Goal: Communication & Community: Answer question/provide support

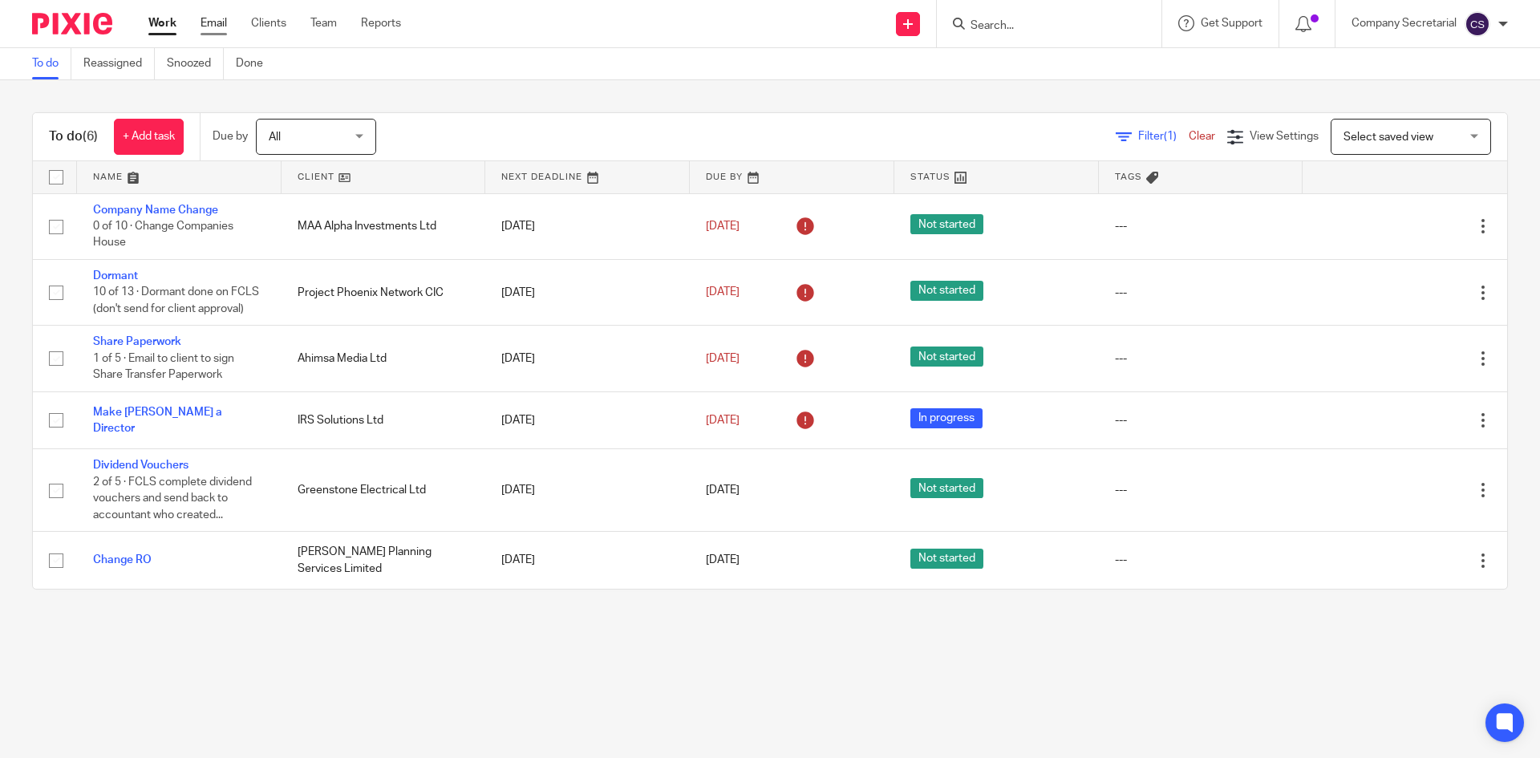
click at [215, 24] on link "Email" at bounding box center [214, 23] width 26 height 16
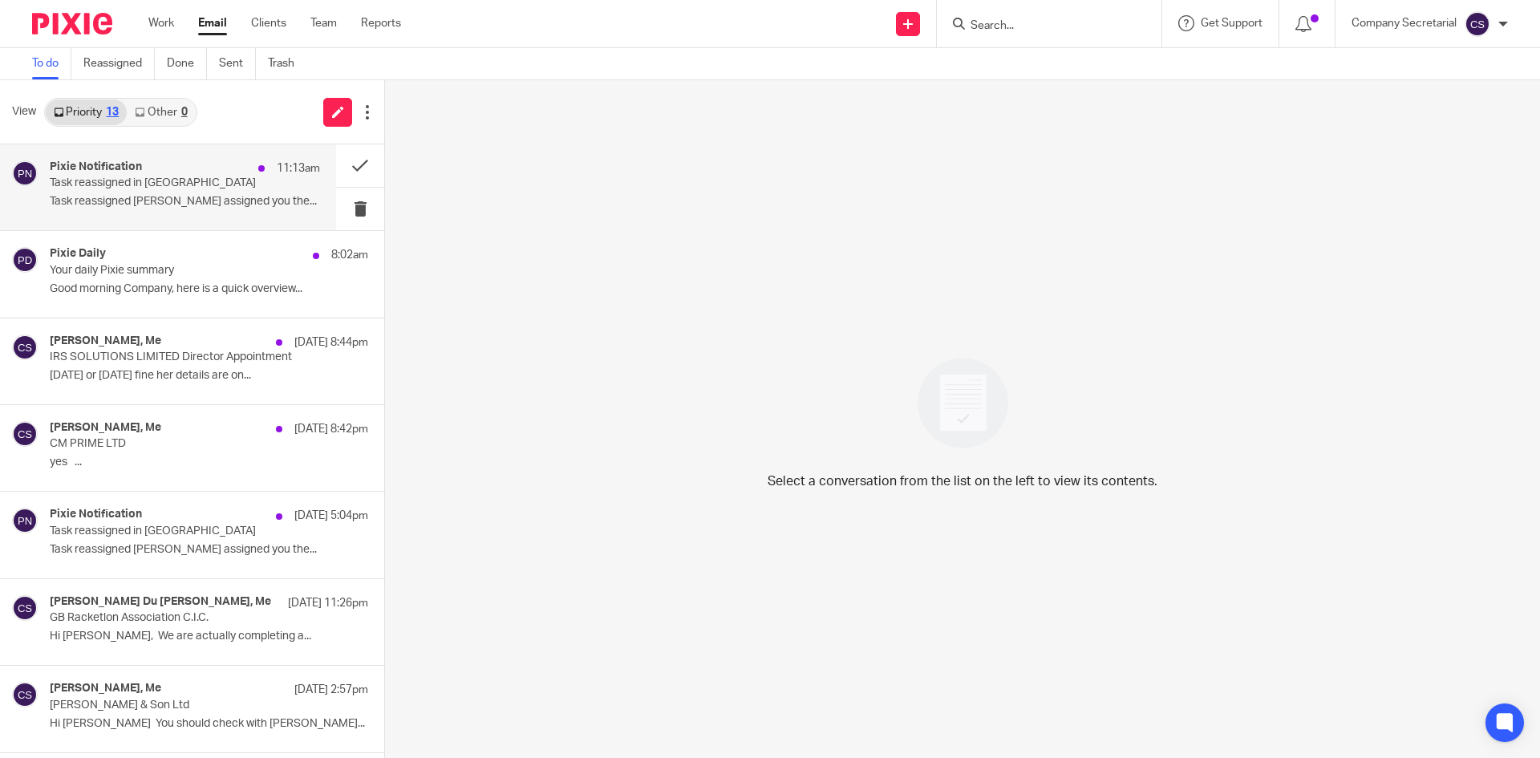
click at [229, 201] on p "Task reassigned [PERSON_NAME] assigned you the..." at bounding box center [185, 202] width 270 height 14
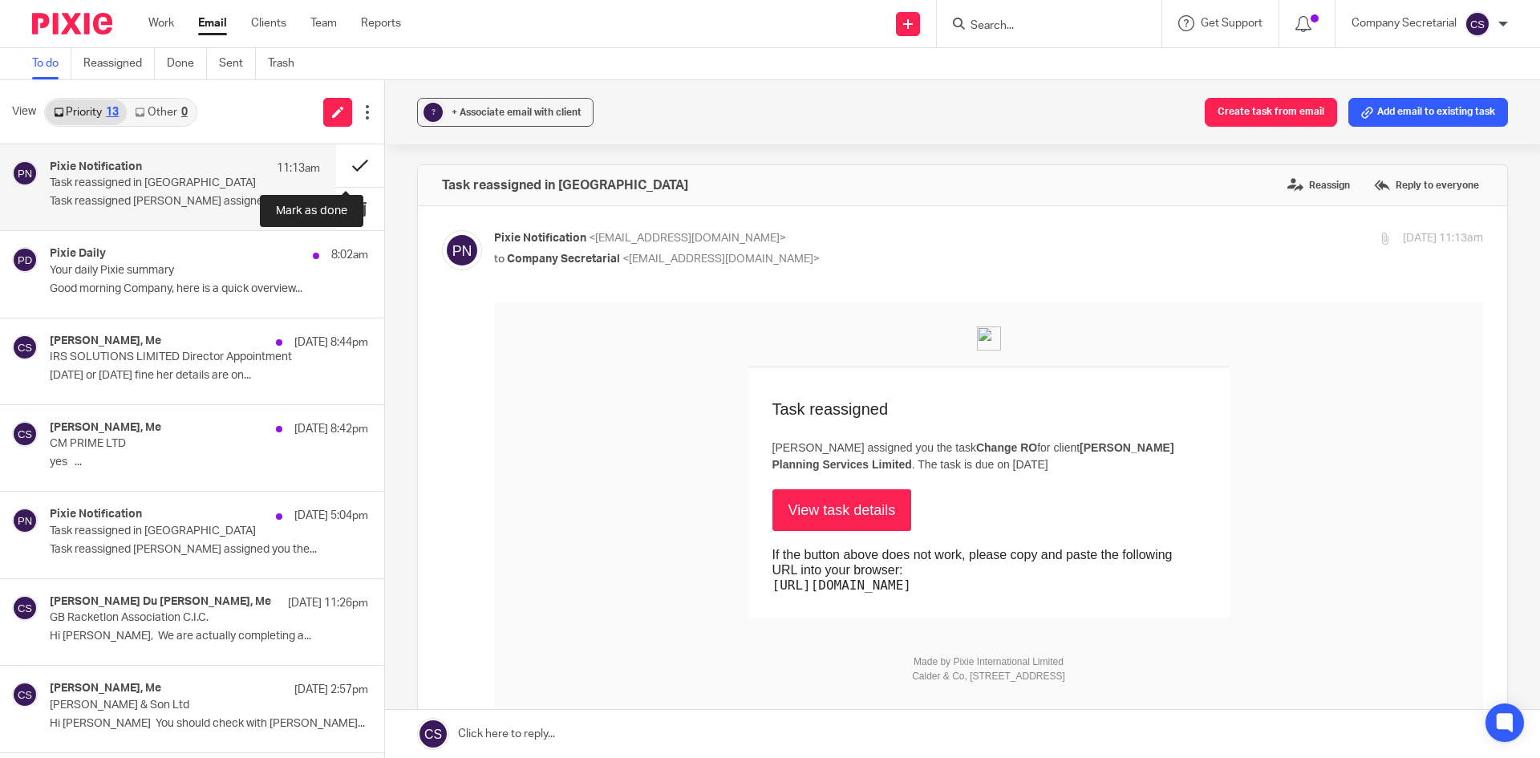
click at [341, 157] on button at bounding box center [360, 165] width 48 height 43
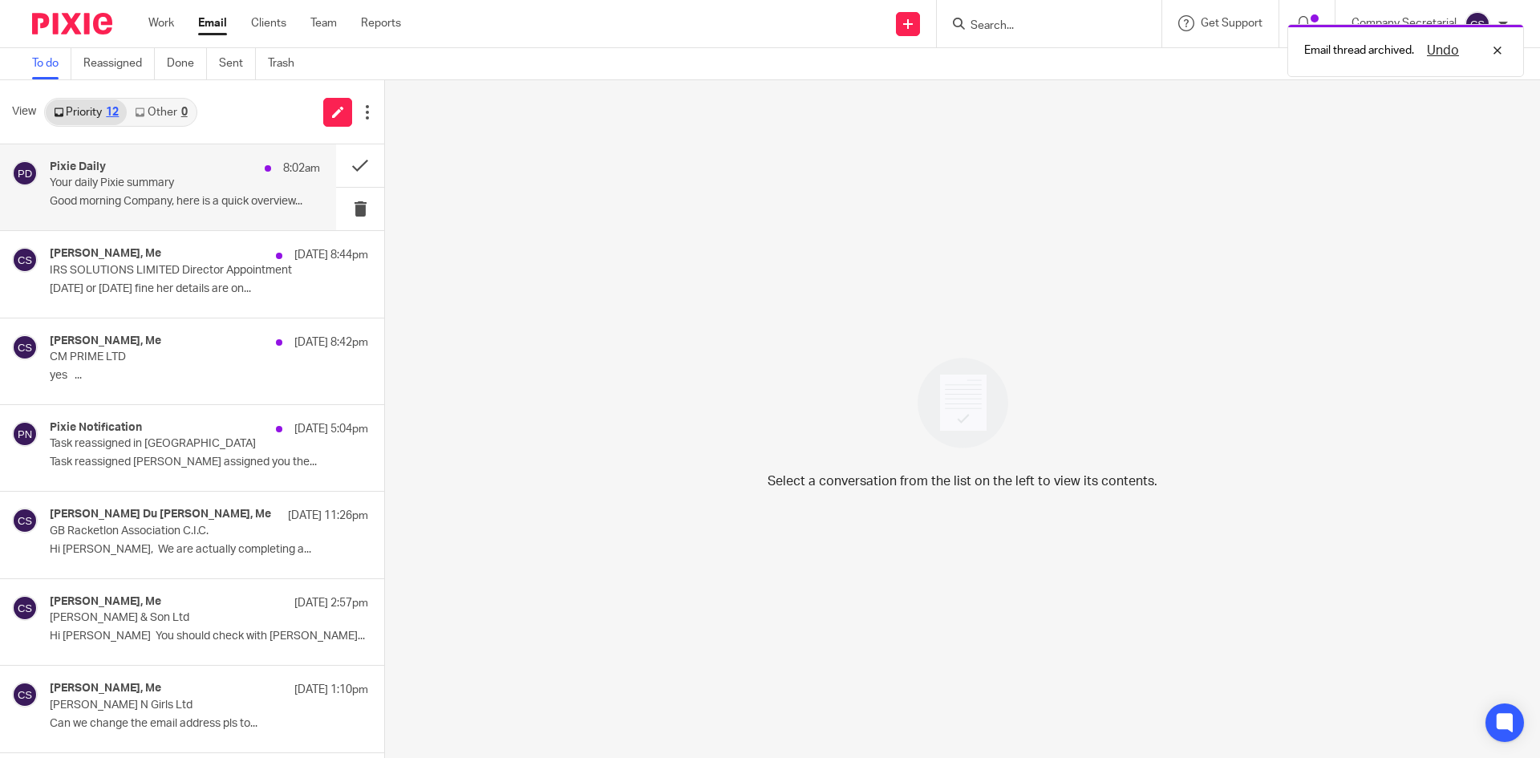
click at [221, 197] on p "Good morning Company, here is a quick overview..." at bounding box center [185, 202] width 270 height 14
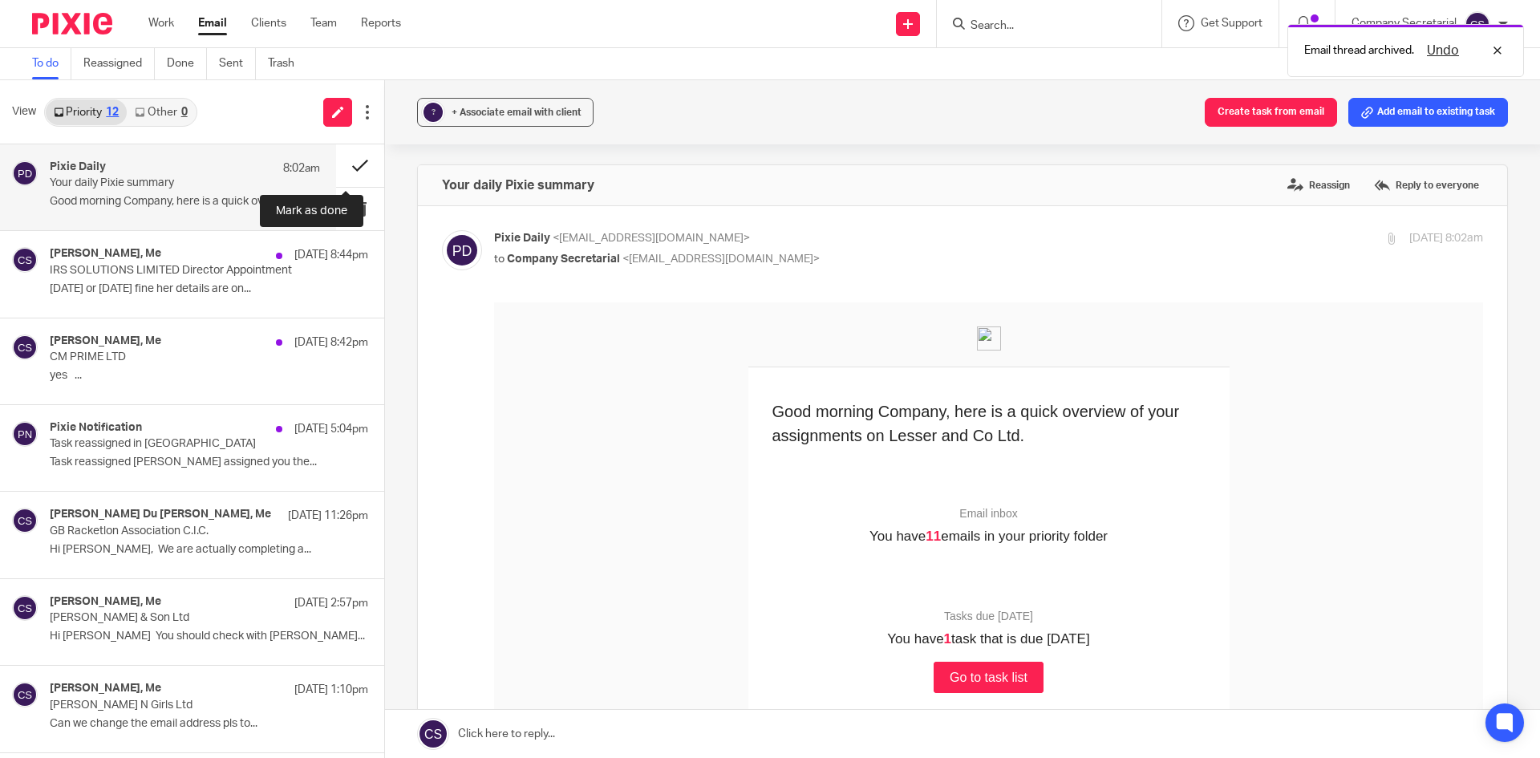
click at [336, 162] on button at bounding box center [360, 165] width 48 height 43
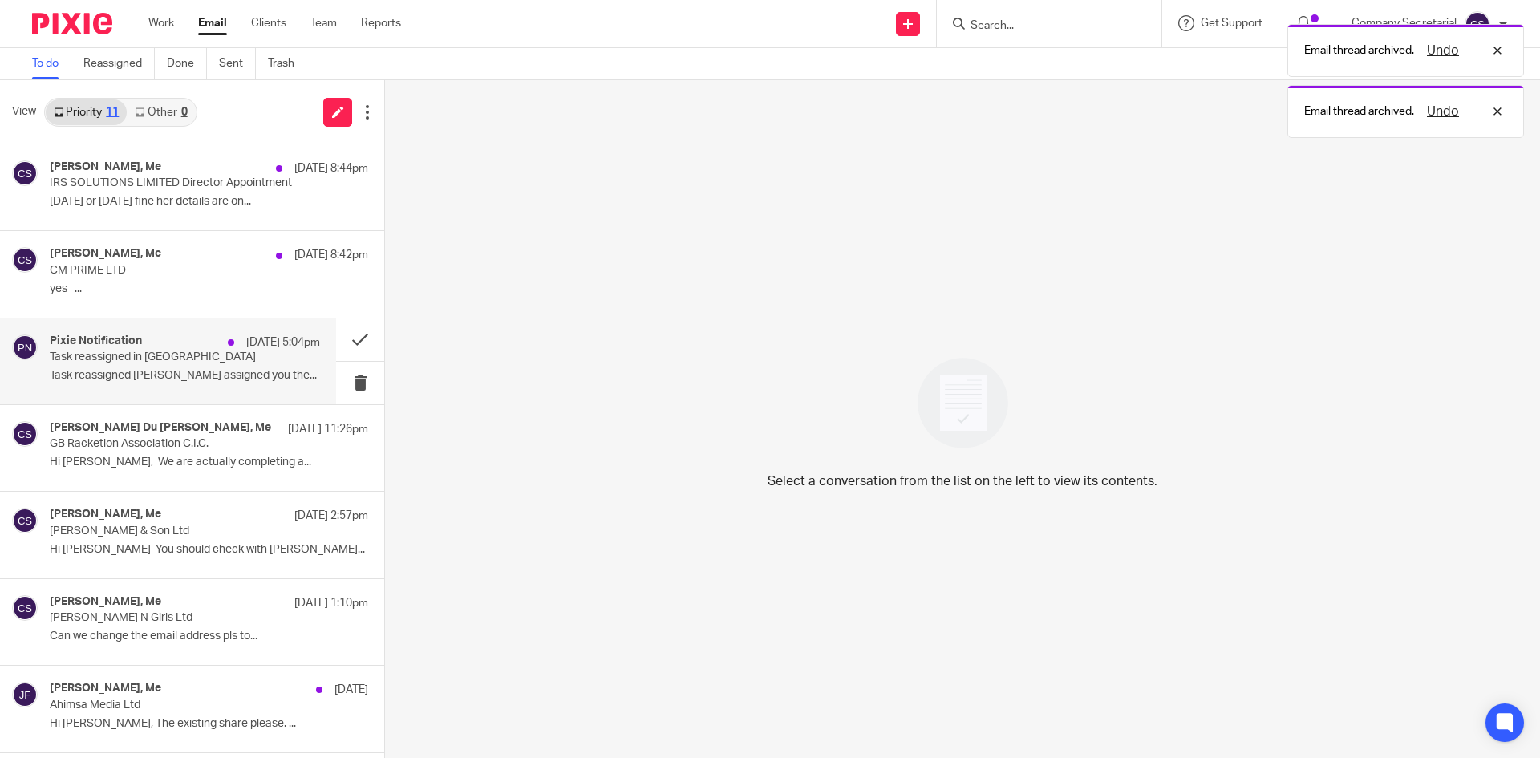
click at [200, 376] on p "Task reassigned Chloe Tuck assigned you the..." at bounding box center [185, 376] width 270 height 14
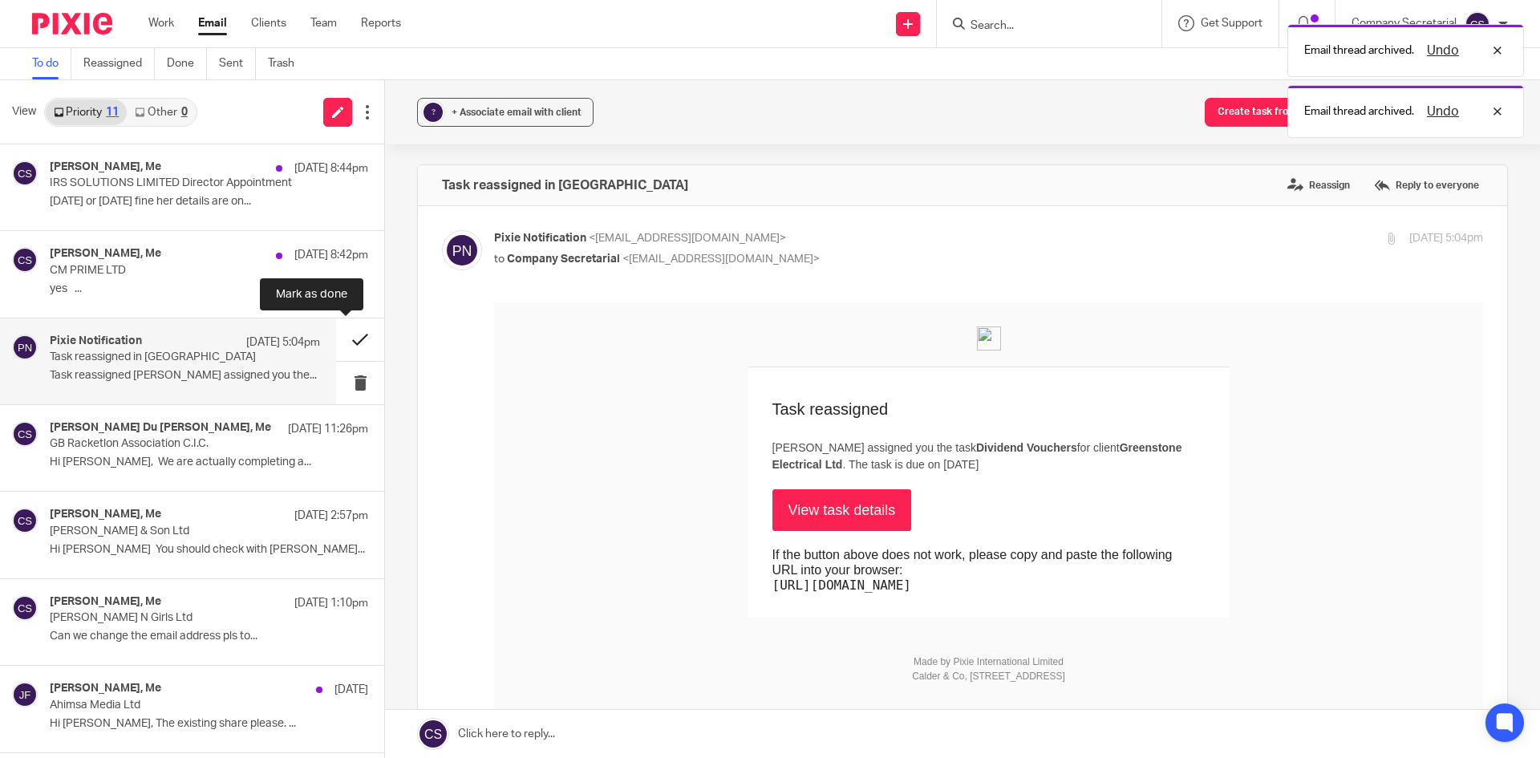
click at [338, 335] on button at bounding box center [360, 339] width 48 height 43
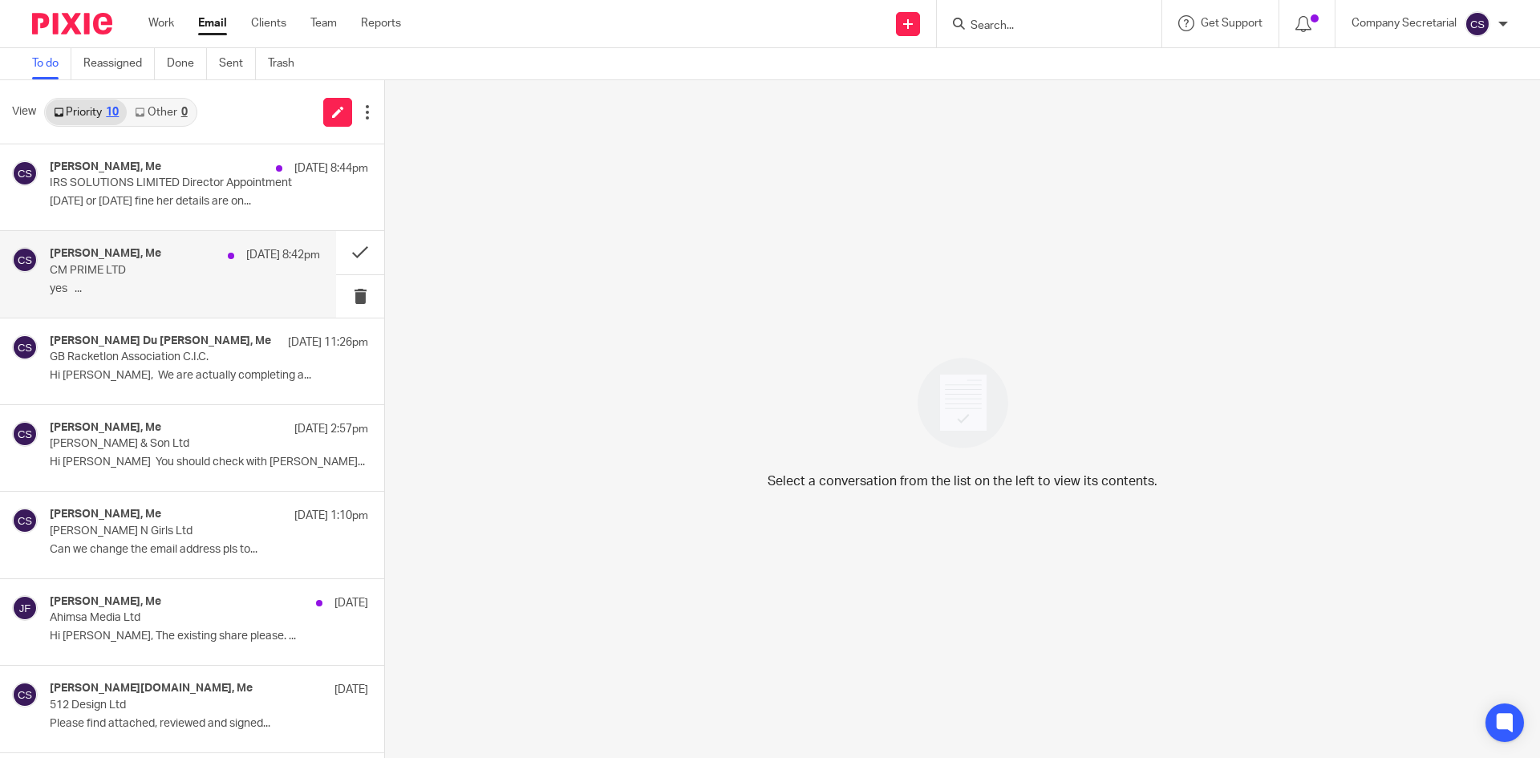
click at [201, 306] on div "Keith Lesser, Me 25 Sep 8:42pm CM PRIME LTD yes ..." at bounding box center [168, 274] width 336 height 86
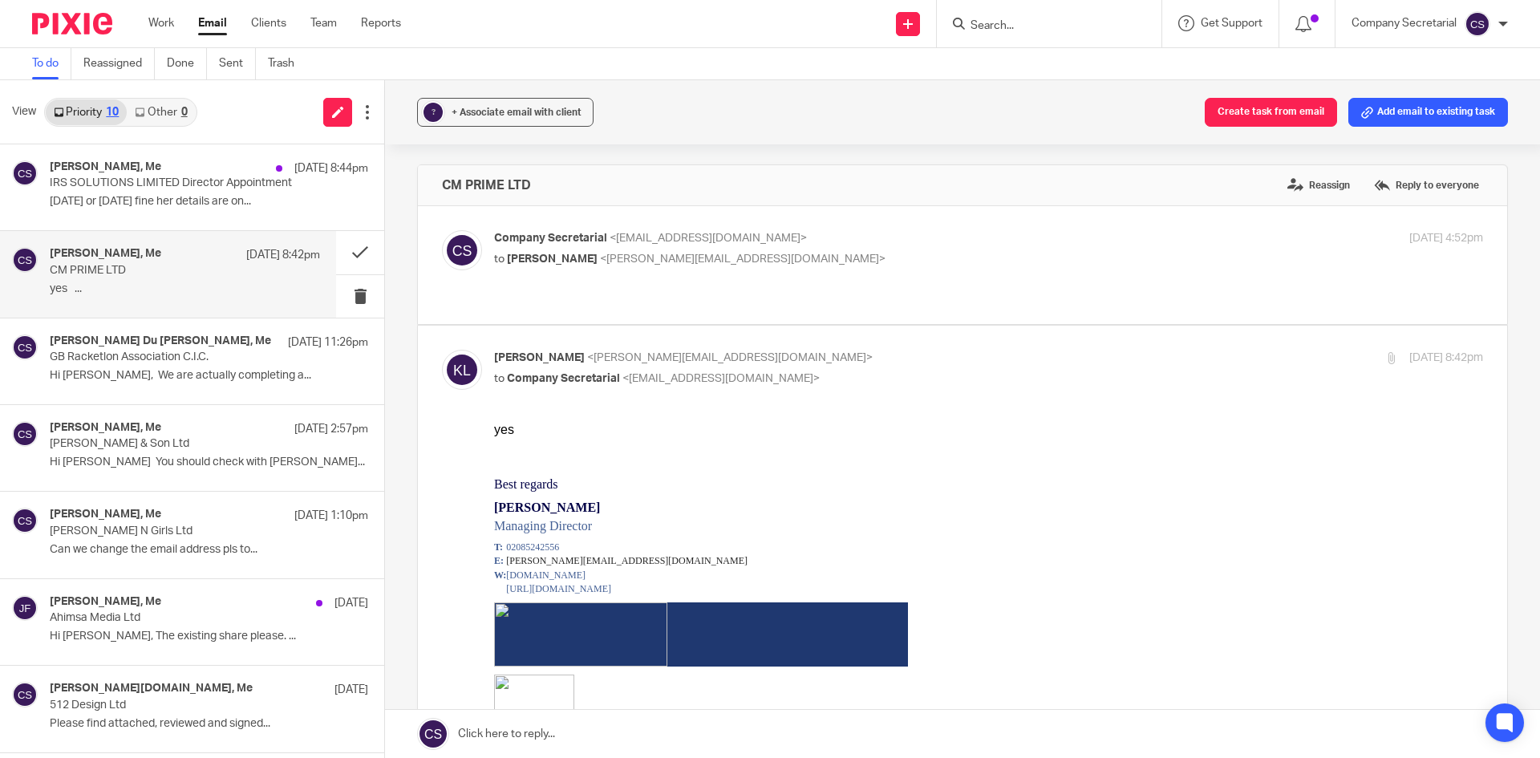
click at [822, 218] on label at bounding box center [962, 265] width 1089 height 118
click at [442, 229] on input "checkbox" at bounding box center [441, 229] width 1 height 1
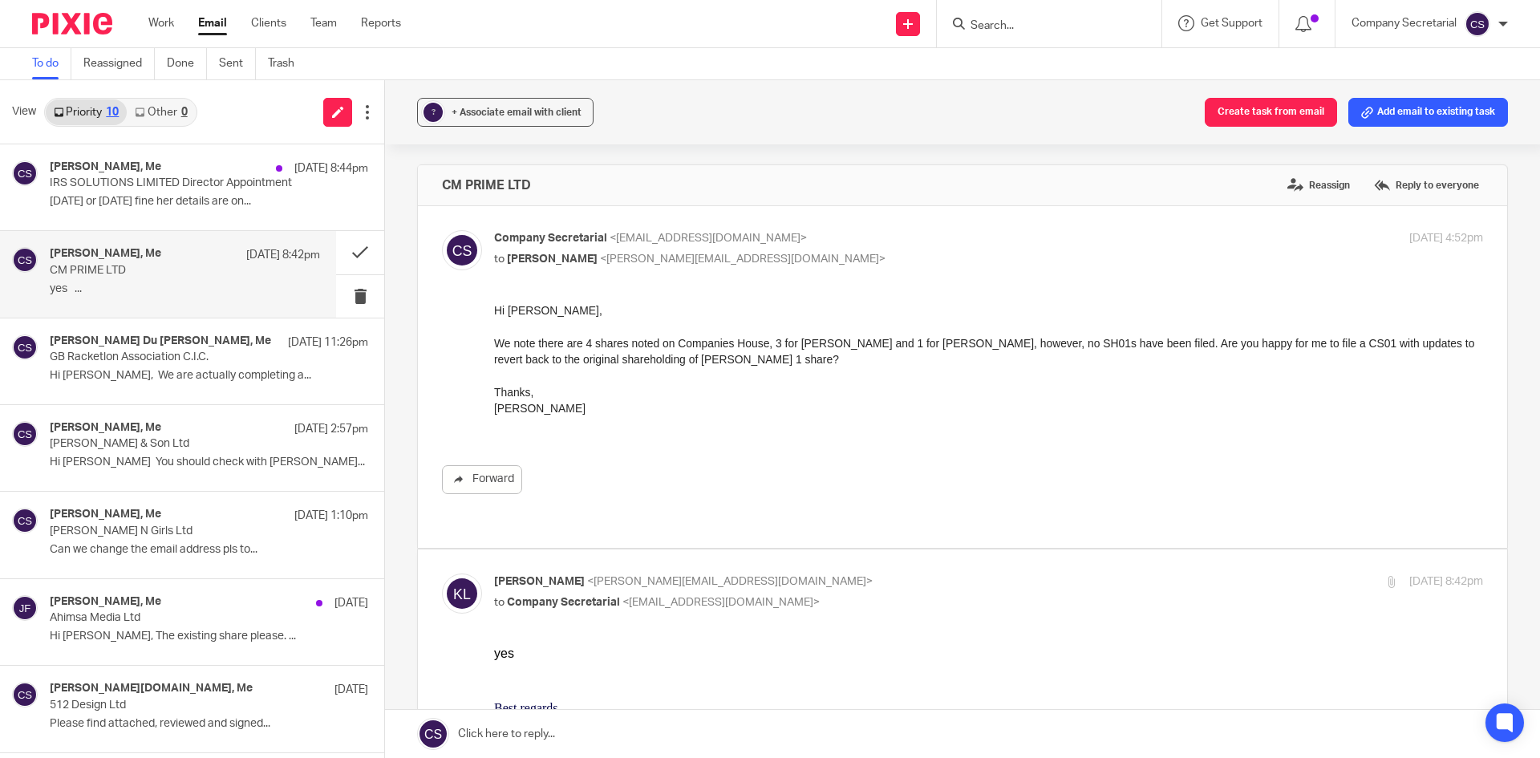
click at [840, 249] on div "Company Secretarial <company.secretarial@lesserandco.com> to Keith Lesser <keit…" at bounding box center [823, 248] width 659 height 37
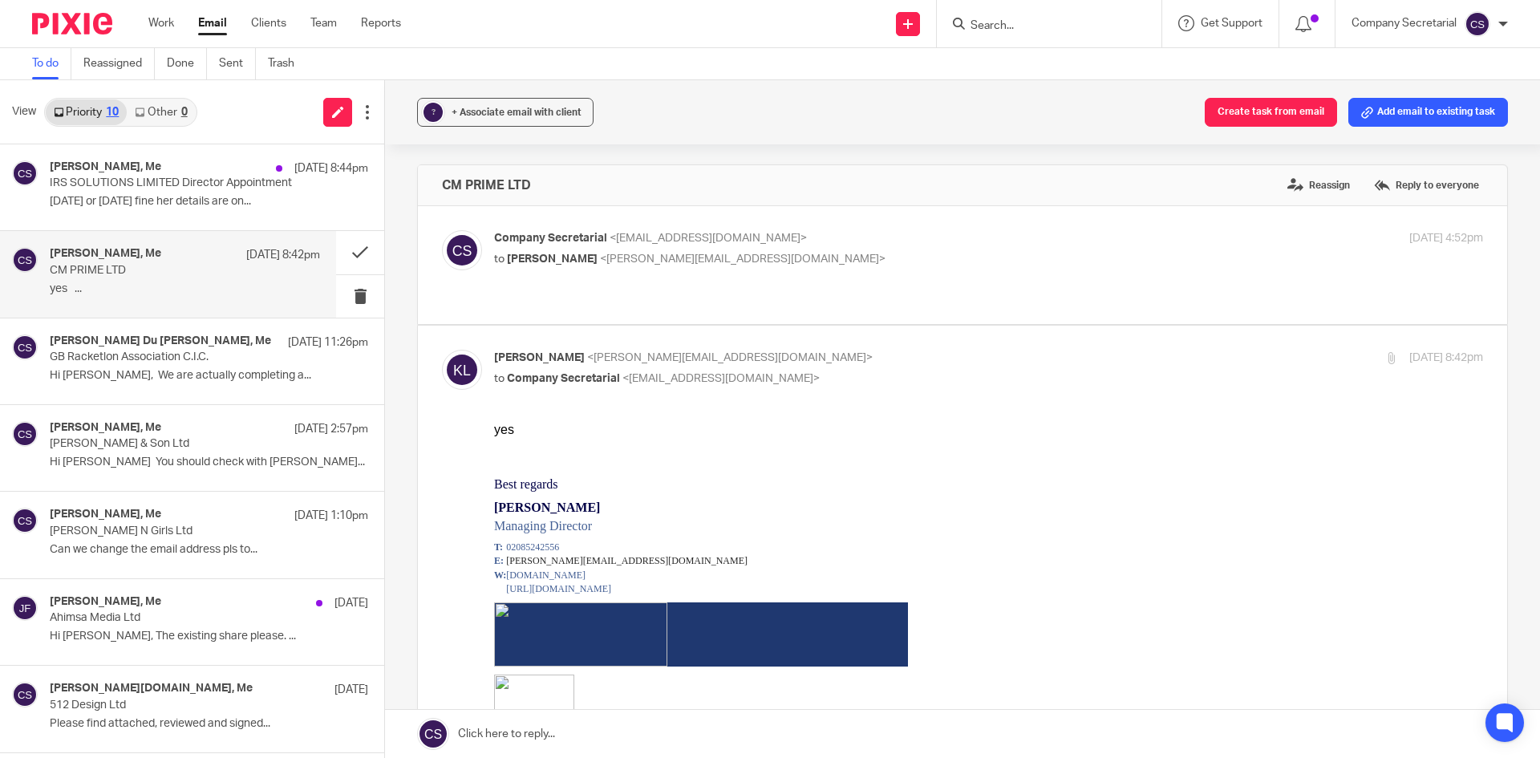
click at [834, 254] on p "to Keith Lesser <keith@lesserandco.com>" at bounding box center [823, 259] width 659 height 17
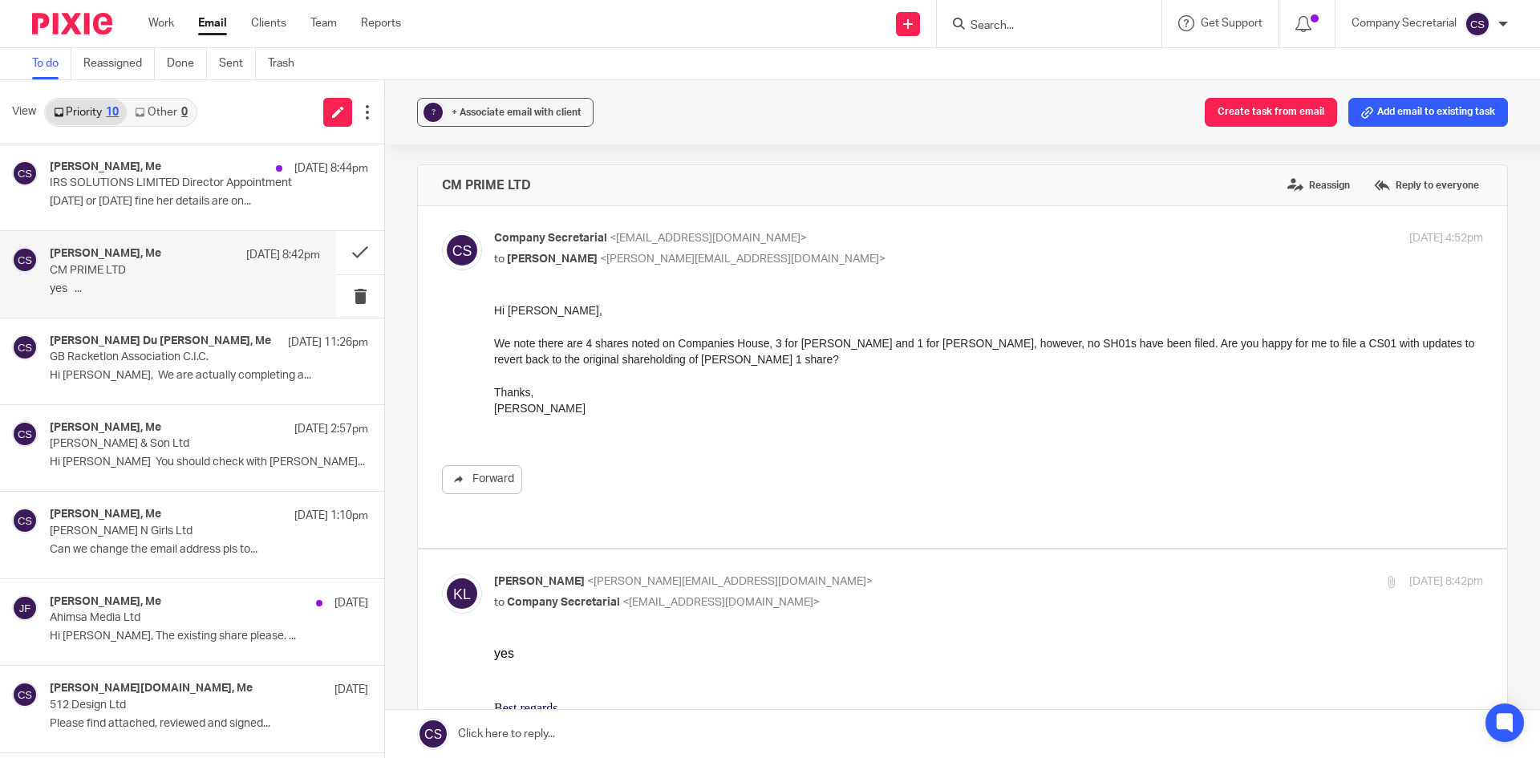
click at [886, 245] on p "Company Secretarial <[EMAIL_ADDRESS][DOMAIN_NAME]>" at bounding box center [823, 238] width 659 height 17
checkbox input "false"
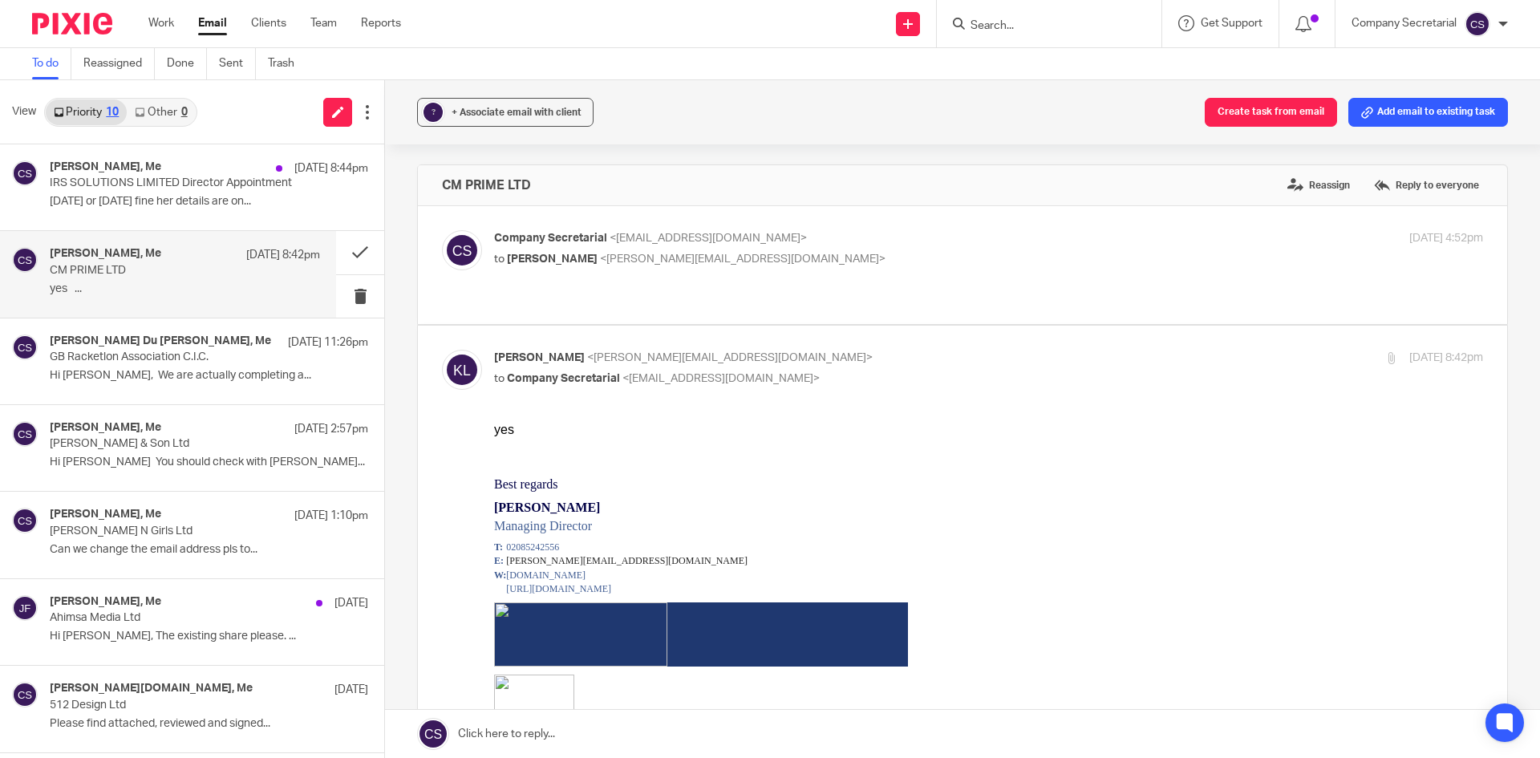
scroll to position [160, 0]
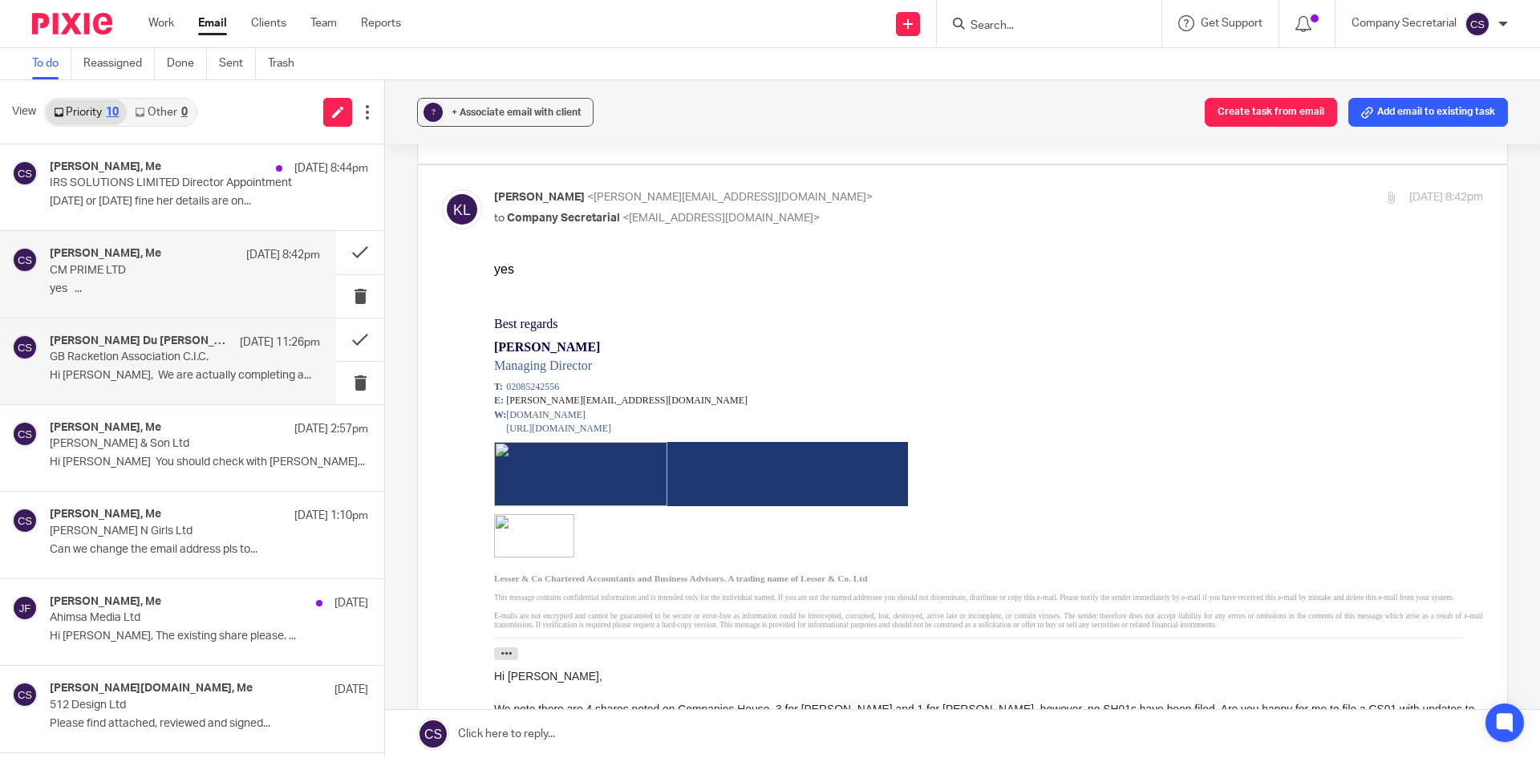
click at [147, 371] on p "Hi Sam, We are actually completing a..." at bounding box center [185, 376] width 270 height 14
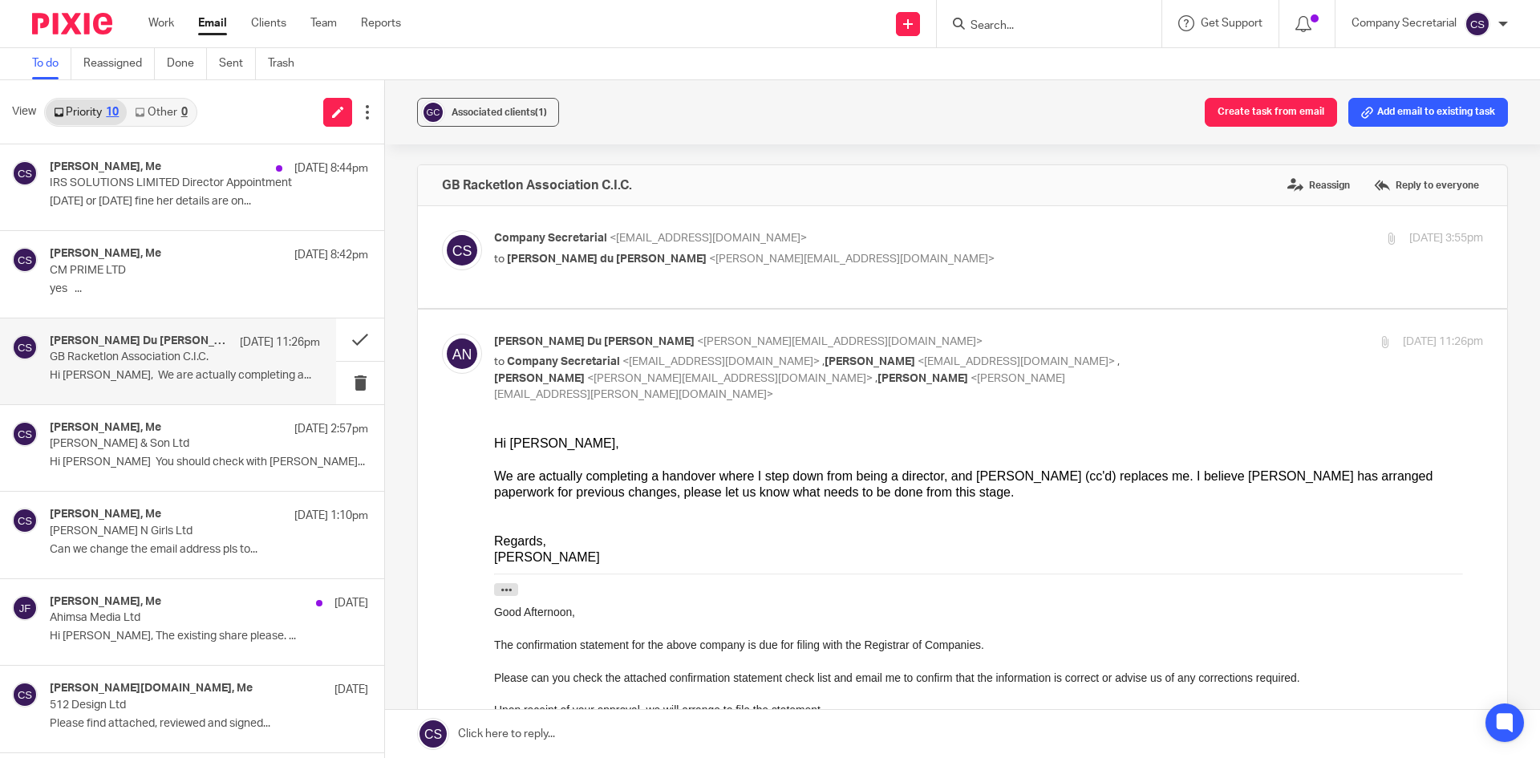
scroll to position [0, 0]
click at [619, 730] on link at bounding box center [962, 734] width 1155 height 48
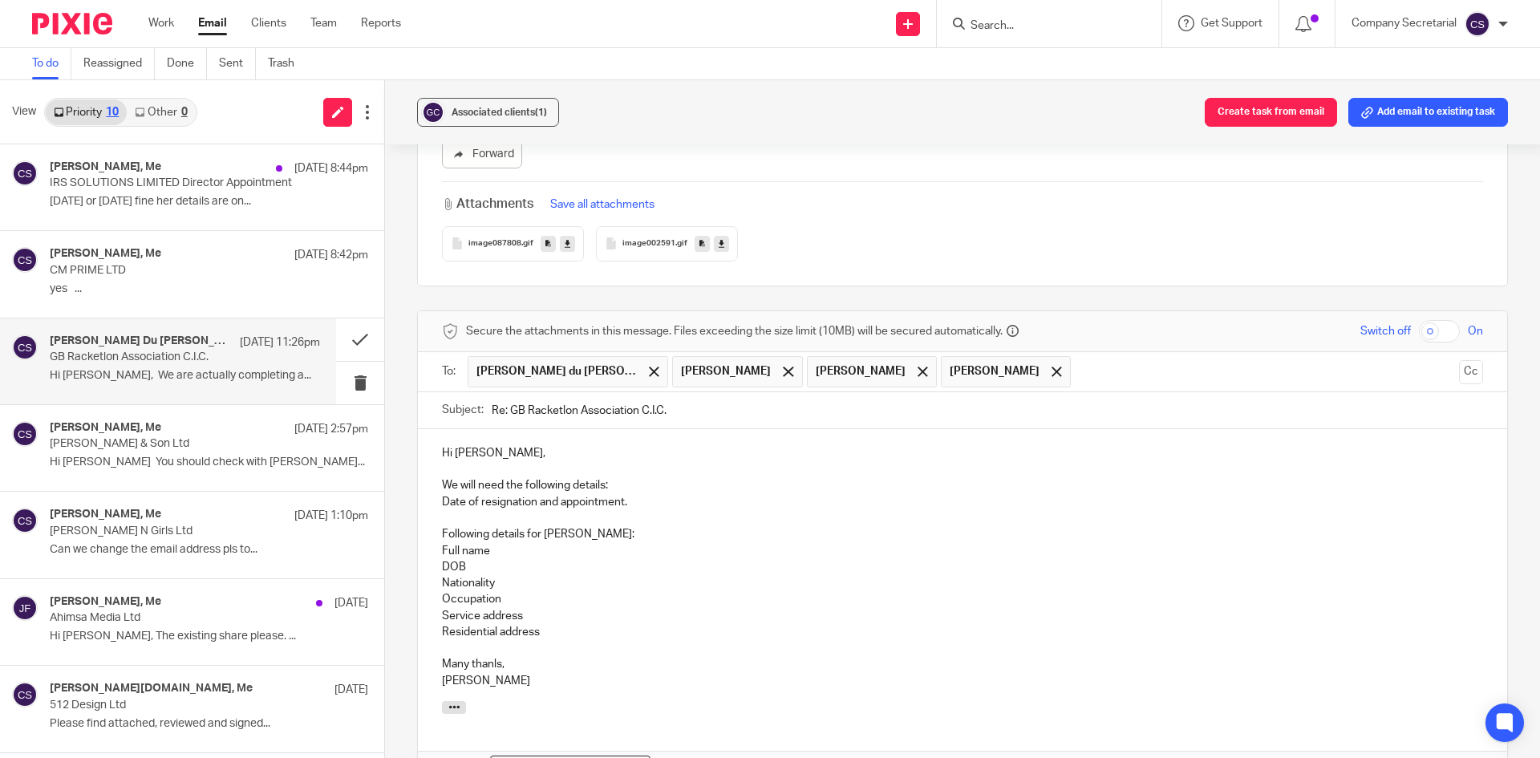
click at [495, 656] on p "Many thanls," at bounding box center [962, 664] width 1041 height 16
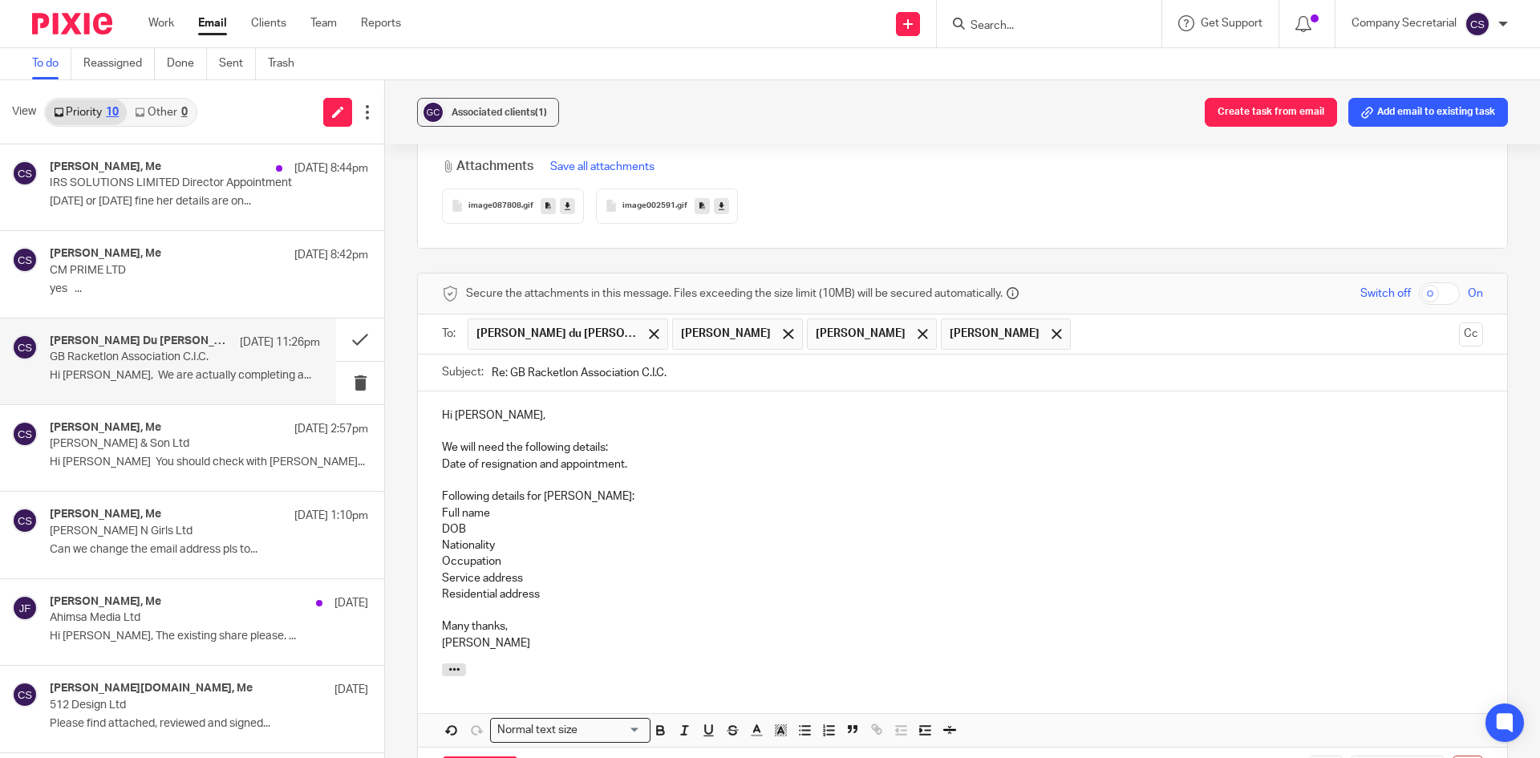
scroll to position [1053, 0]
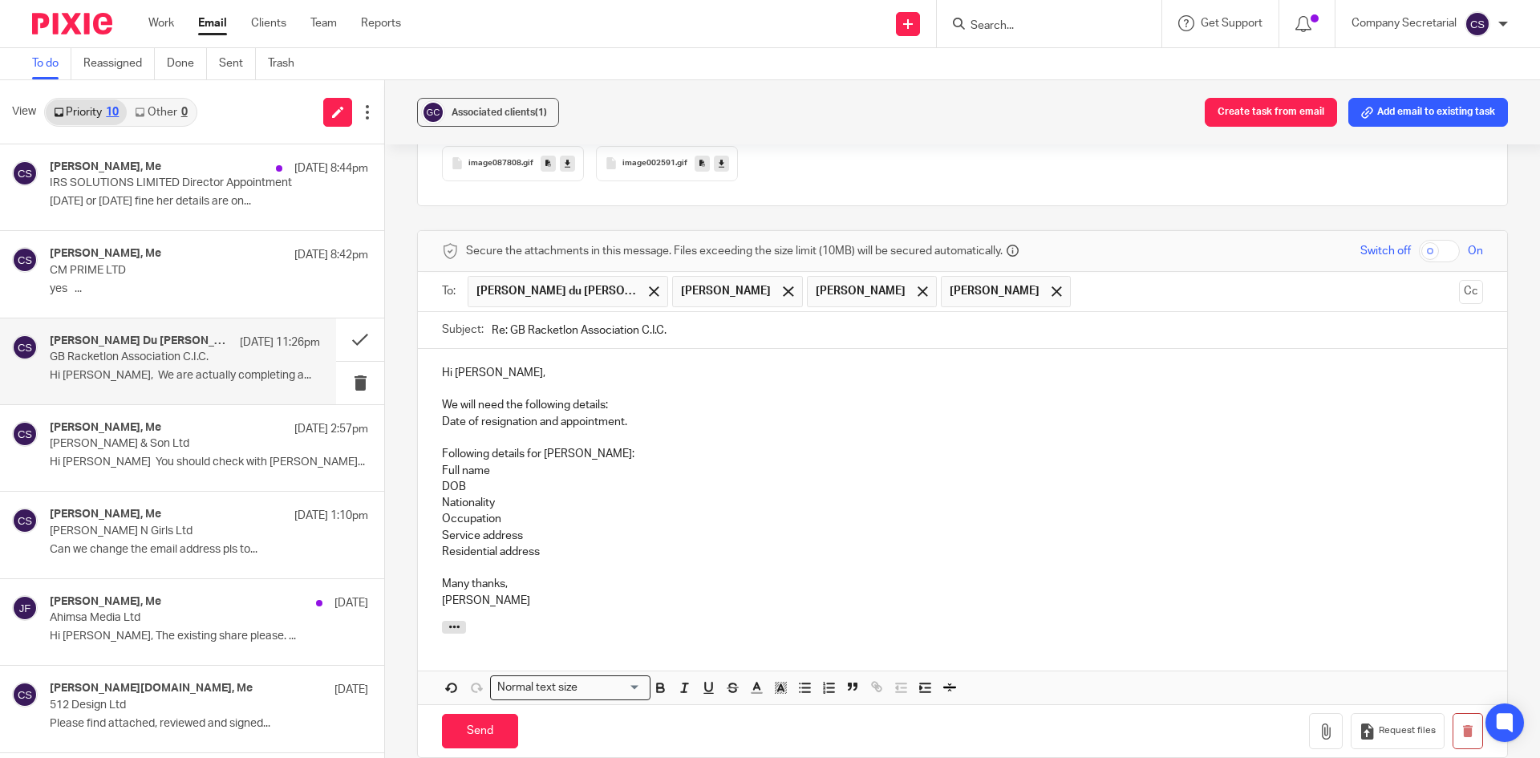
click at [1079, 278] on input "text" at bounding box center [1265, 291] width 373 height 31
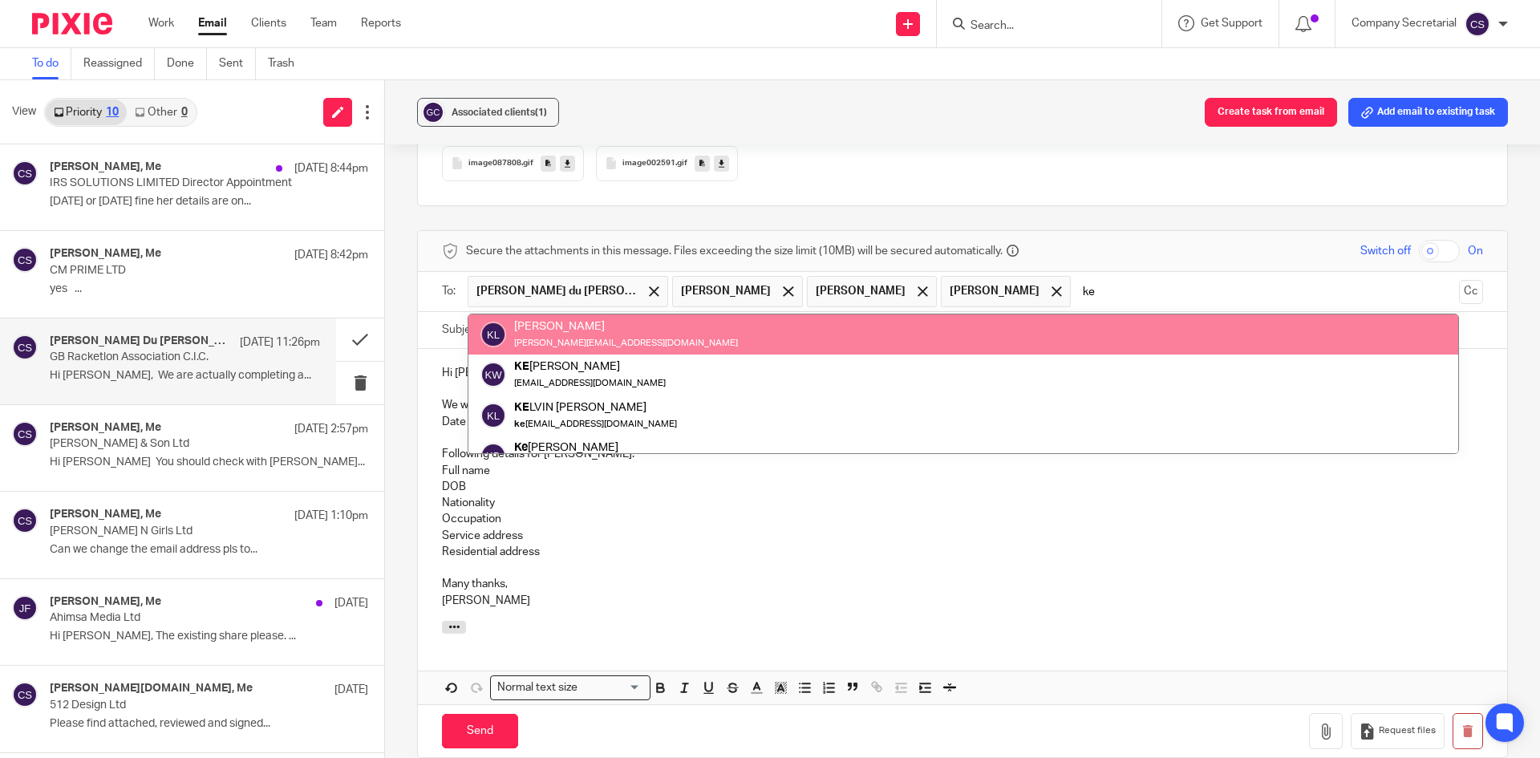
type input "ke"
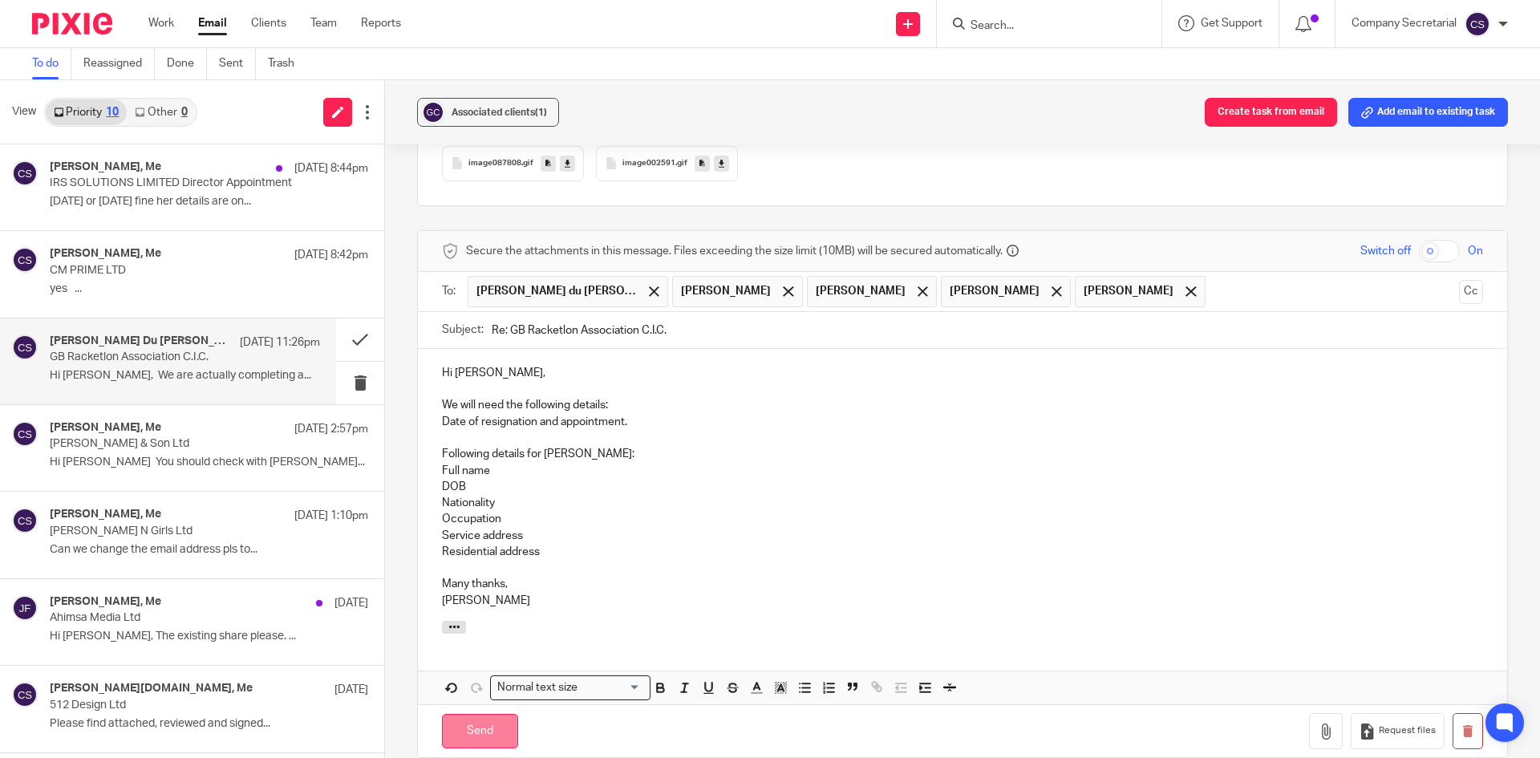
click at [512, 716] on input "Send" at bounding box center [480, 731] width 76 height 34
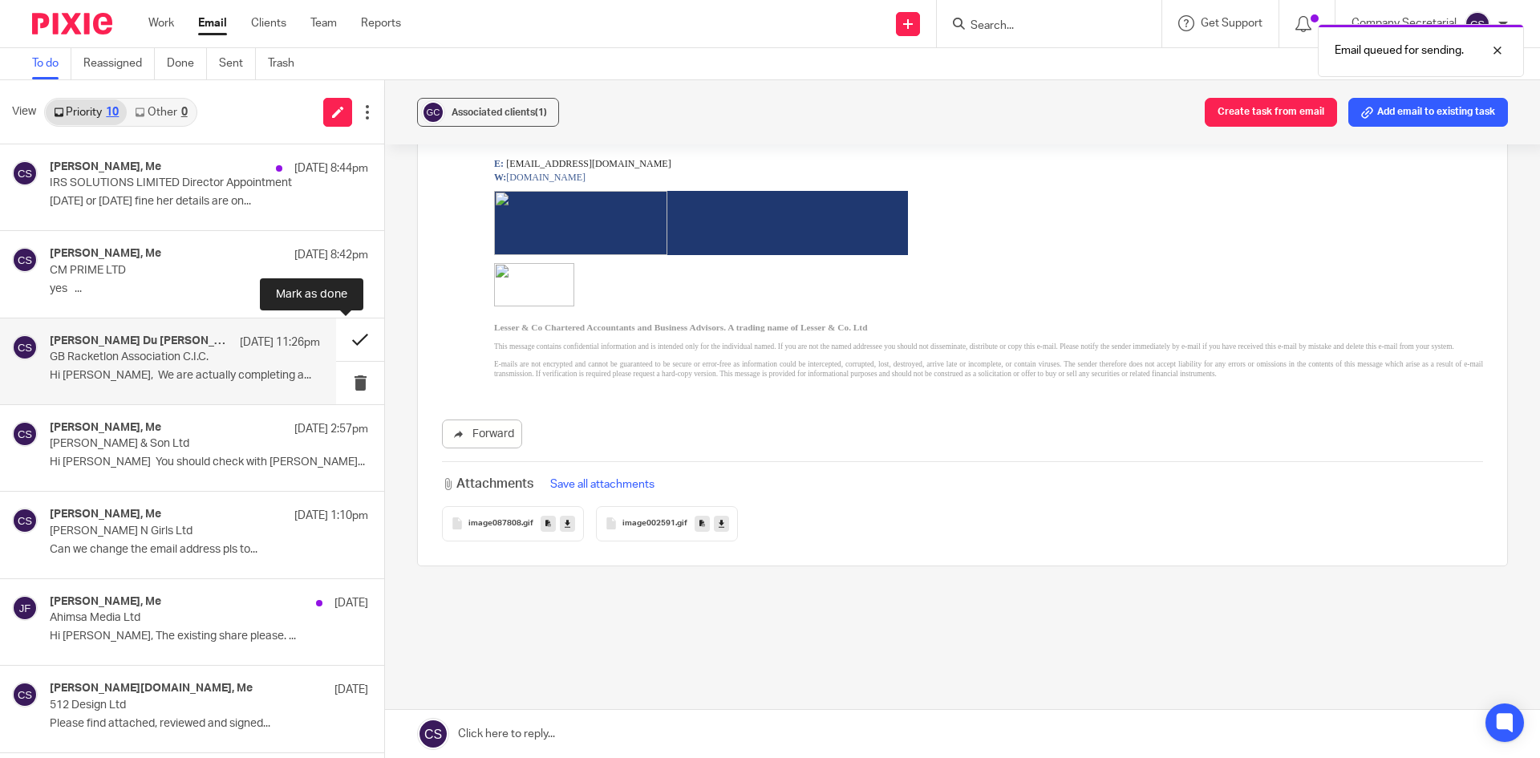
click at [336, 337] on button at bounding box center [360, 339] width 48 height 43
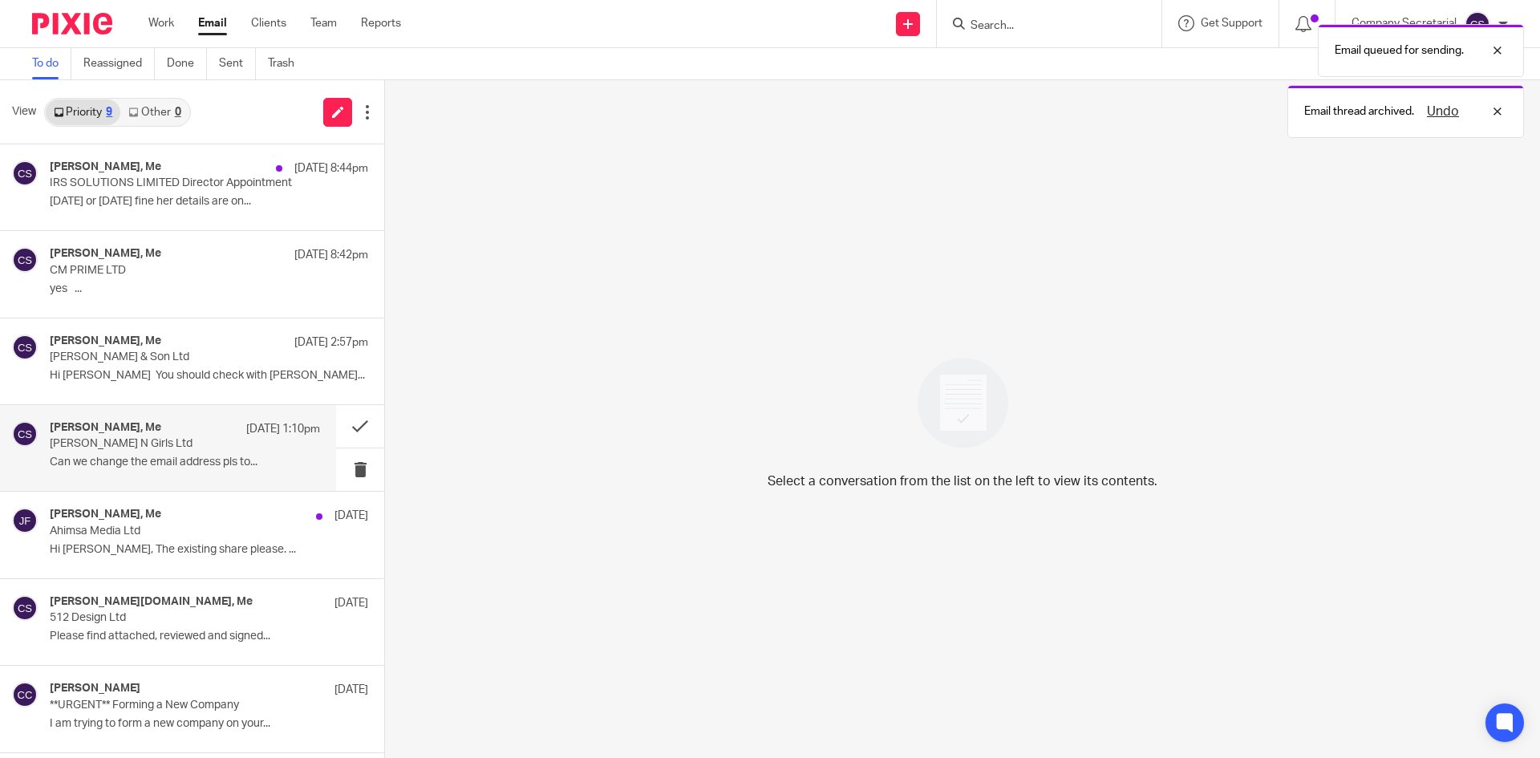
click at [233, 462] on p "Can we change the email address pls to..." at bounding box center [185, 463] width 270 height 14
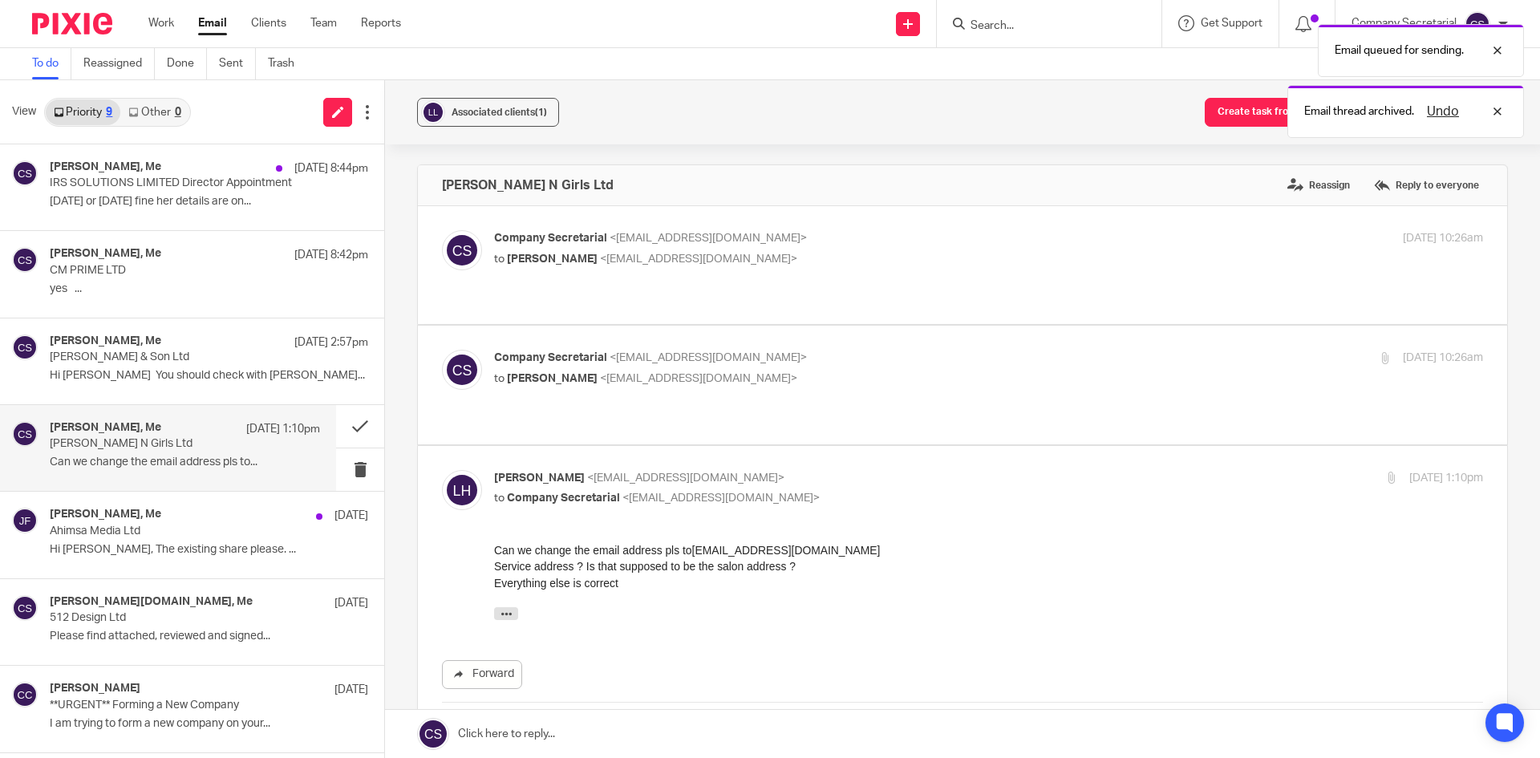
scroll to position [0, 0]
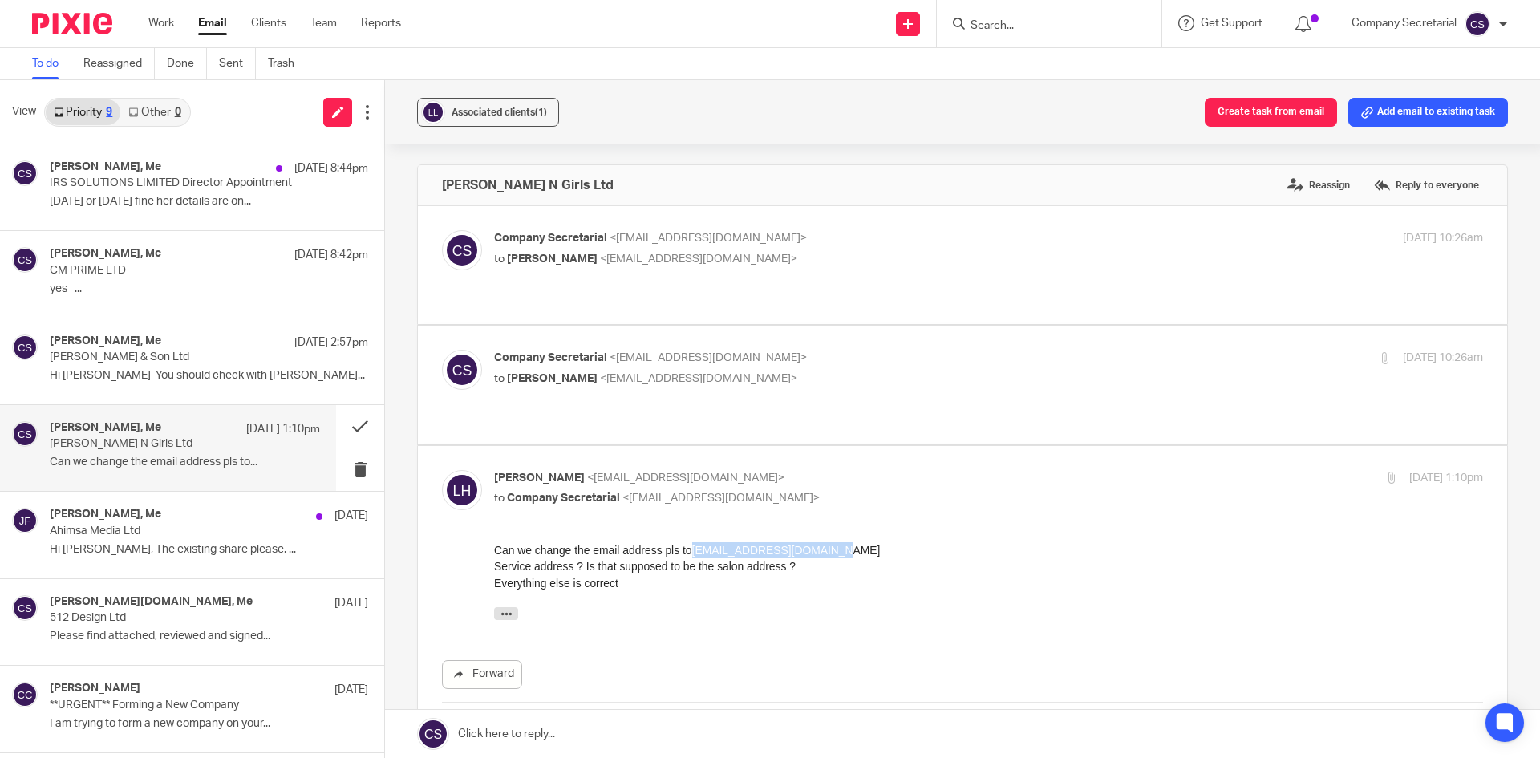
drag, startPoint x: 820, startPoint y: 550, endPoint x: 692, endPoint y: 549, distance: 128.4
click at [692, 549] on div "Can we change the email address pls to lisangirlsltd1@gmail.com" at bounding box center [988, 550] width 989 height 16
copy link "lisangirlsltd1@gmail.com"
click at [957, 606] on div "On Wed, 24 Sep 2025 at 12:26, Company Secretarial < company.secretarial@lessera…" at bounding box center [988, 616] width 989 height 21
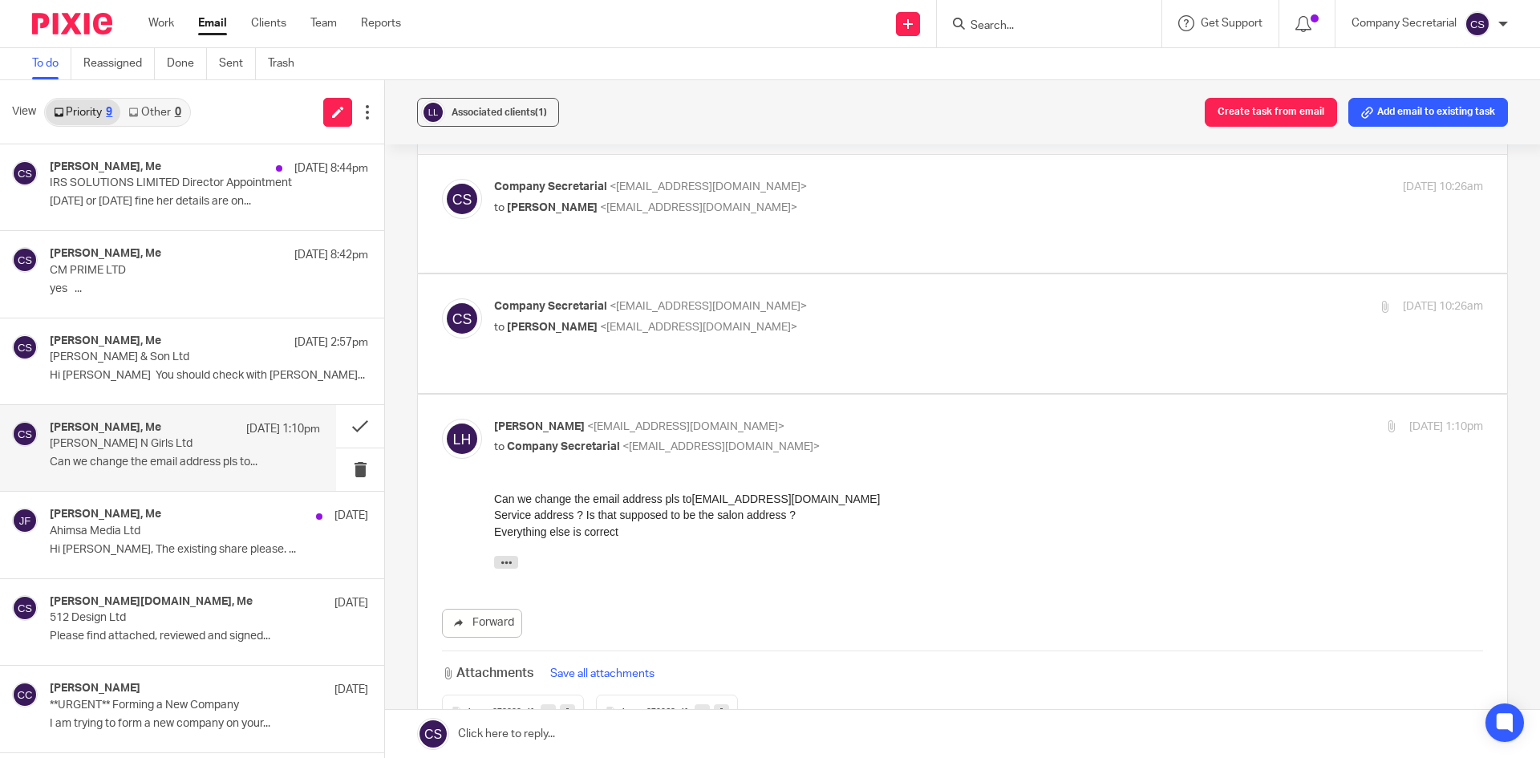
scroll to position [80, 0]
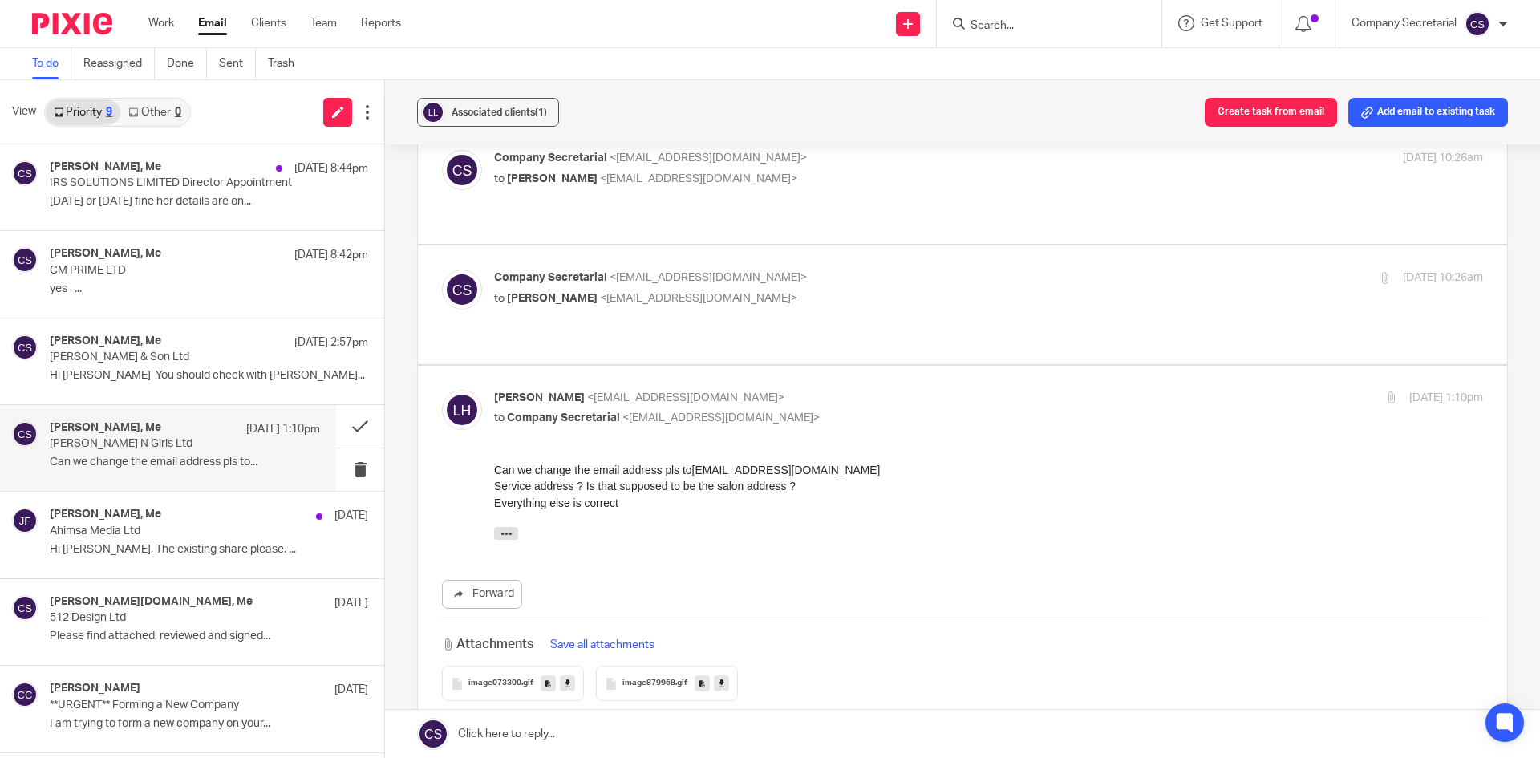
click at [589, 731] on link at bounding box center [962, 734] width 1155 height 48
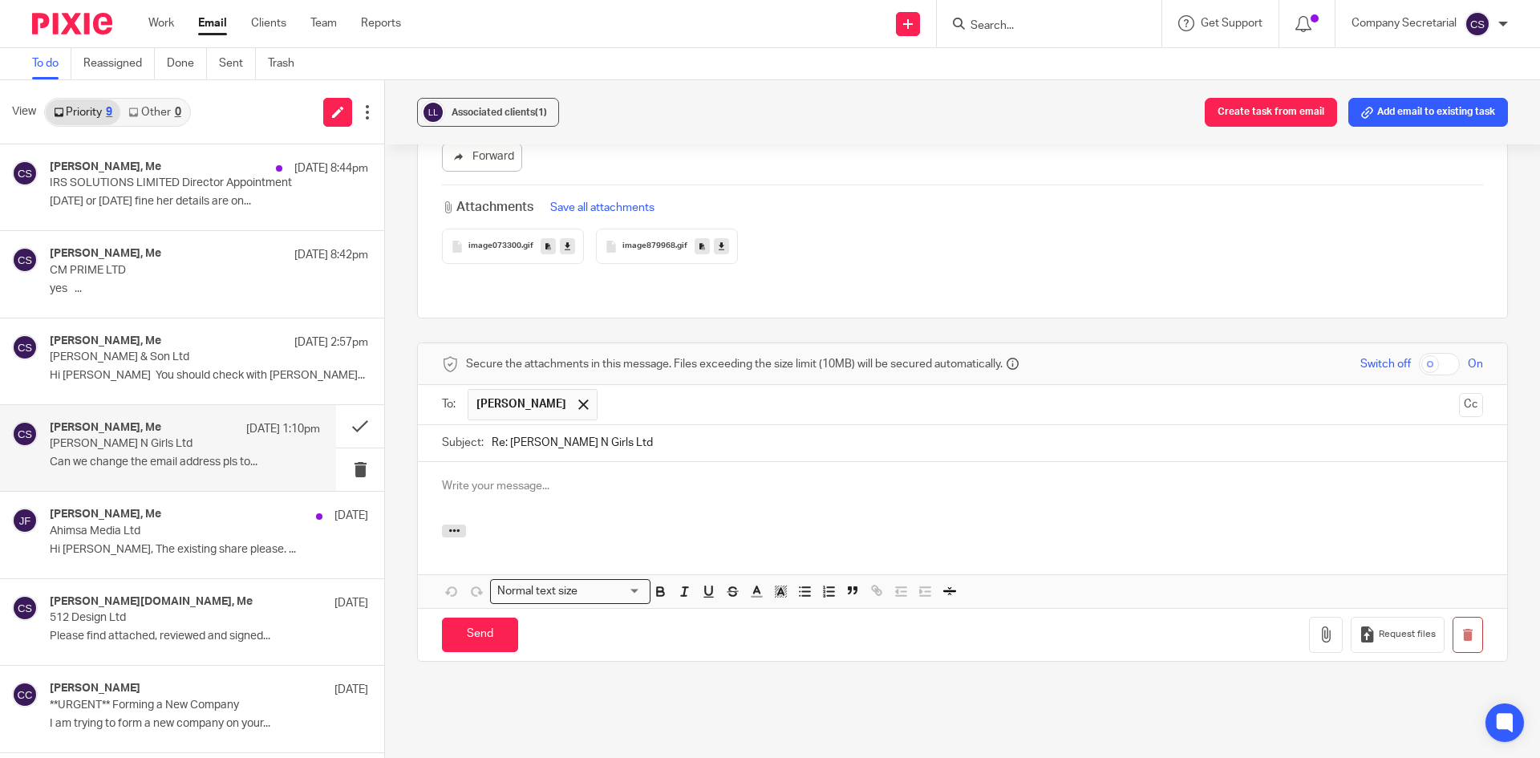
scroll to position [0, 0]
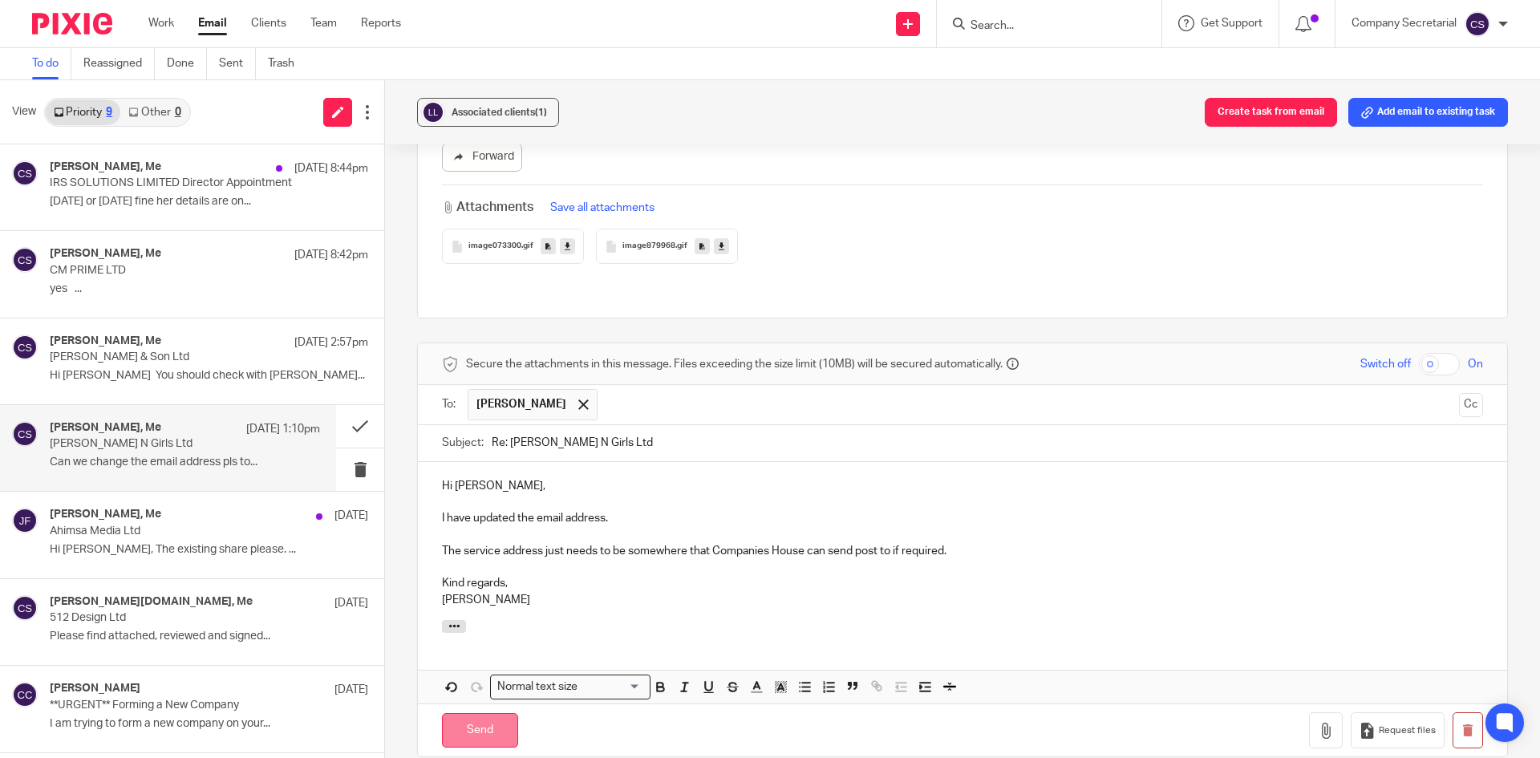
click at [490, 713] on input "Send" at bounding box center [480, 730] width 76 height 34
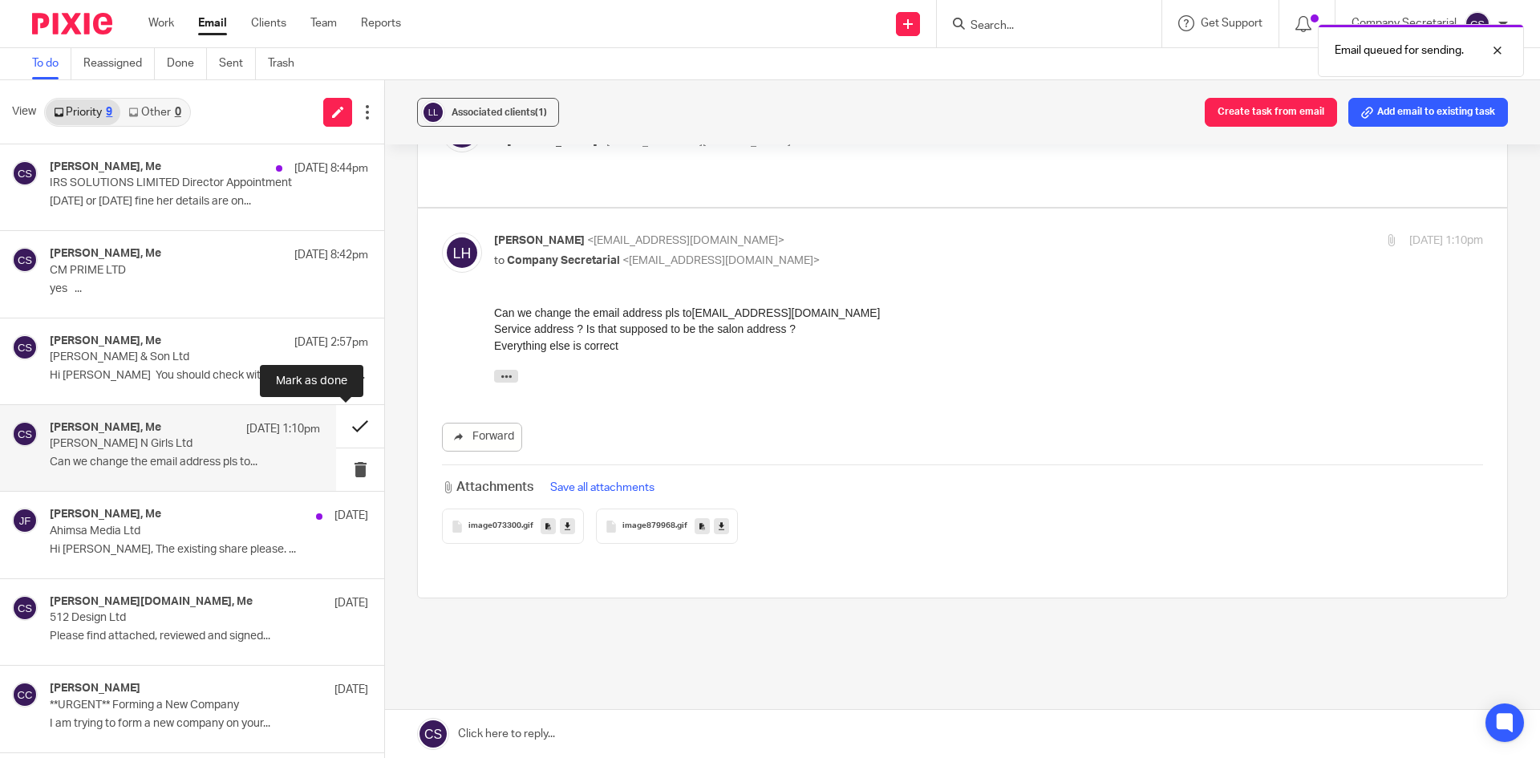
click at [336, 423] on button at bounding box center [360, 426] width 48 height 43
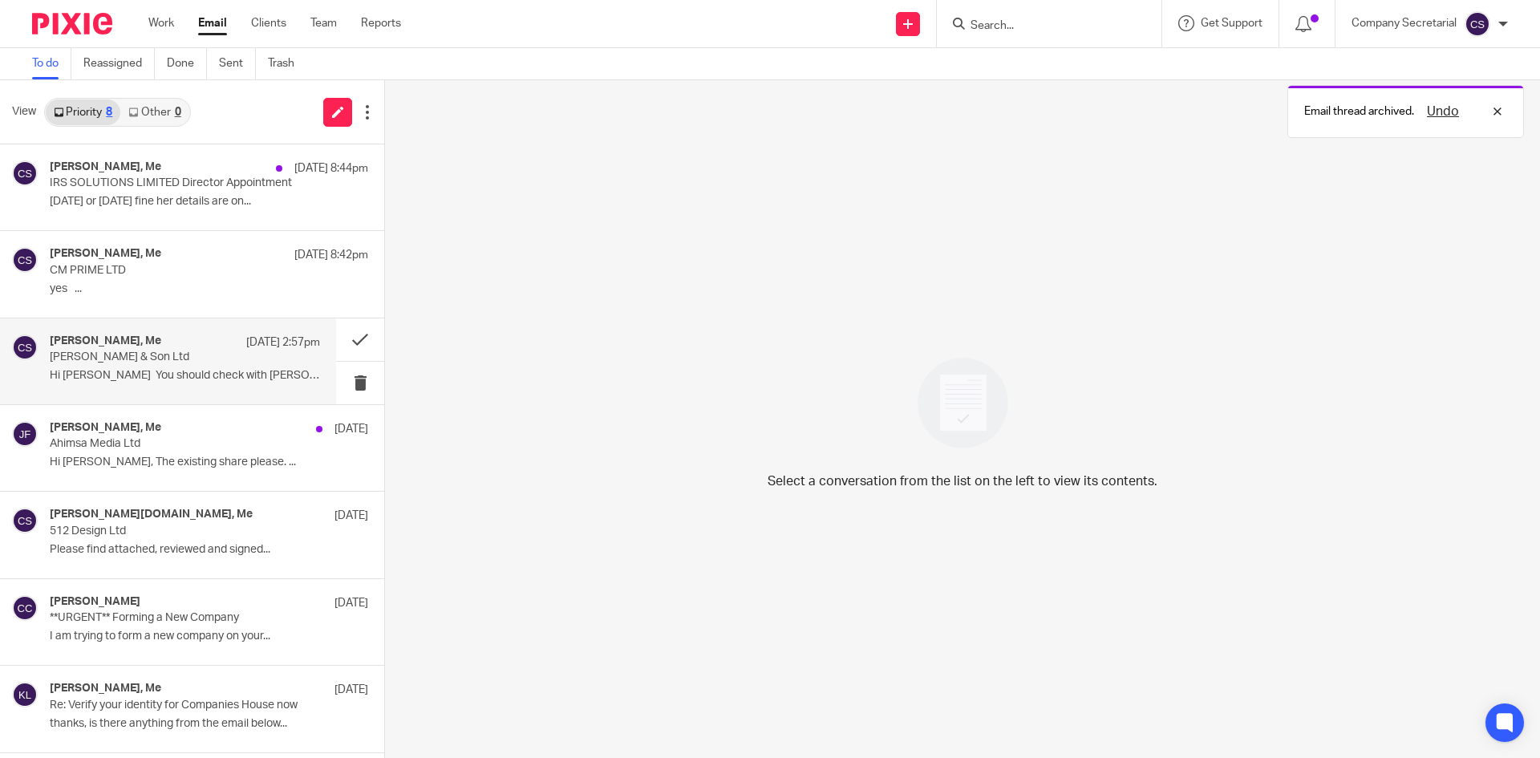
click at [194, 383] on div "Mark Byrne, Me 24 Sep 2:57pm Byrne & Son Ltd Hi Sam You should check with James…" at bounding box center [185, 362] width 270 height 54
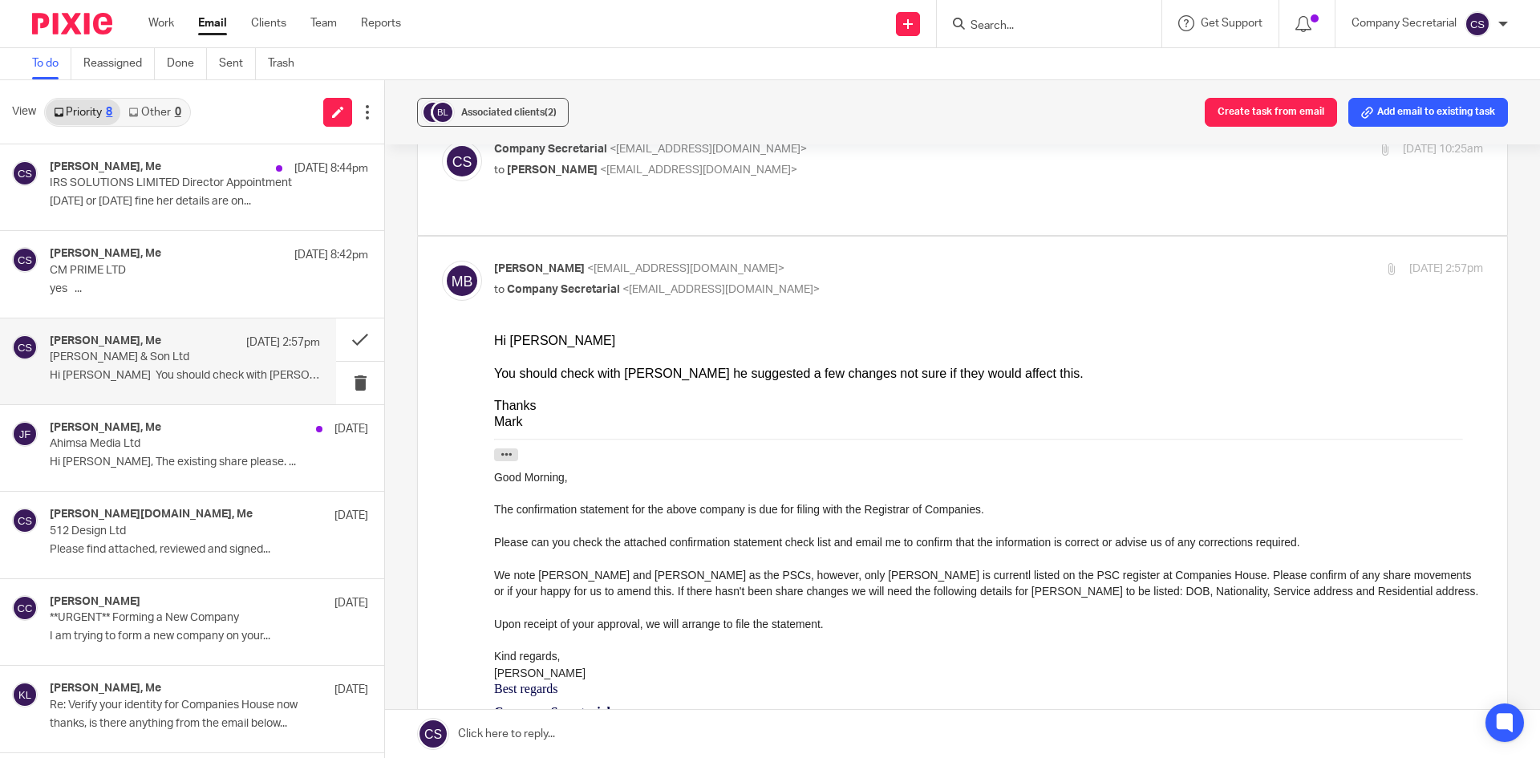
scroll to position [0, 0]
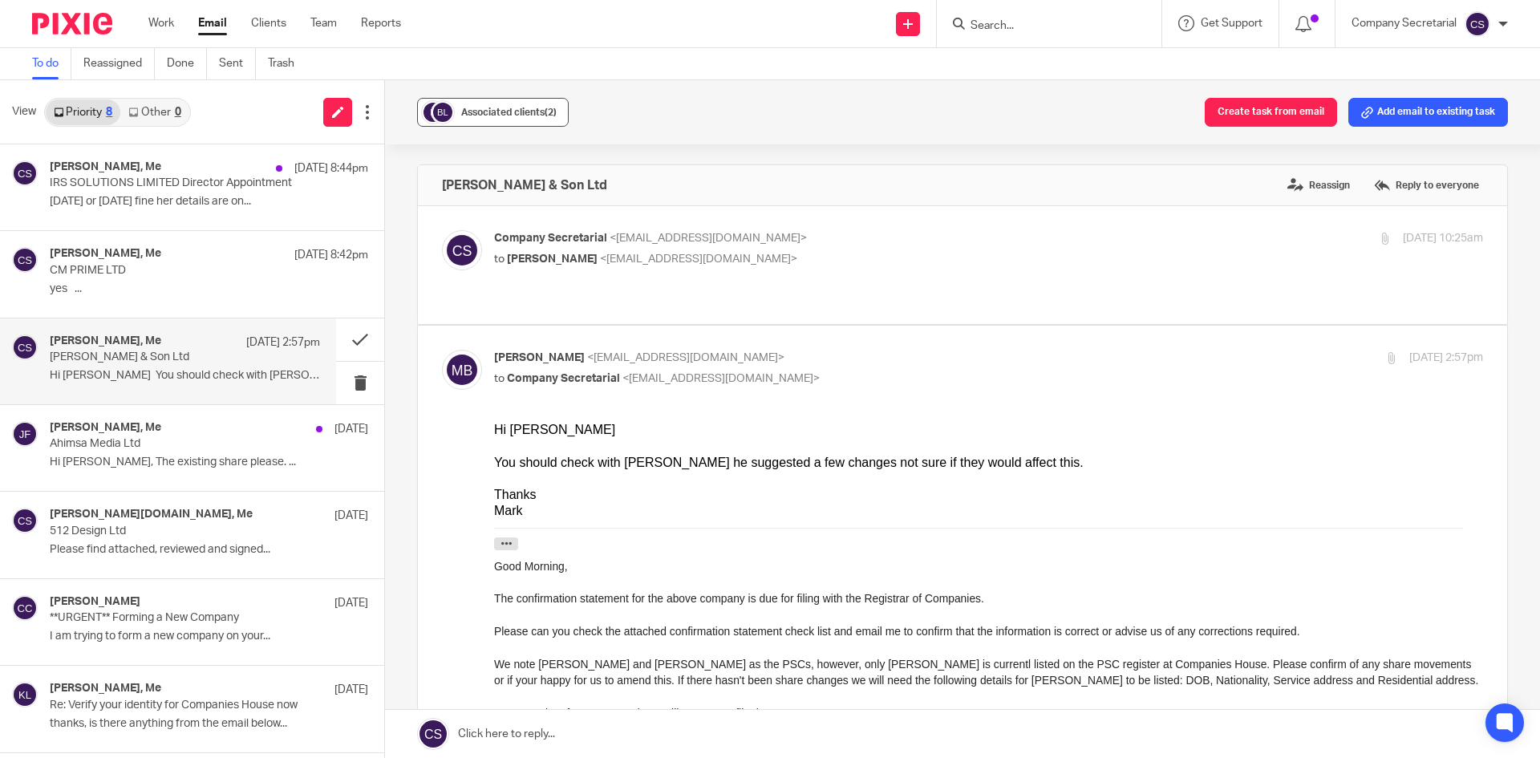
click at [457, 112] on button "Associated clients (2)" at bounding box center [493, 112] width 152 height 29
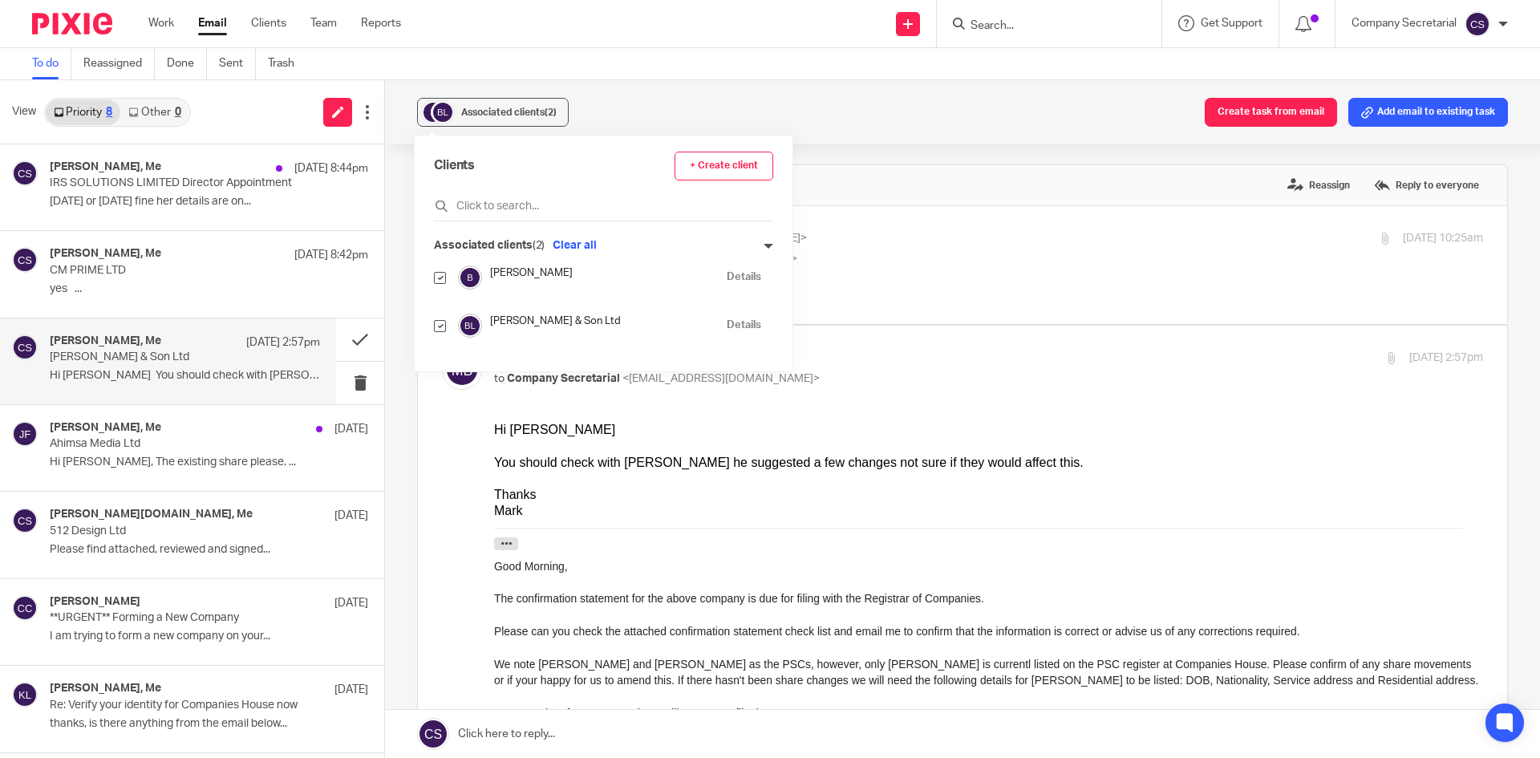
click at [605, 95] on div "Associated clients (2) Create task from email Add email to existing task" at bounding box center [962, 112] width 1155 height 64
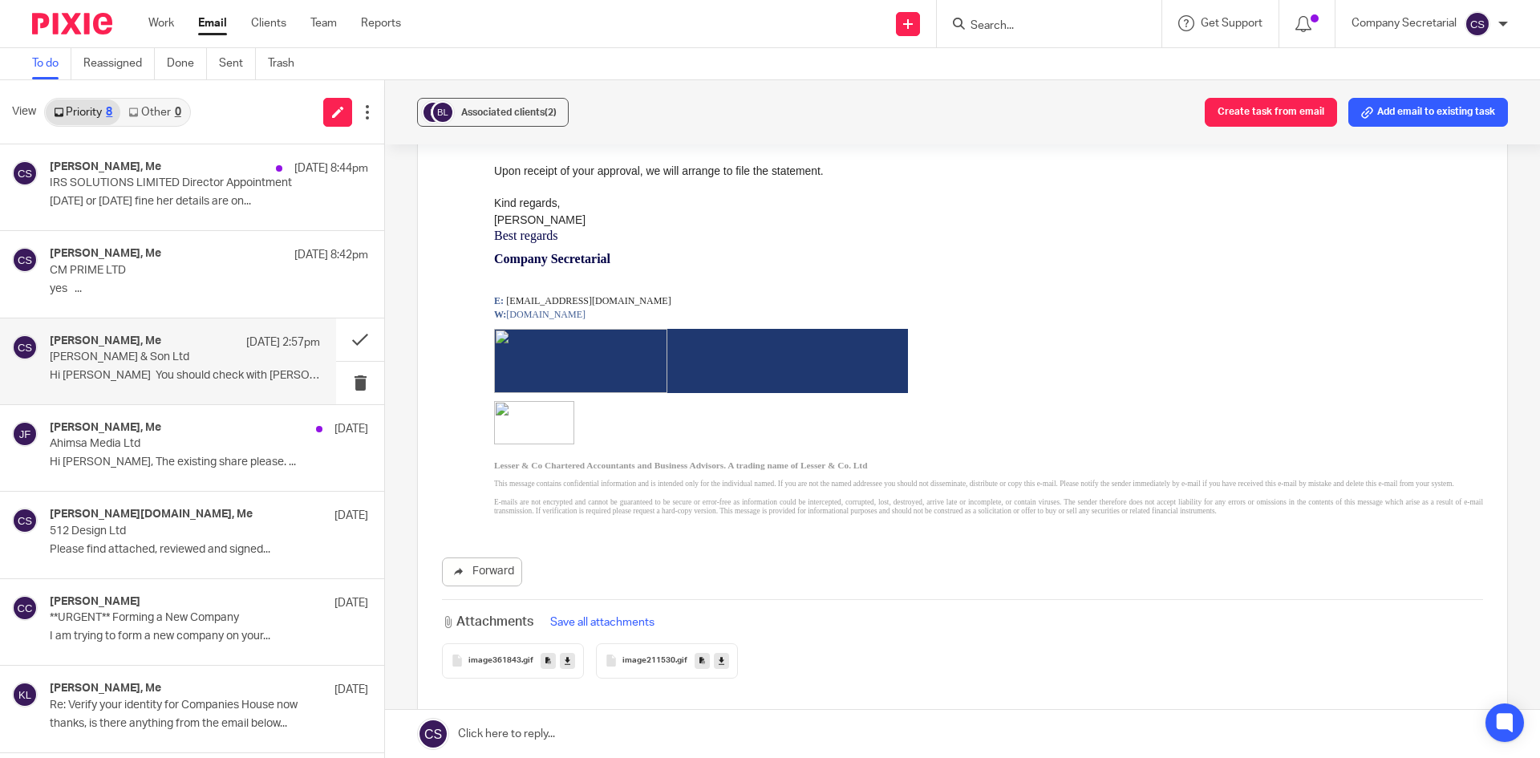
scroll to position [562, 0]
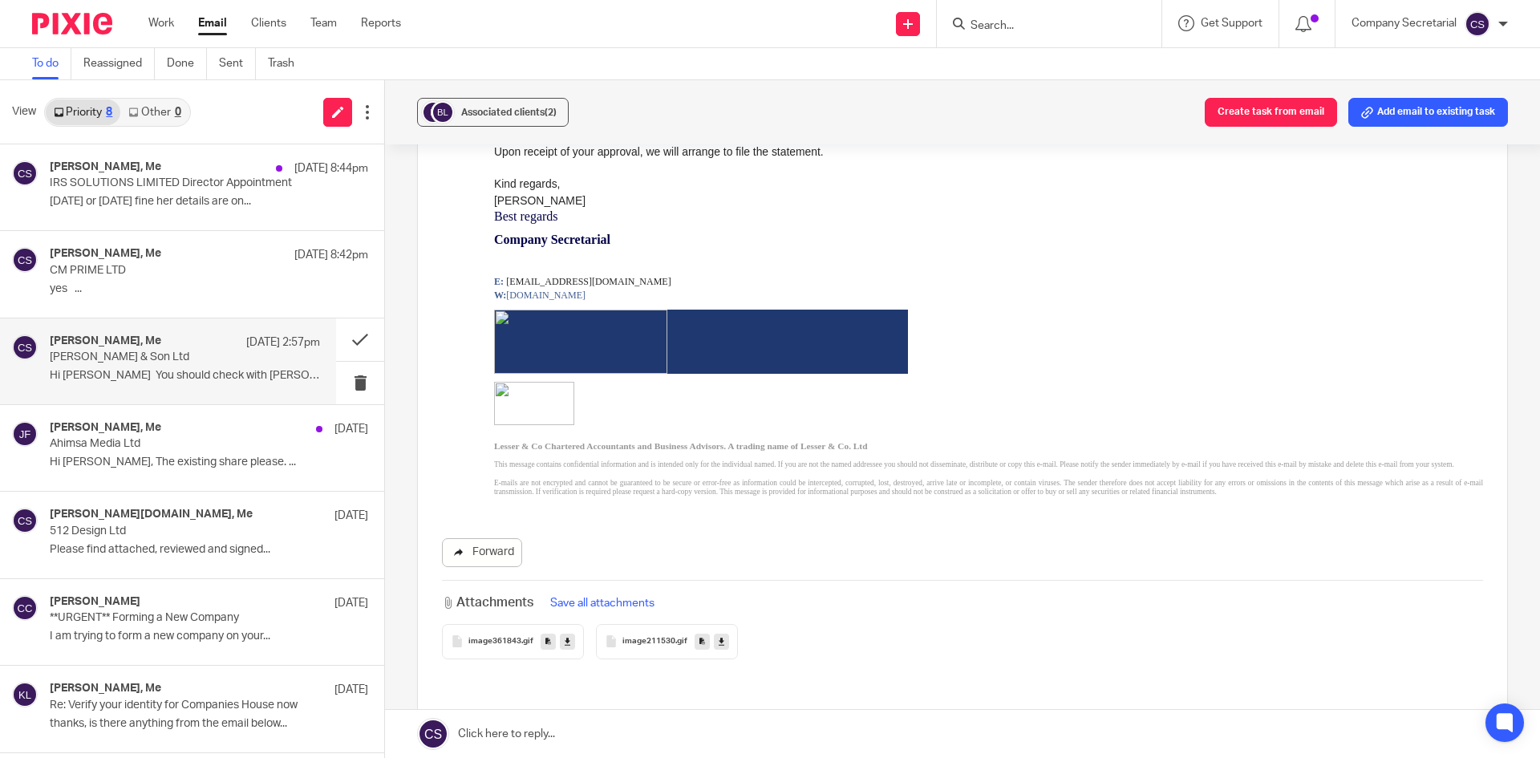
click at [501, 542] on link "Forward" at bounding box center [482, 552] width 80 height 29
click at [505, 544] on link "Forward" at bounding box center [482, 552] width 80 height 29
click at [225, 282] on p "yes ..." at bounding box center [185, 289] width 270 height 14
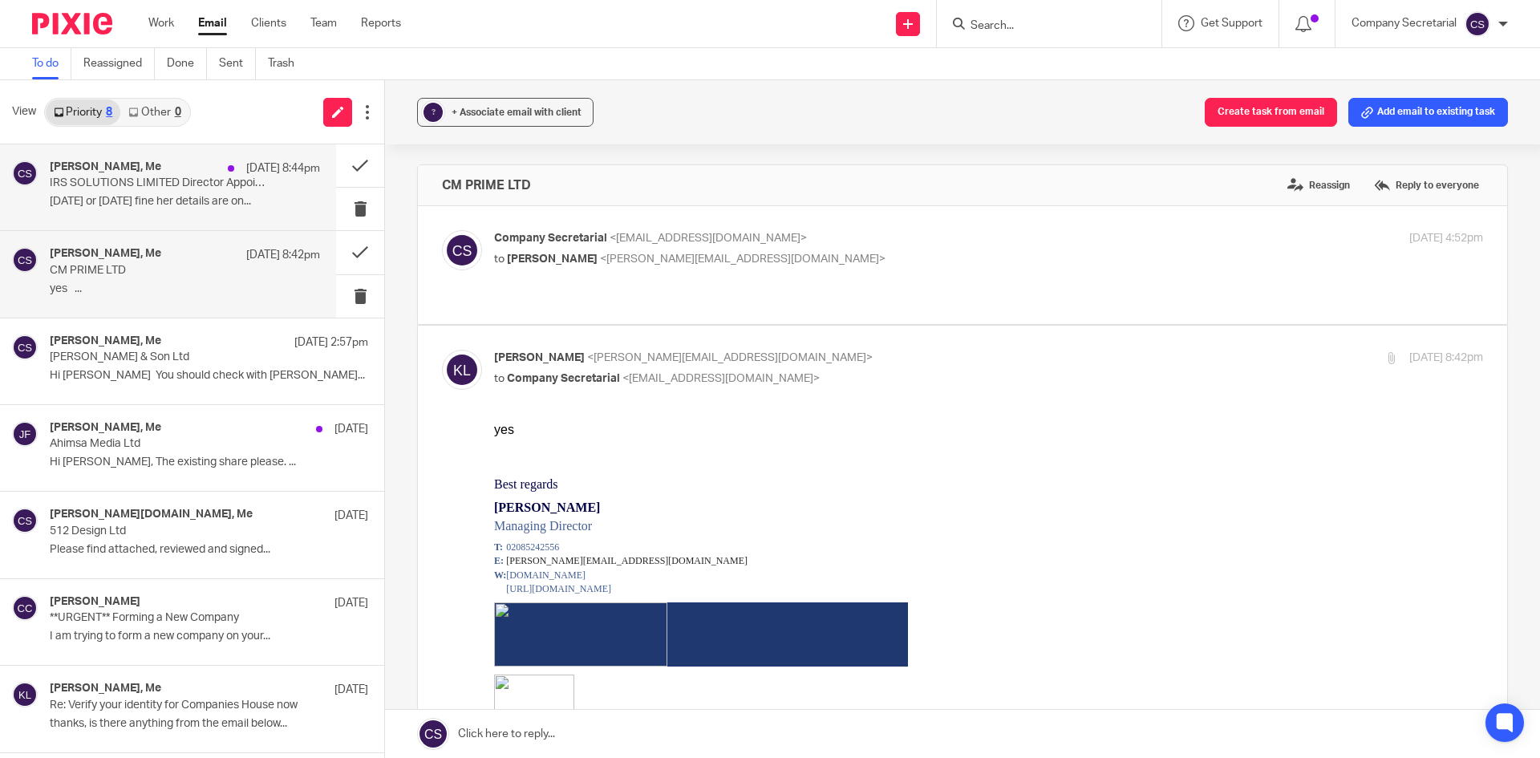
scroll to position [0, 0]
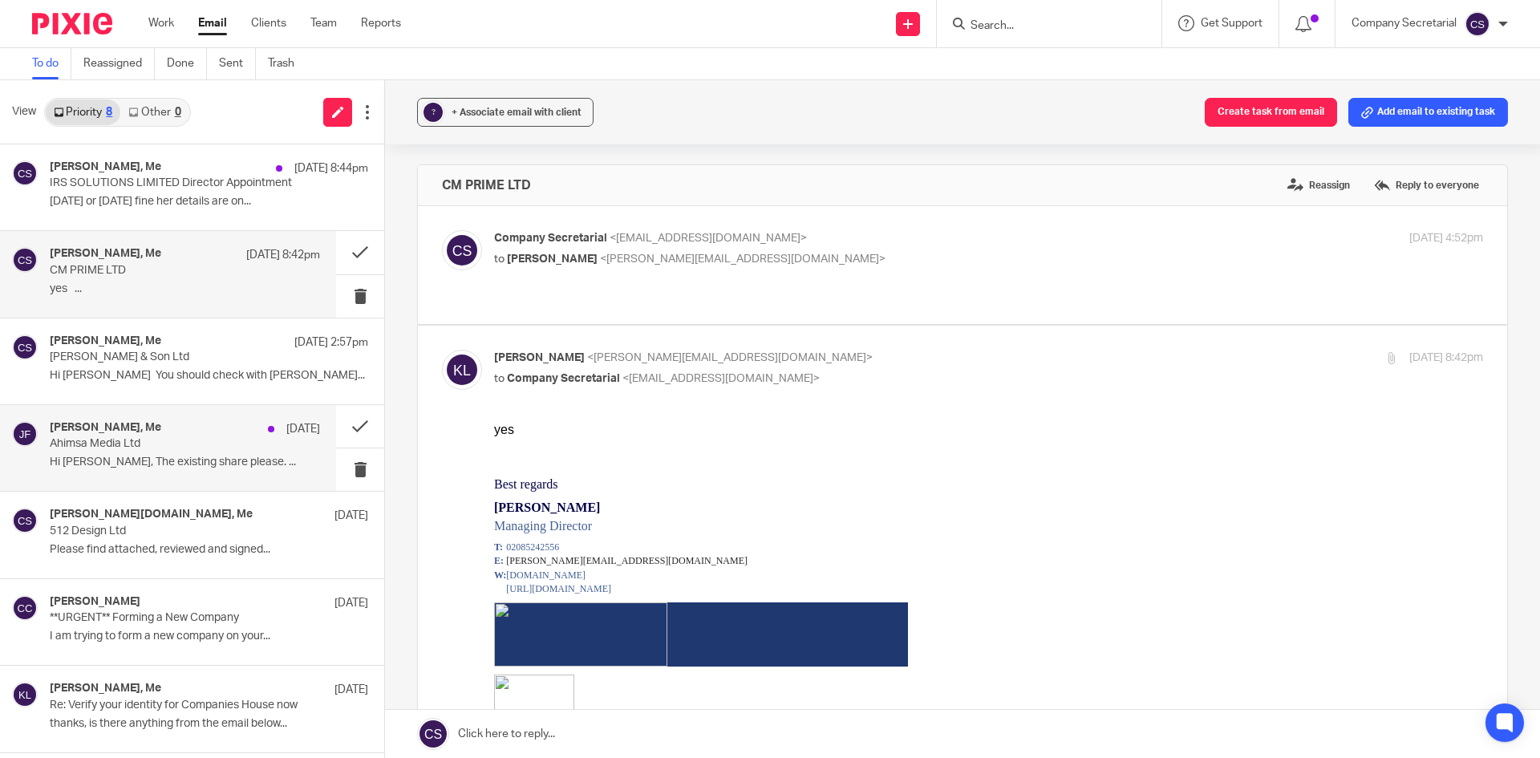
click at [233, 463] on p "Hi Sam, The existing share please. ..." at bounding box center [185, 463] width 270 height 14
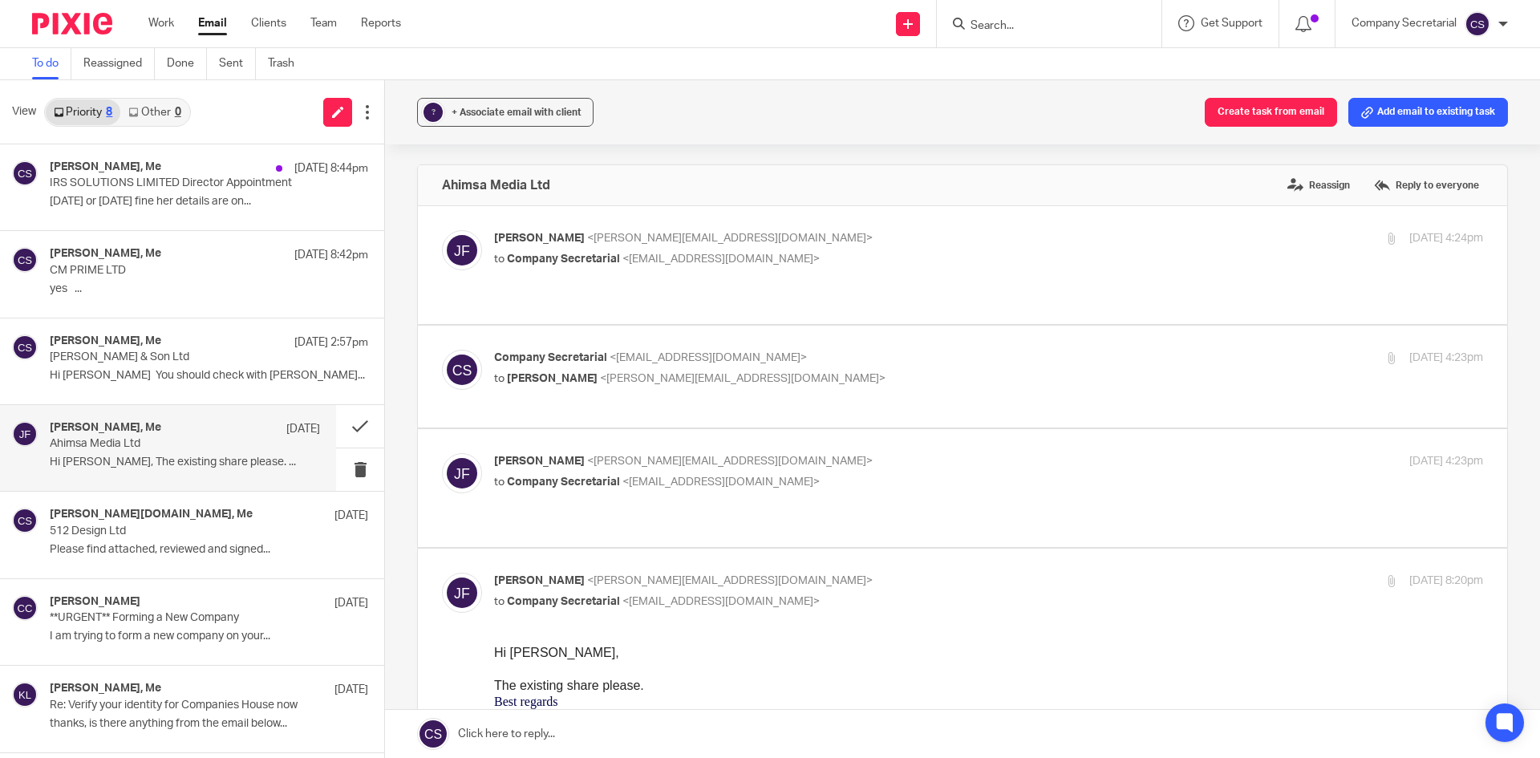
click at [848, 453] on p "James Fowler <james@lesserandco.com>" at bounding box center [823, 461] width 659 height 17
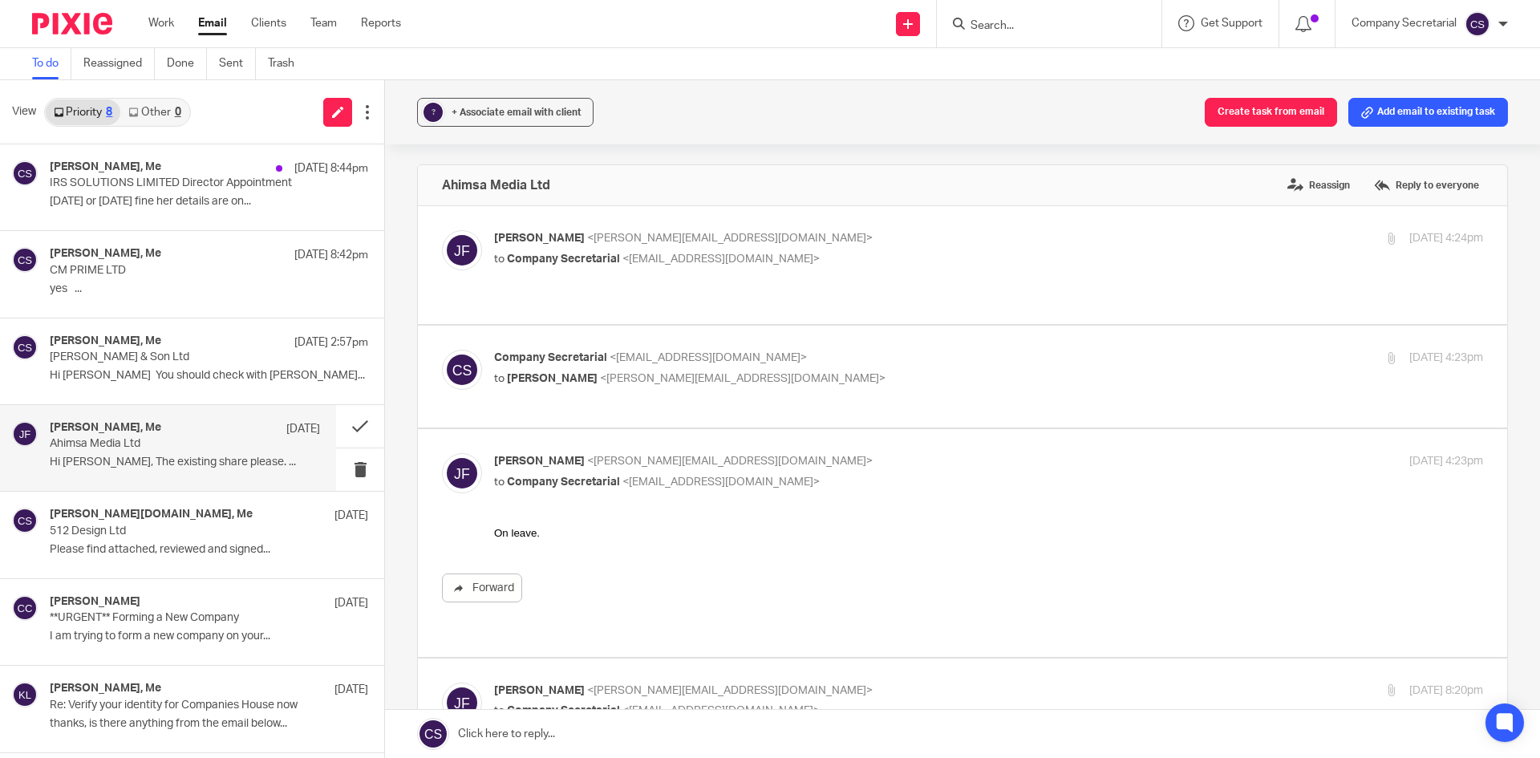
click at [848, 453] on p "James Fowler <james@lesserandco.com>" at bounding box center [823, 461] width 659 height 17
checkbox input "false"
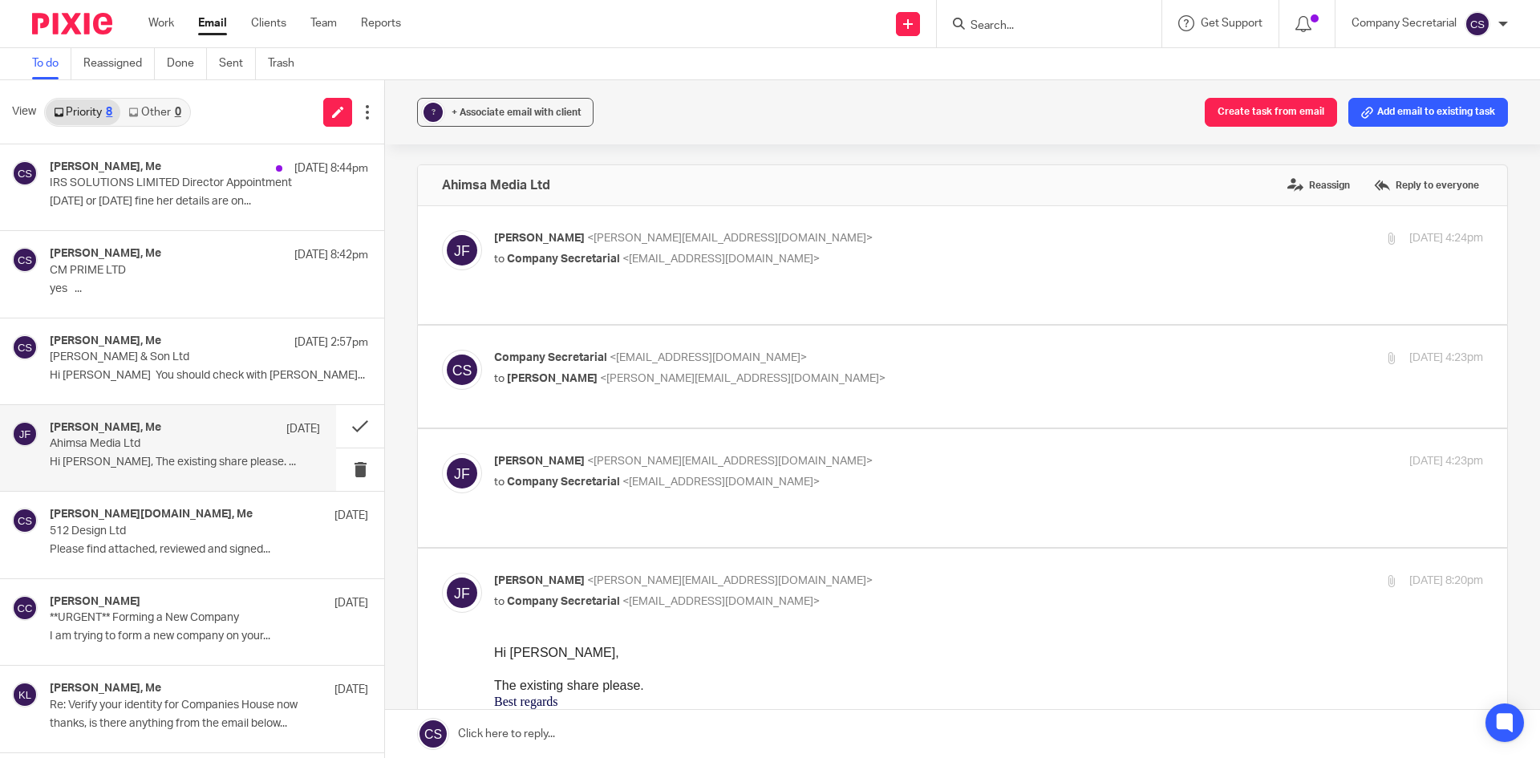
click at [862, 371] on p "to James Fowler <james@lesserandco.com>" at bounding box center [823, 379] width 659 height 17
checkbox input "true"
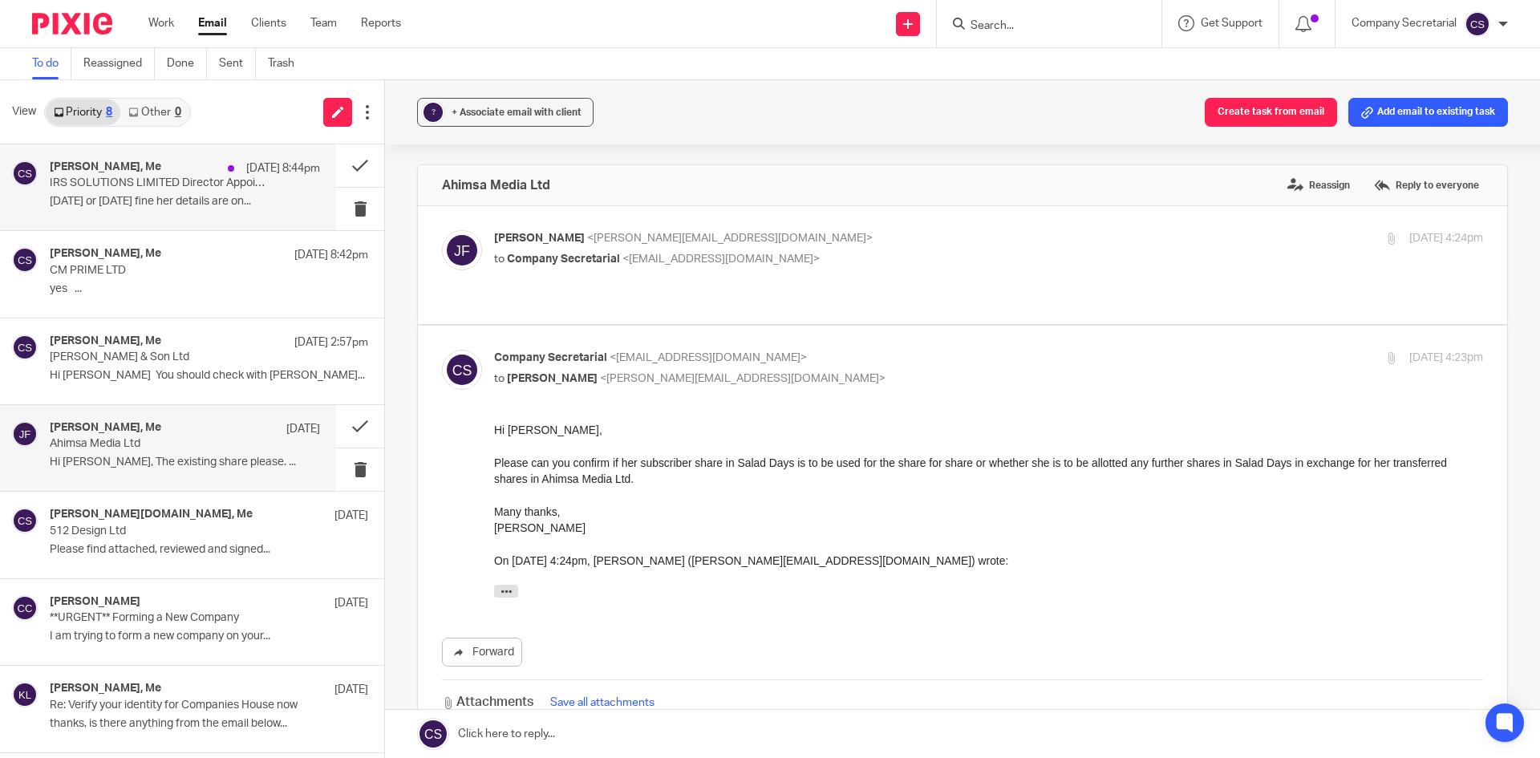
click at [183, 205] on p "today or tomorrow fine her details are on..." at bounding box center [185, 202] width 270 height 14
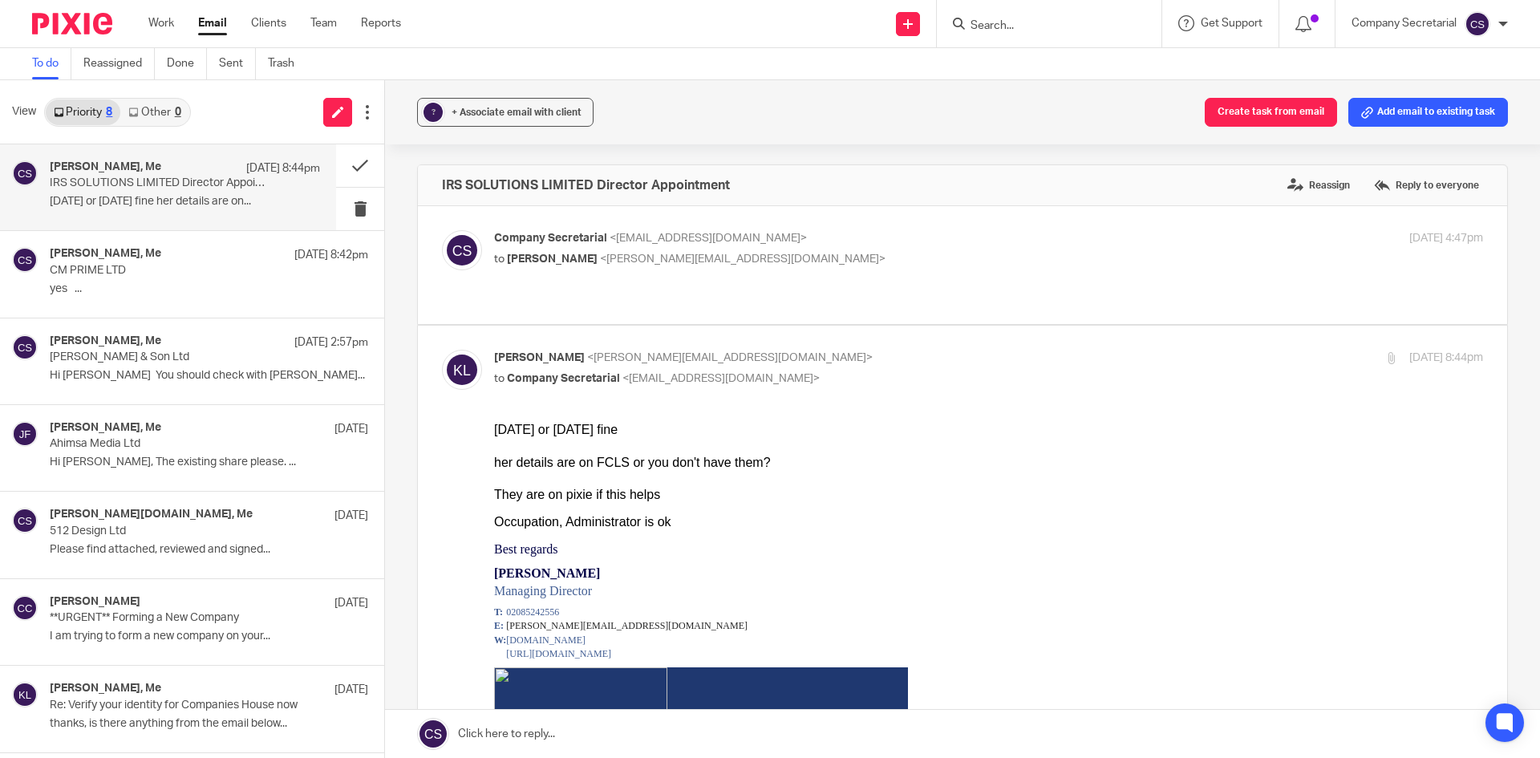
click at [789, 245] on p "Company Secretarial <company.secretarial@lesserandco.com>" at bounding box center [823, 238] width 659 height 17
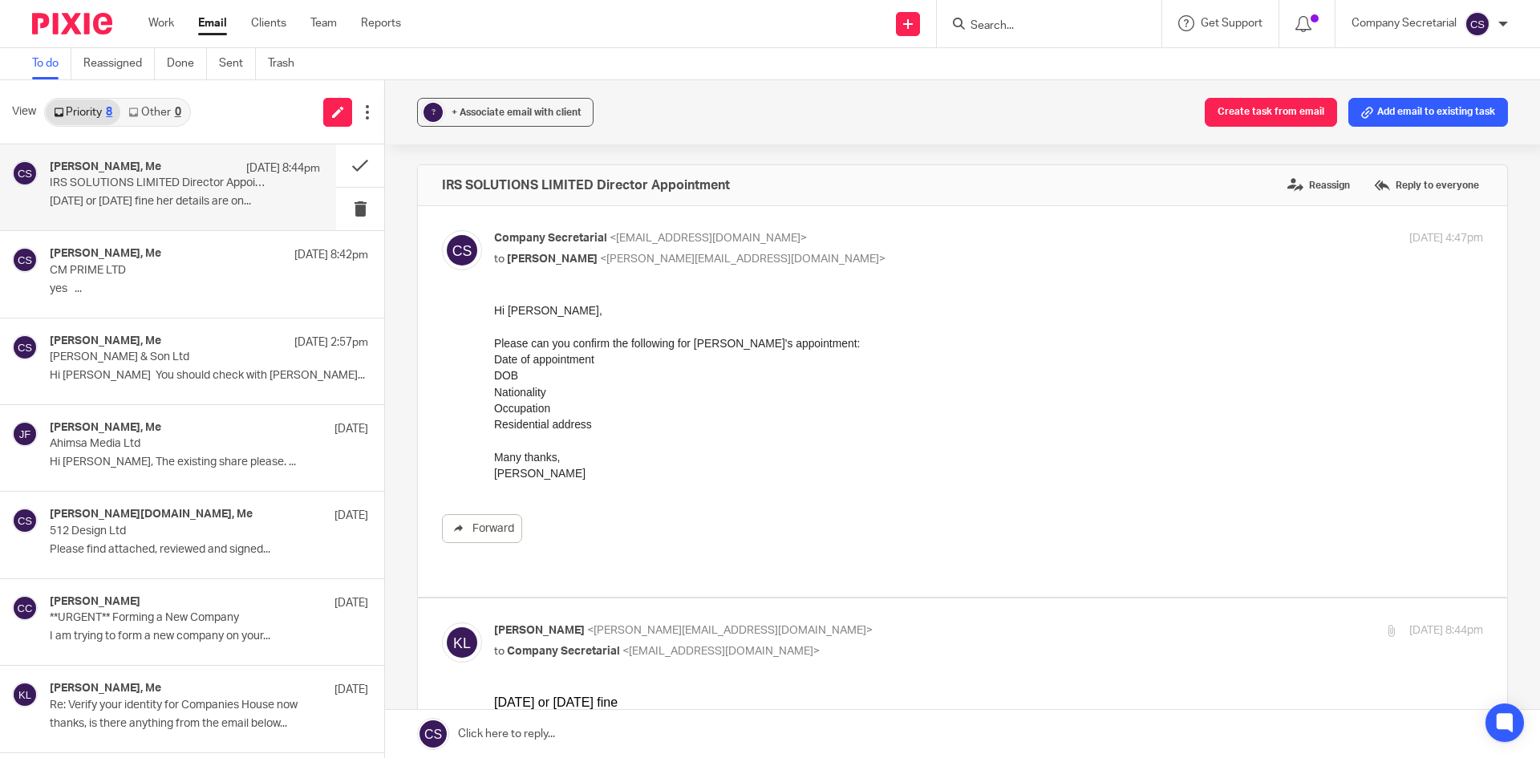
click at [848, 246] on p "Company Secretarial <company.secretarial@lesserandco.com>" at bounding box center [823, 238] width 659 height 17
checkbox input "false"
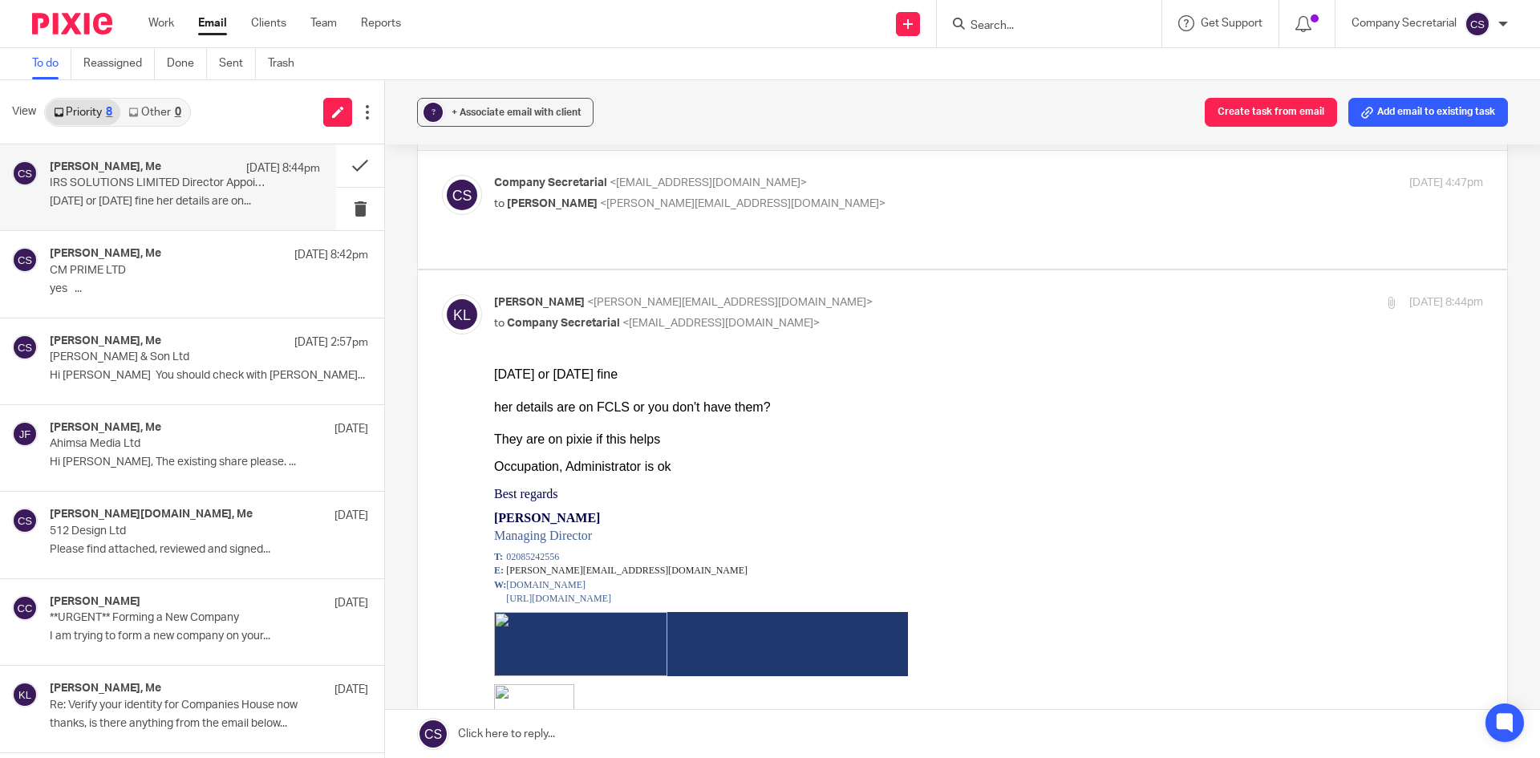
scroll to position [80, 0]
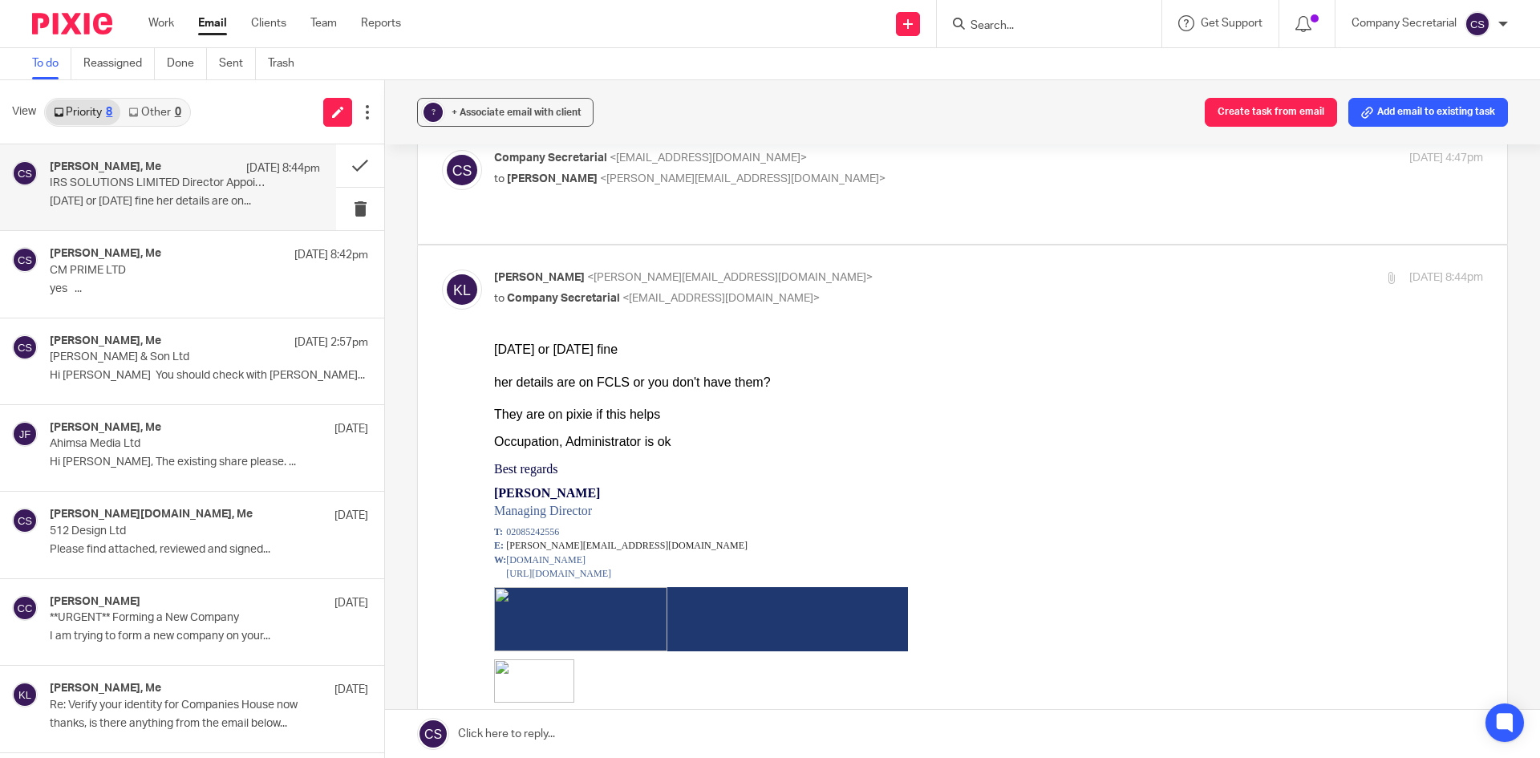
click at [1004, 20] on input "Search" at bounding box center [1041, 26] width 144 height 14
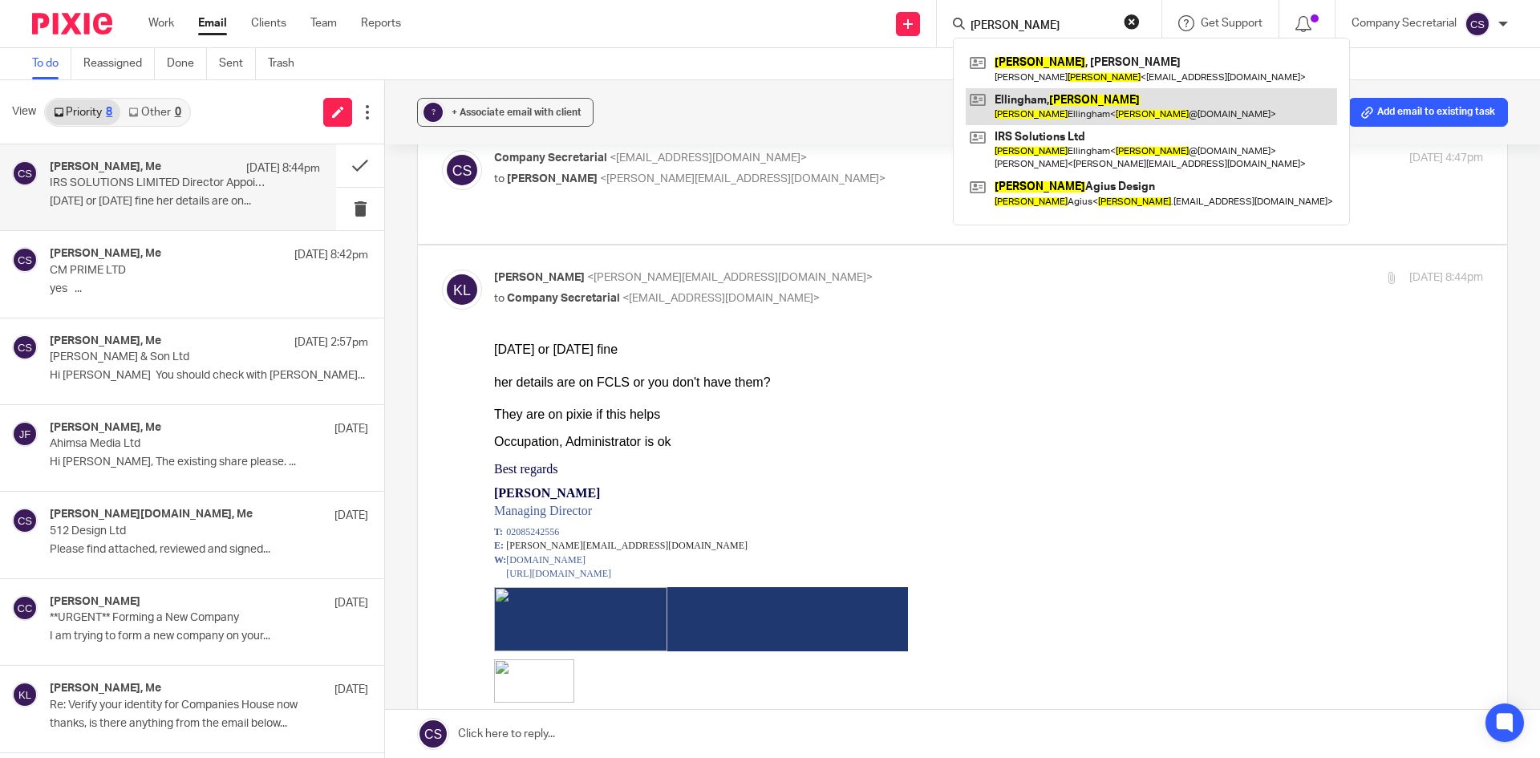
type input "stacey"
click at [1069, 94] on link at bounding box center [1151, 106] width 371 height 37
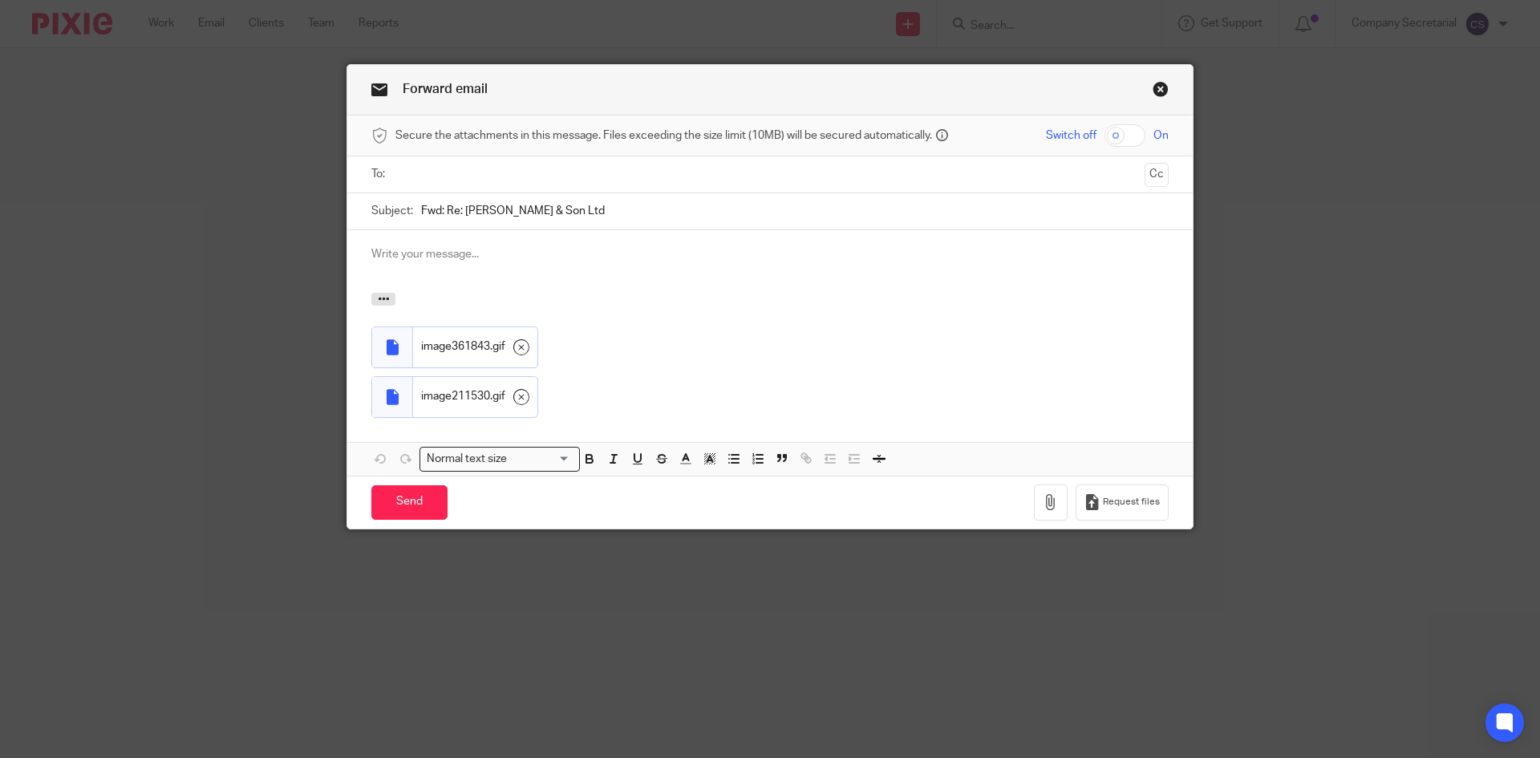
click at [491, 172] on input "text" at bounding box center [769, 174] width 737 height 18
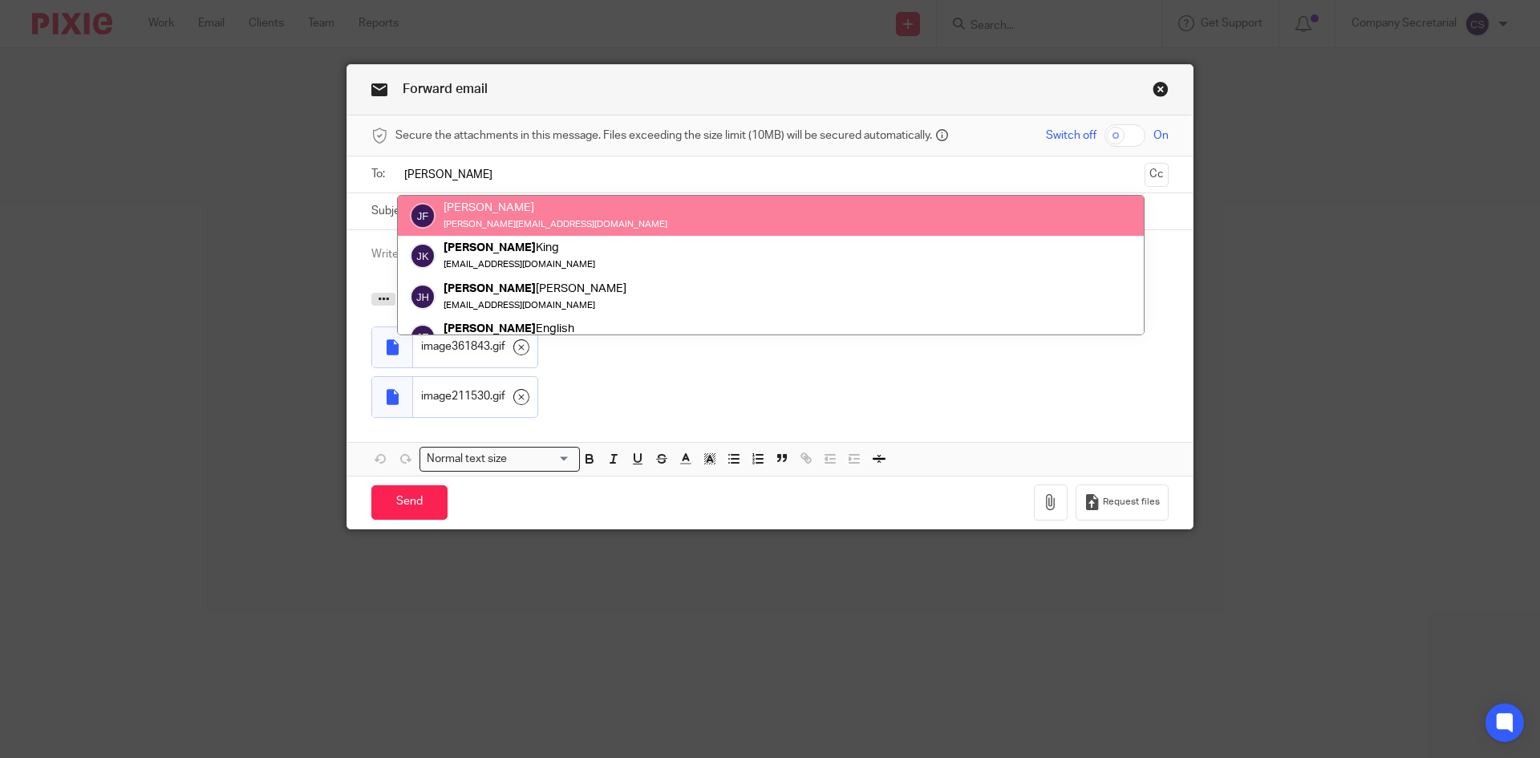
type input "james"
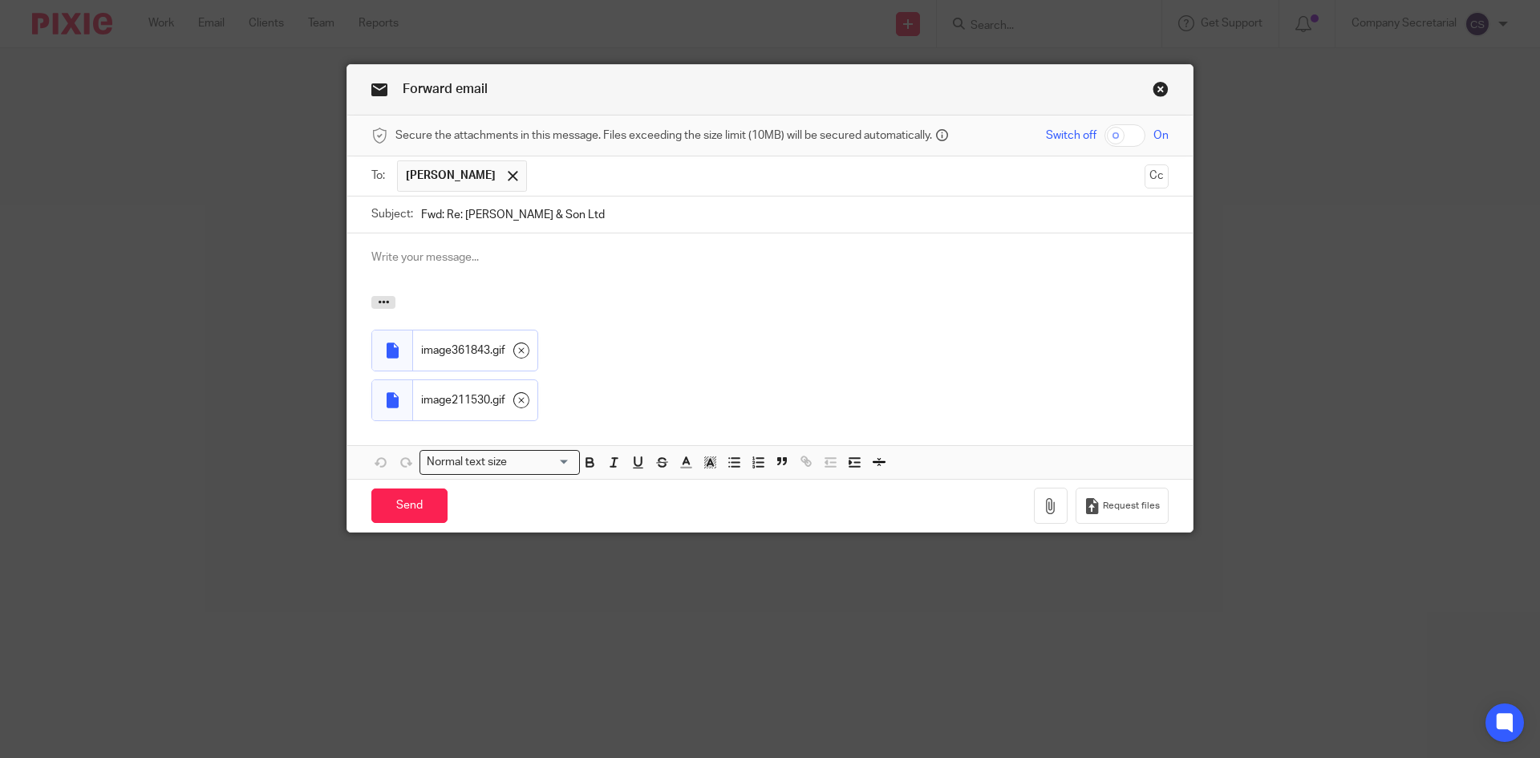
click at [483, 241] on div at bounding box center [770, 264] width 846 height 63
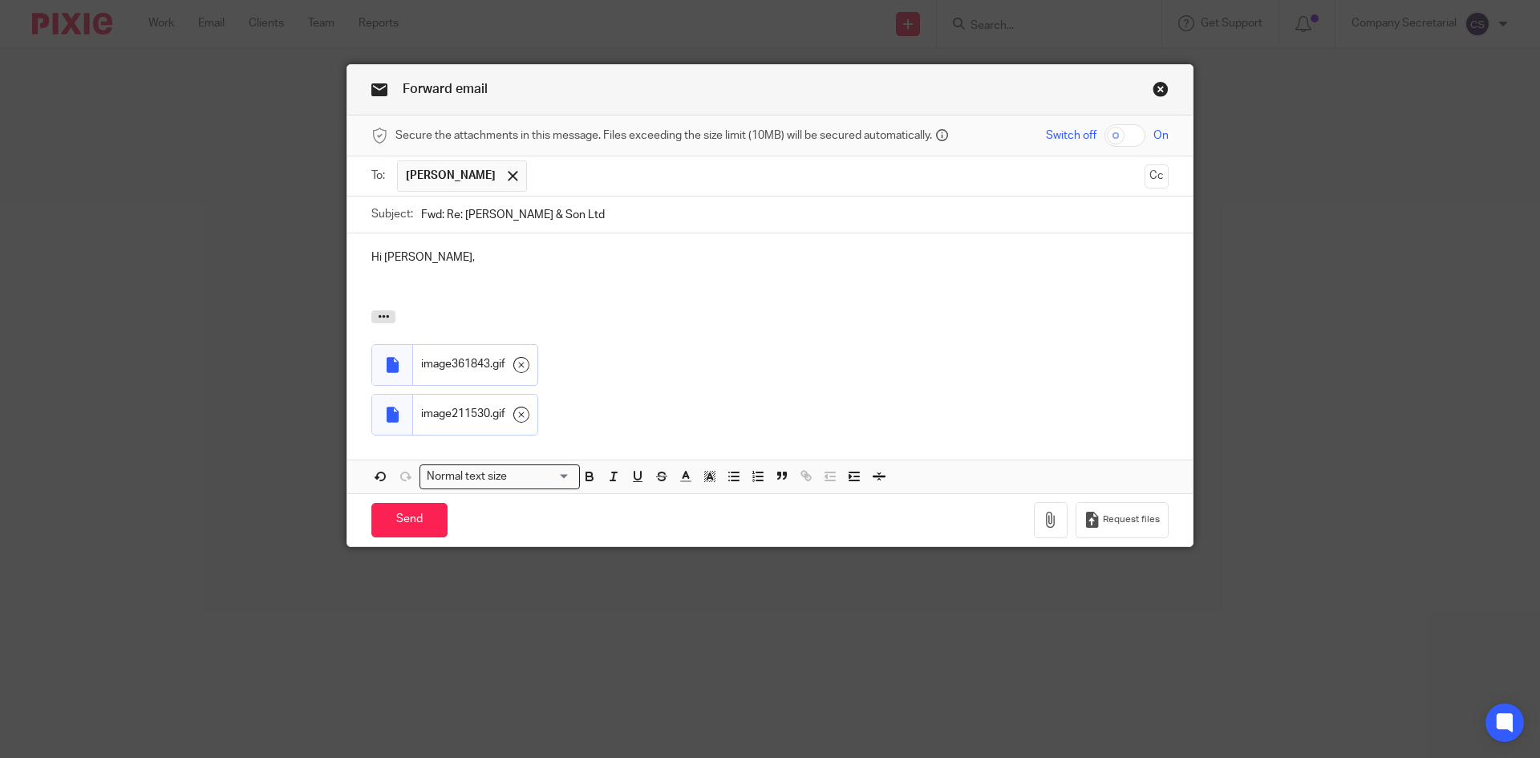
click at [1155, 91] on link "Close this dialog window" at bounding box center [1161, 92] width 16 height 22
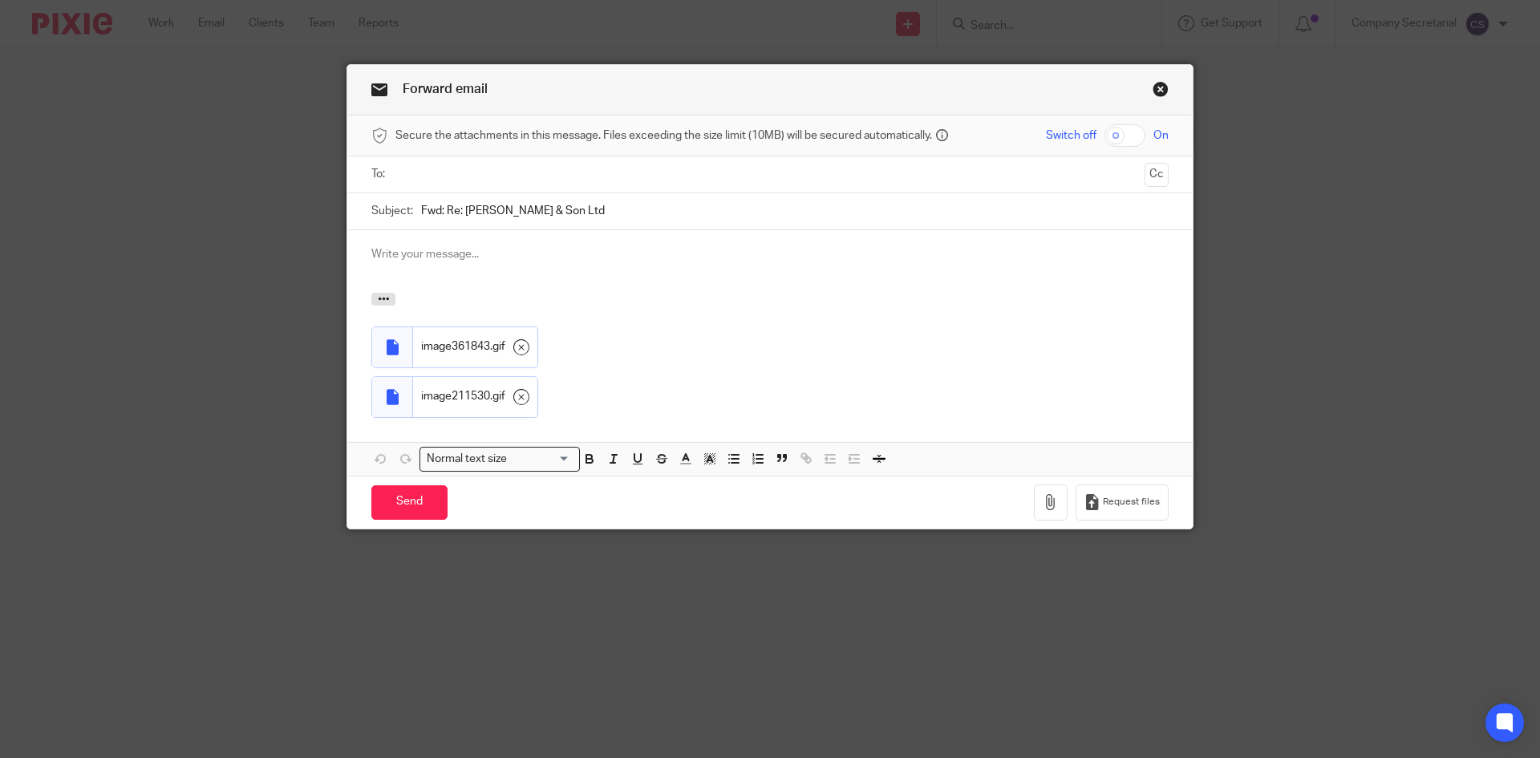
click at [574, 181] on input "text" at bounding box center [769, 174] width 737 height 18
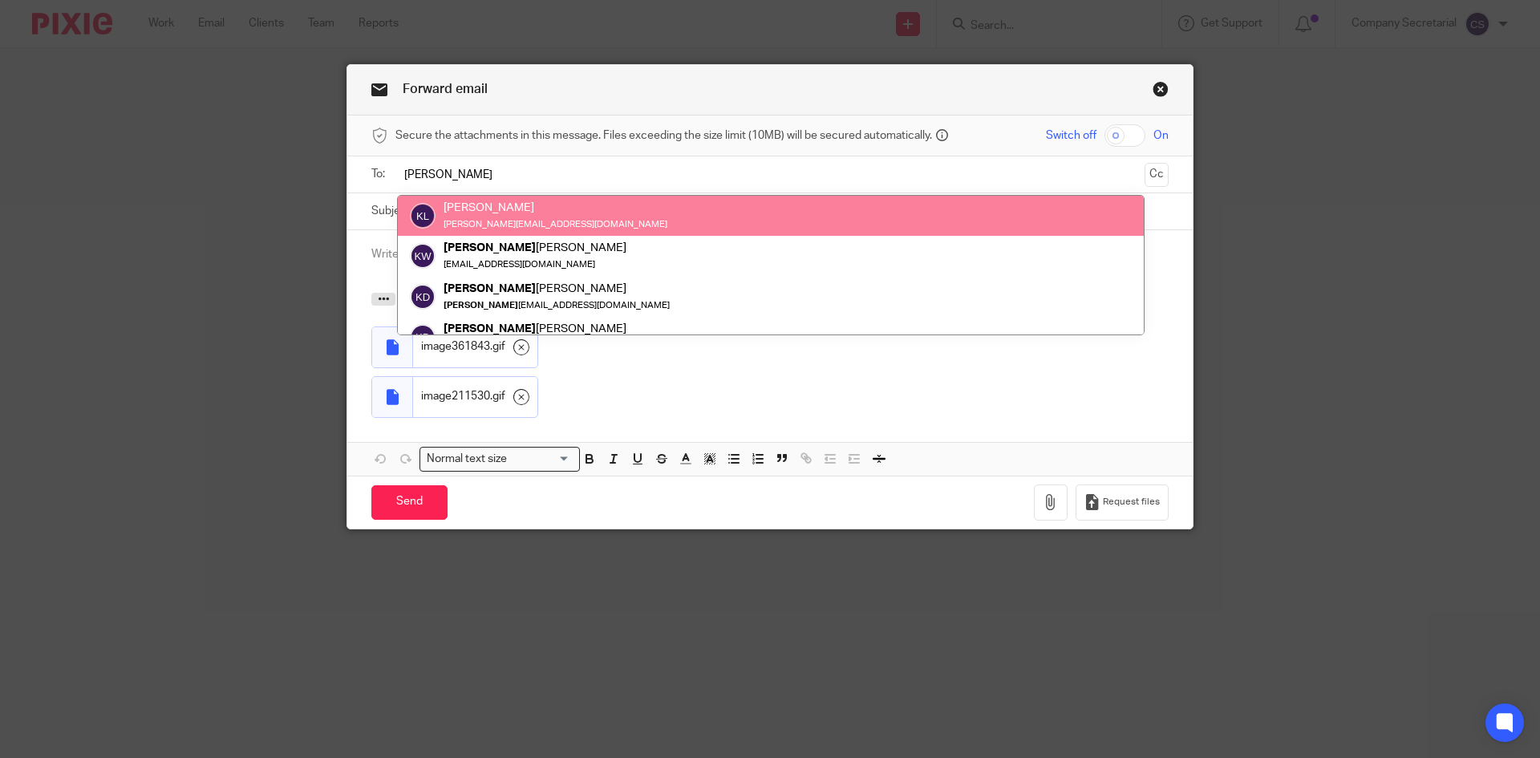
type input "keith"
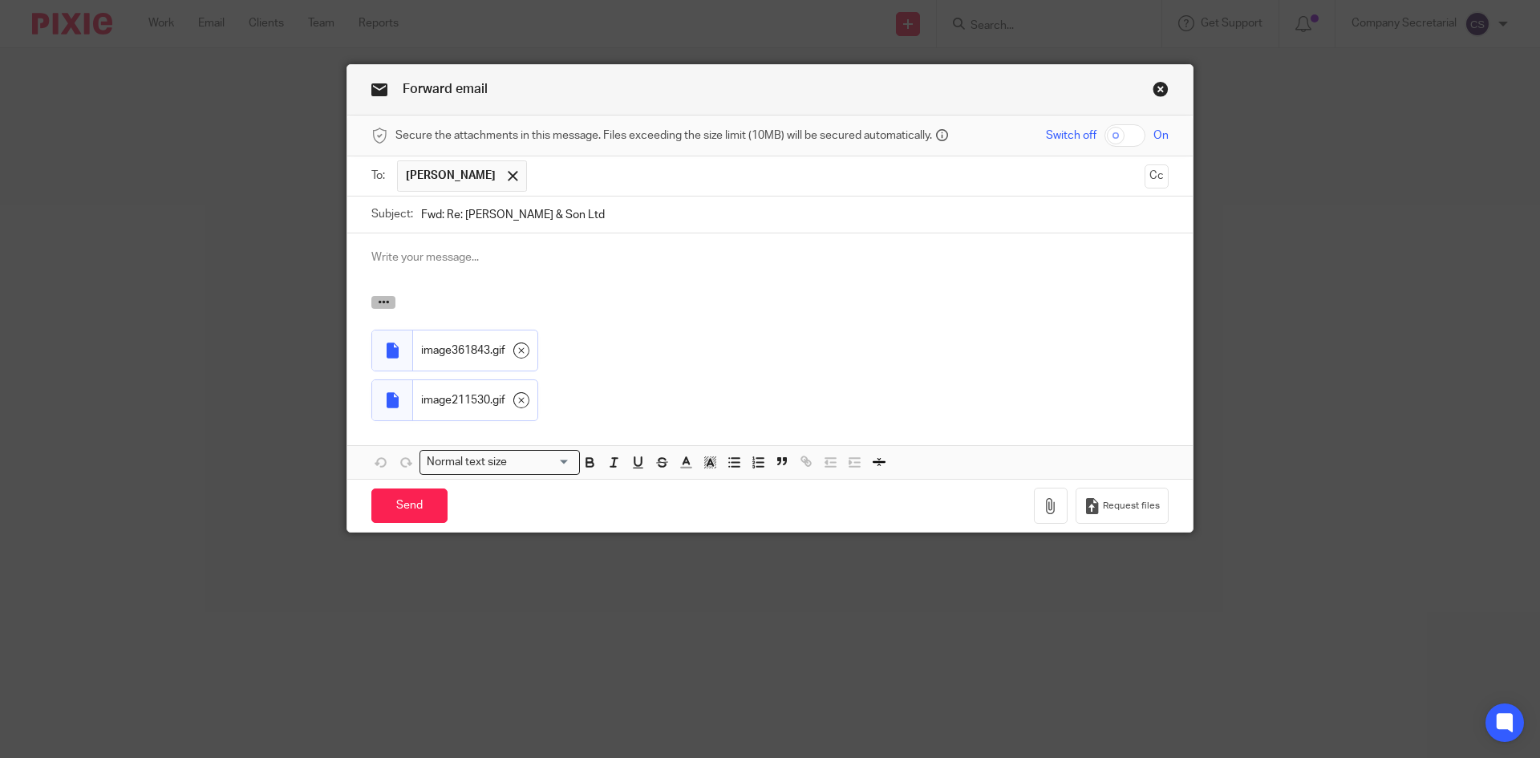
click at [383, 306] on button "button" at bounding box center [383, 302] width 24 height 13
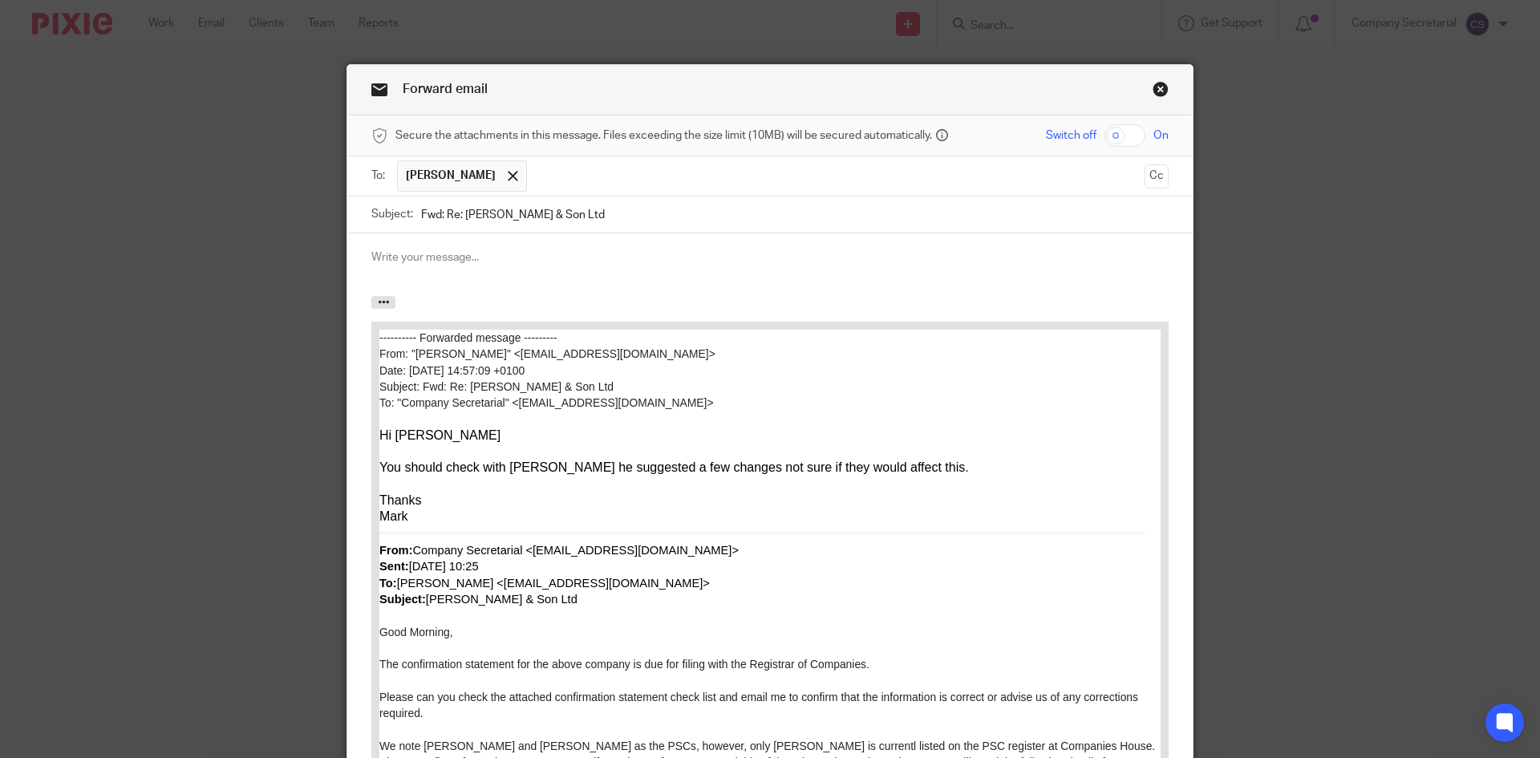
click at [427, 257] on p at bounding box center [769, 257] width 797 height 16
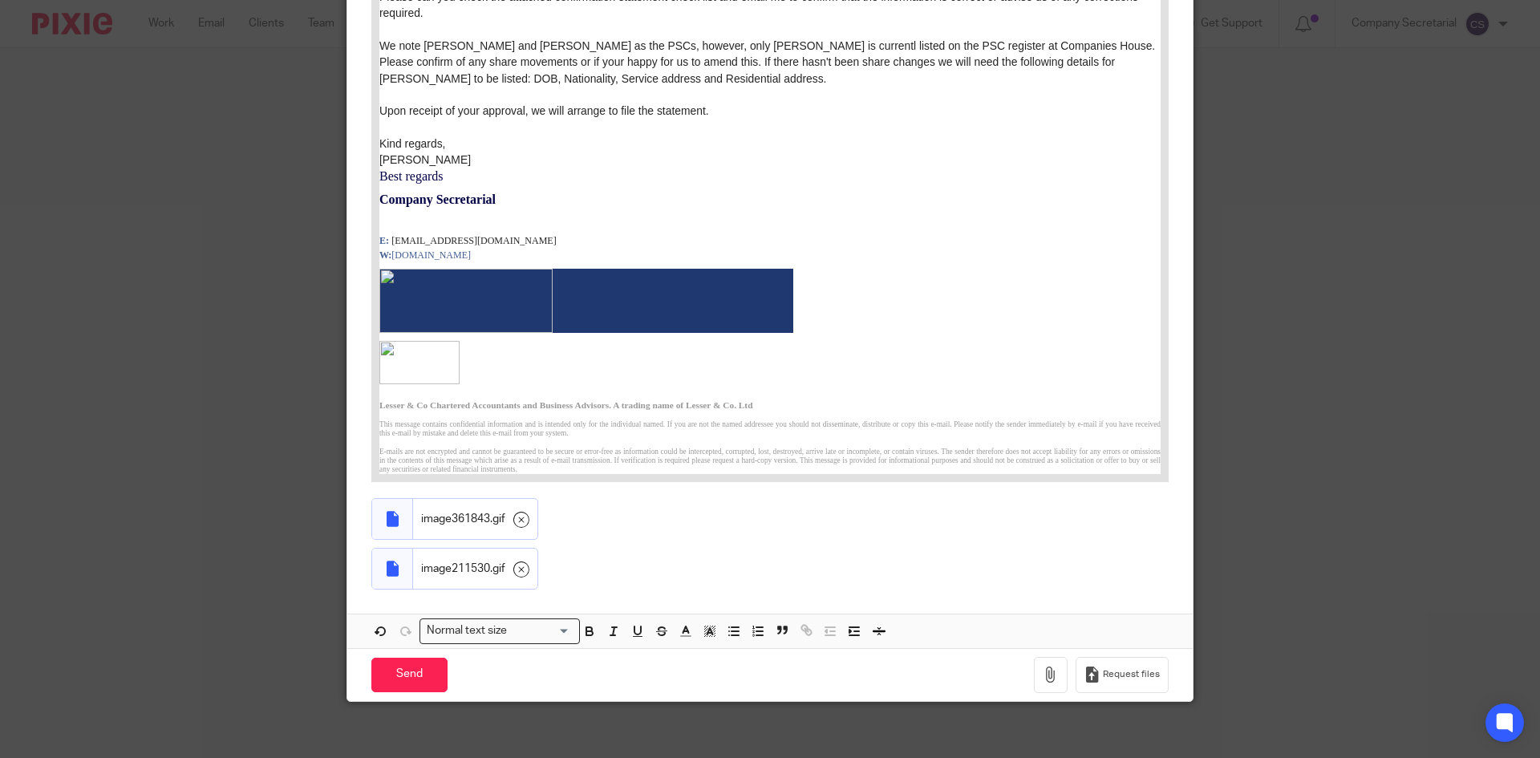
scroll to position [771, 0]
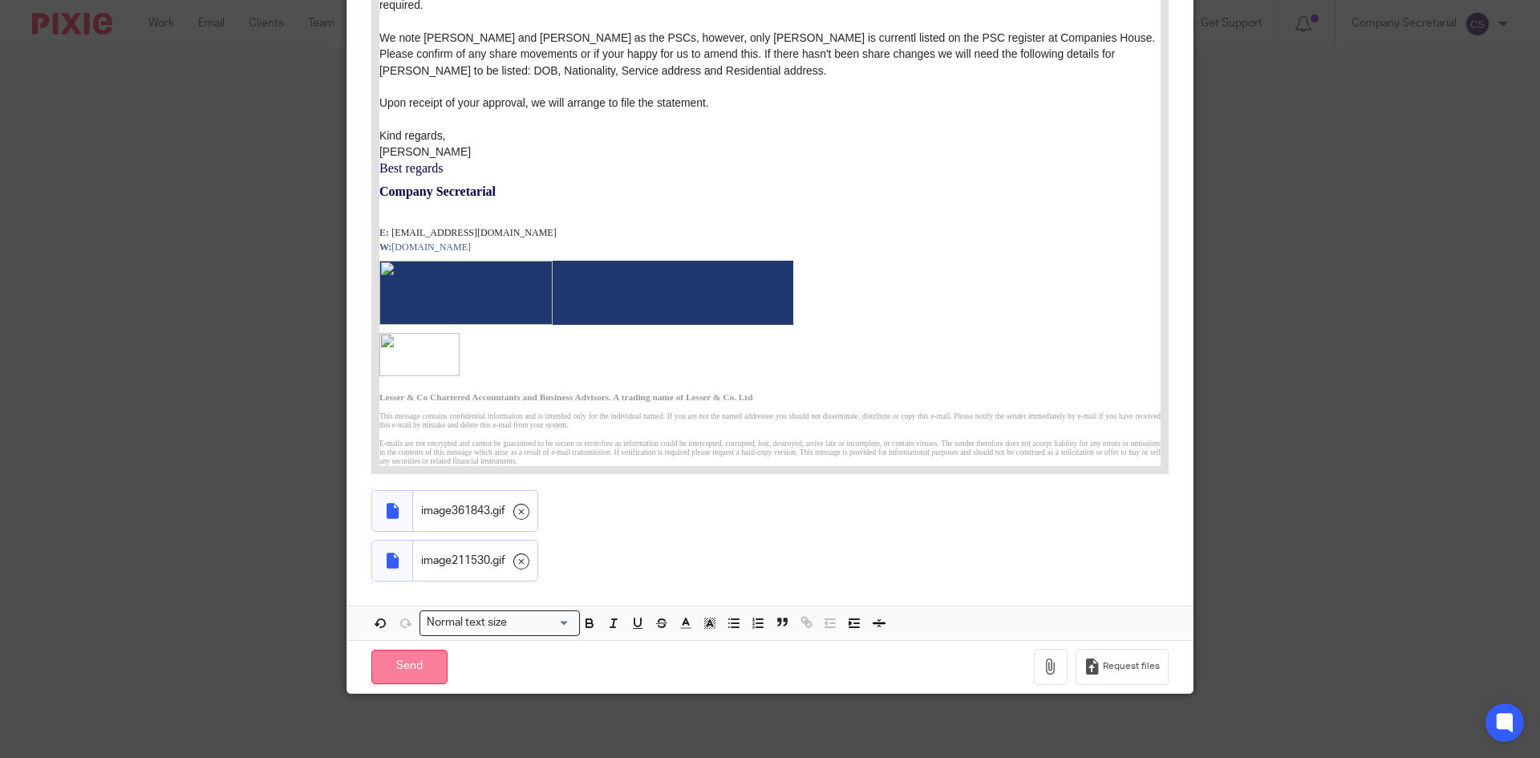
click at [424, 664] on input "Send" at bounding box center [409, 667] width 76 height 34
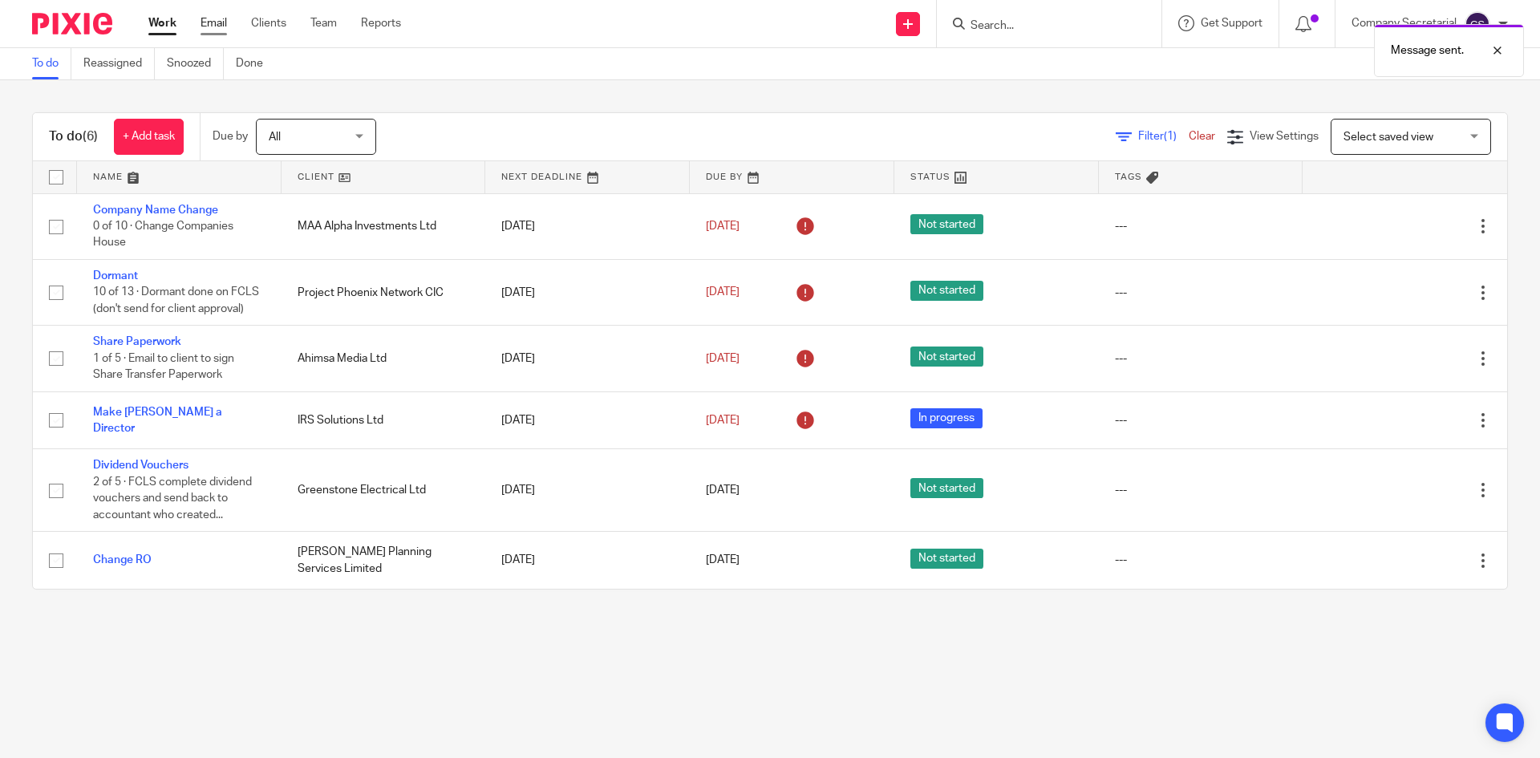
click at [217, 22] on link "Email" at bounding box center [214, 23] width 26 height 16
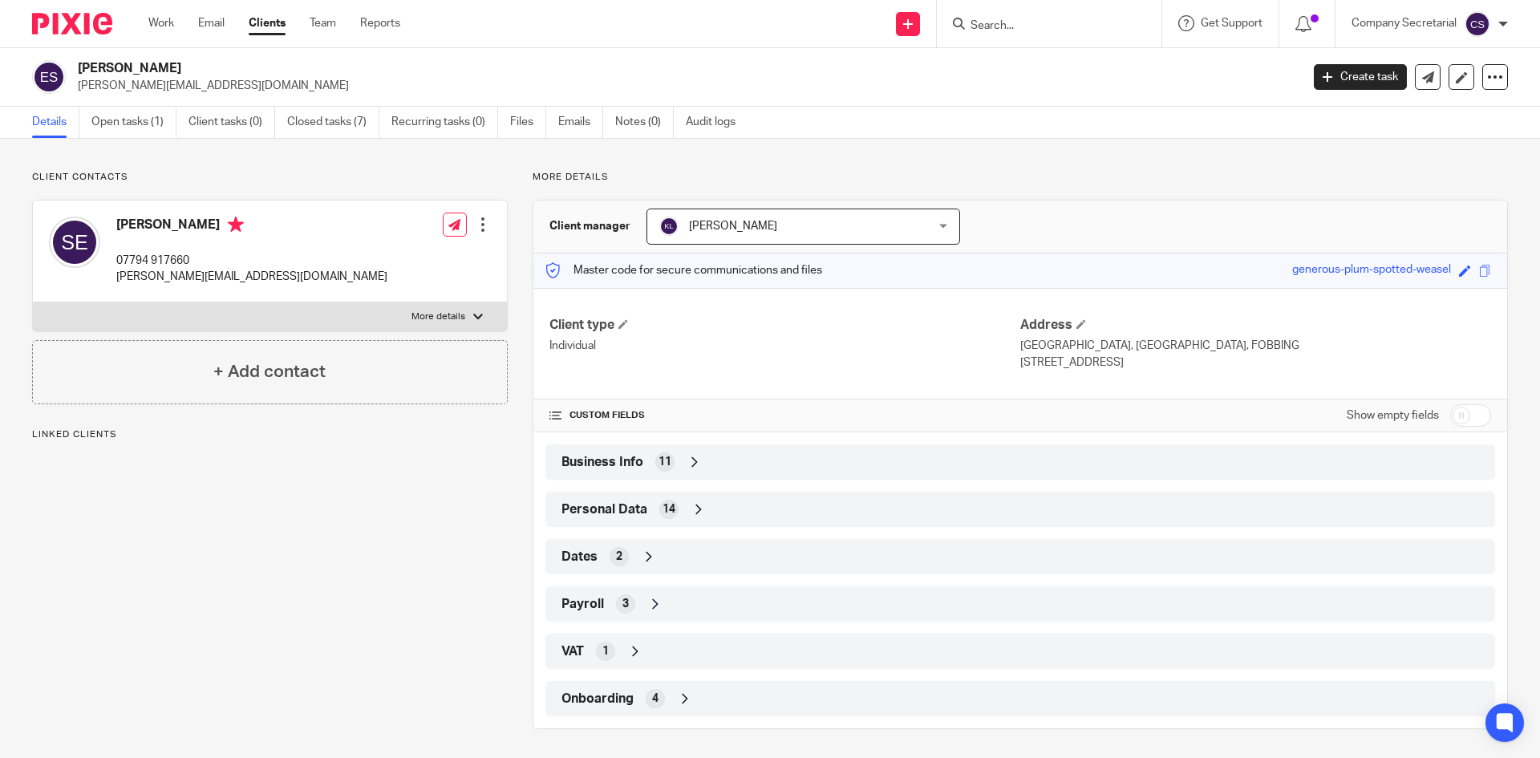
click at [444, 316] on p "More details" at bounding box center [439, 316] width 54 height 13
click at [33, 302] on input "More details" at bounding box center [32, 302] width 1 height 1
checkbox input "true"
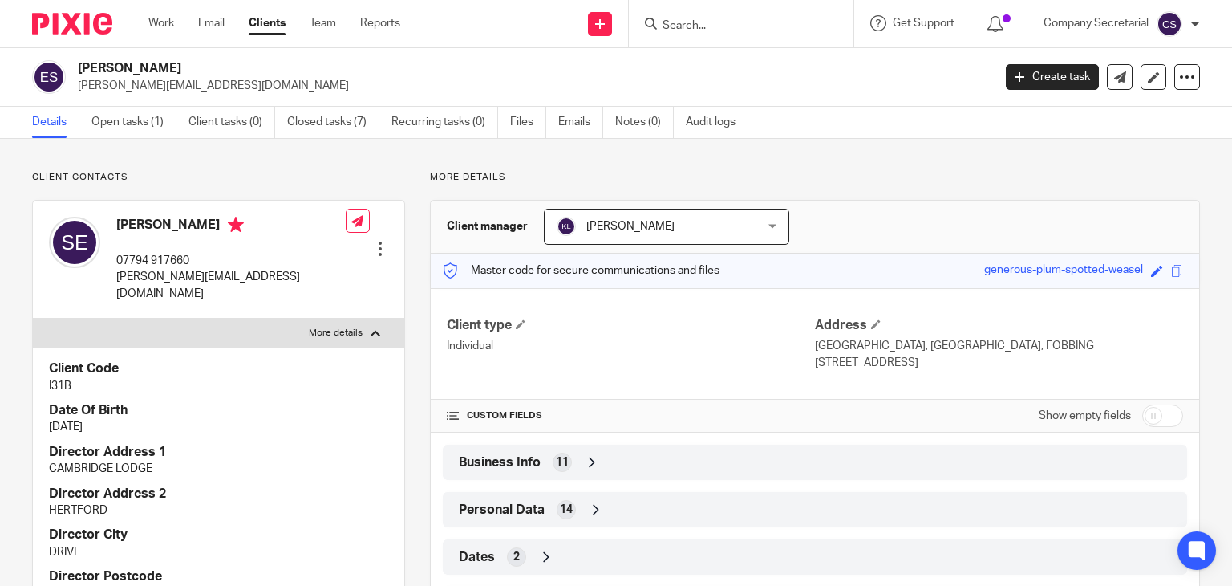
click at [92, 19] on img at bounding box center [72, 24] width 80 height 22
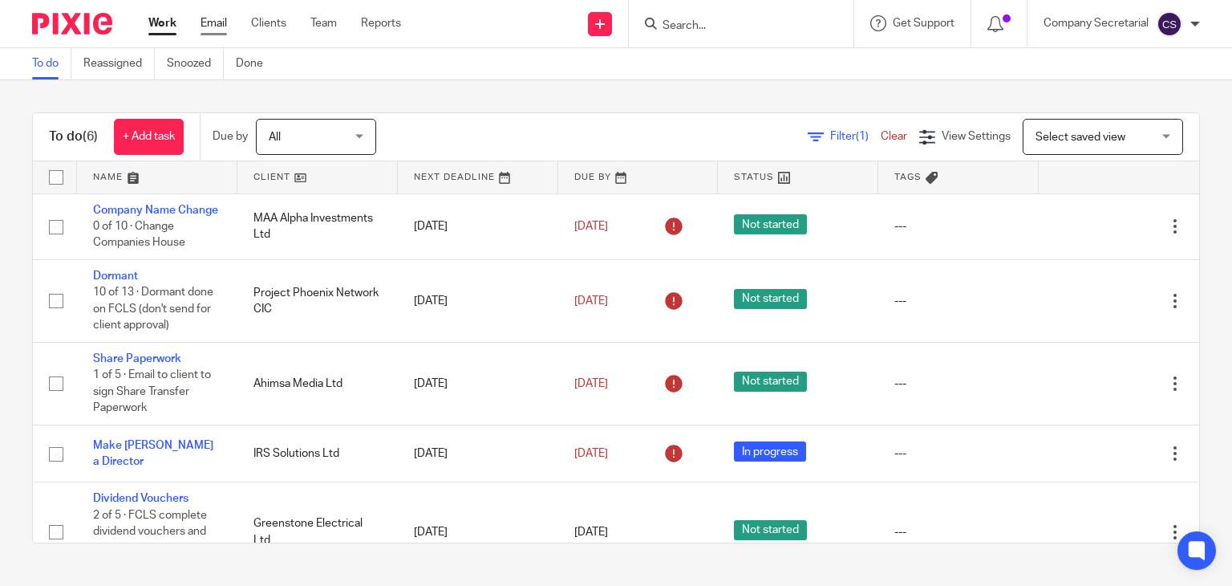
click at [217, 26] on link "Email" at bounding box center [214, 23] width 26 height 16
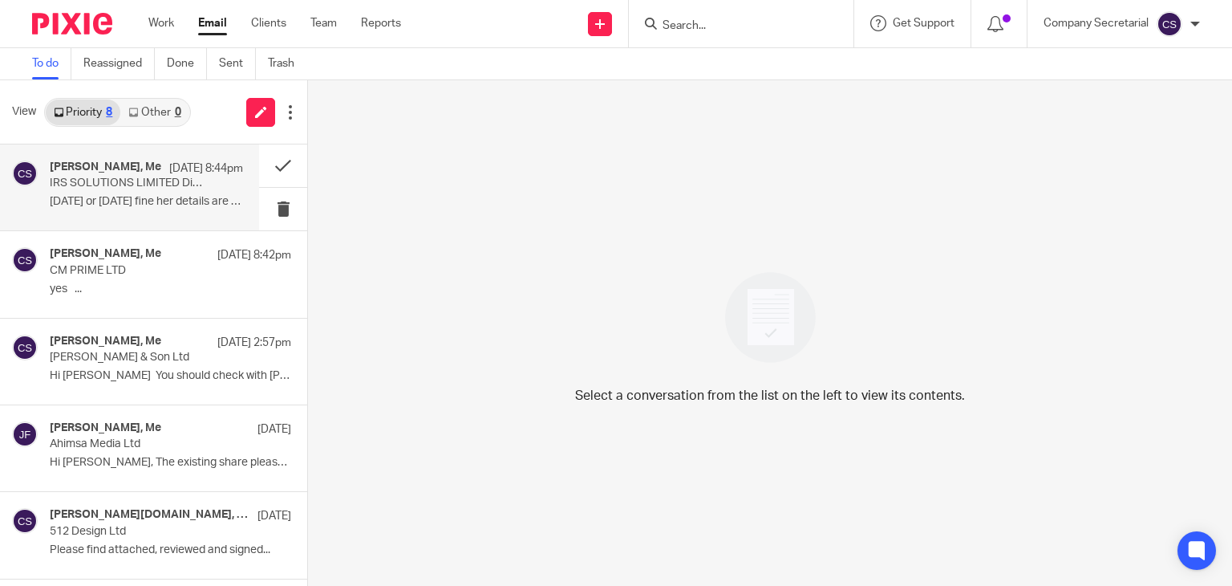
click at [132, 189] on p "IRS SOLUTIONS LIMITED Director Appointment" at bounding box center [127, 183] width 155 height 14
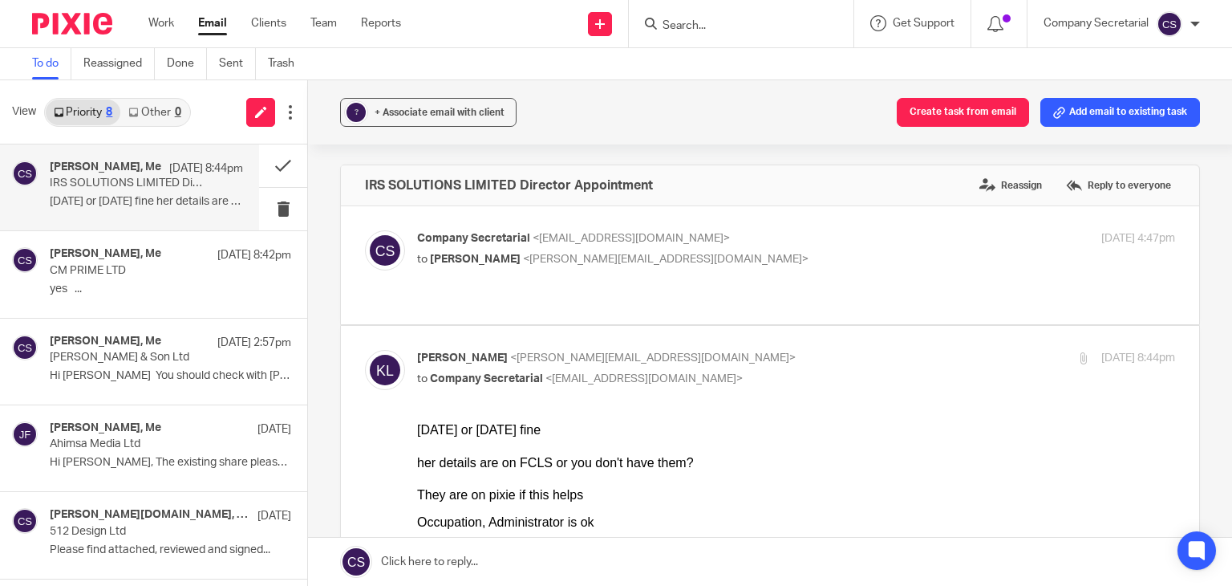
click at [717, 247] on div "Company Secretarial <[EMAIL_ADDRESS][DOMAIN_NAME]> to [PERSON_NAME] <[PERSON_NA…" at bounding box center [669, 248] width 505 height 37
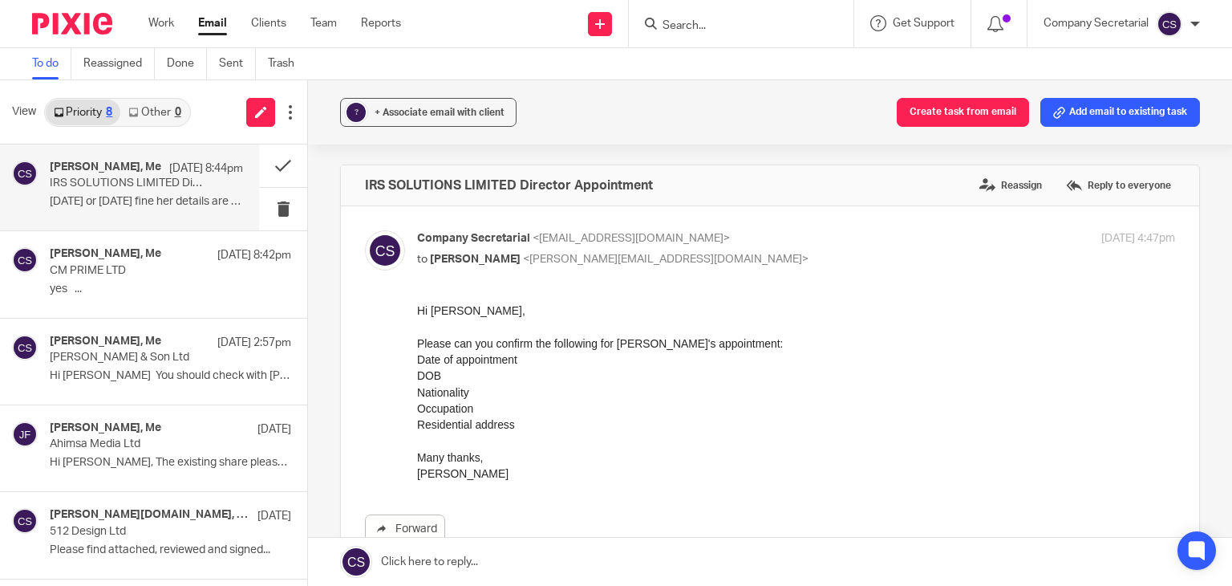
click at [764, 267] on div "Company Secretarial <[EMAIL_ADDRESS][DOMAIN_NAME]> to [PERSON_NAME] <[PERSON_NA…" at bounding box center [796, 250] width 758 height 40
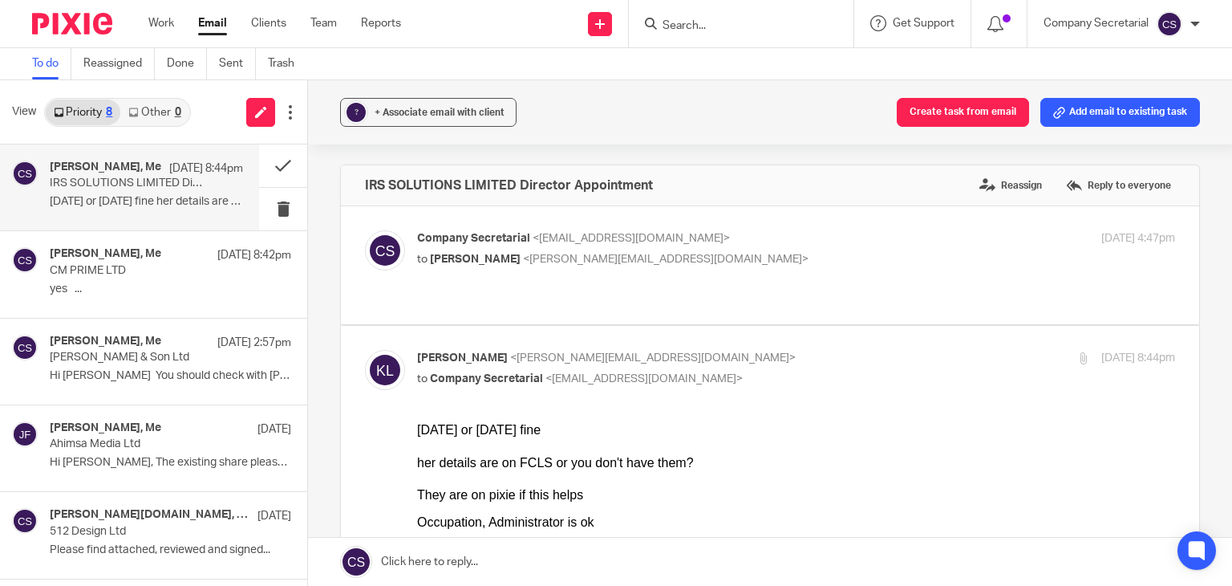
click at [700, 253] on p "to [PERSON_NAME] <[PERSON_NAME][EMAIL_ADDRESS][DOMAIN_NAME]>" at bounding box center [669, 259] width 505 height 17
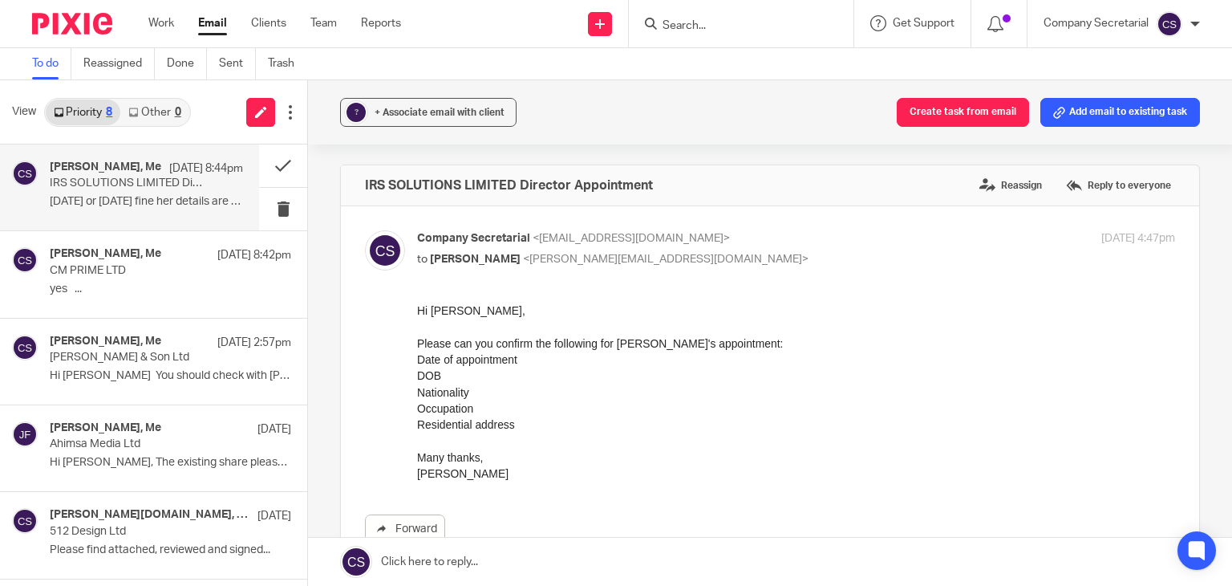
click at [749, 241] on p "Company Secretarial <[EMAIL_ADDRESS][DOMAIN_NAME]>" at bounding box center [669, 238] width 505 height 17
checkbox input "false"
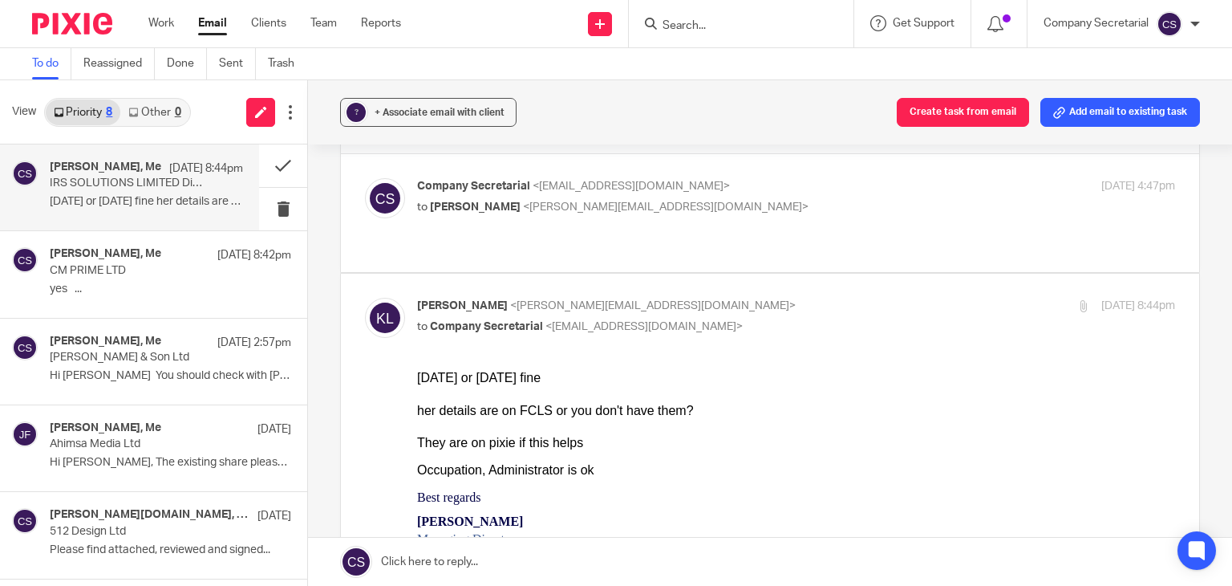
scroll to position [80, 0]
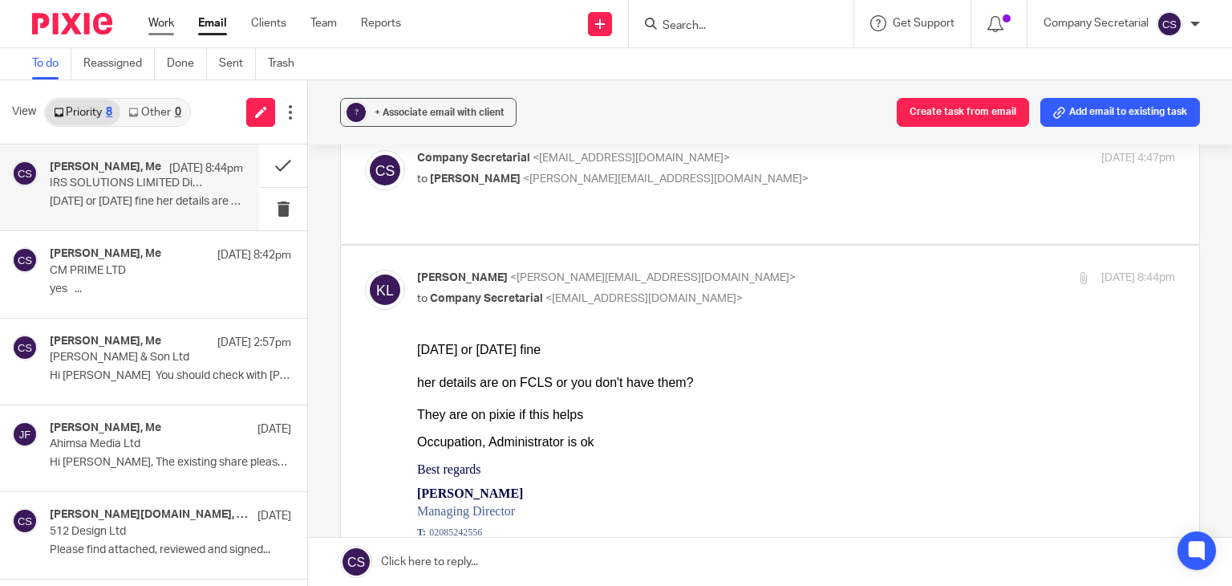
click at [166, 26] on link "Work" at bounding box center [161, 23] width 26 height 16
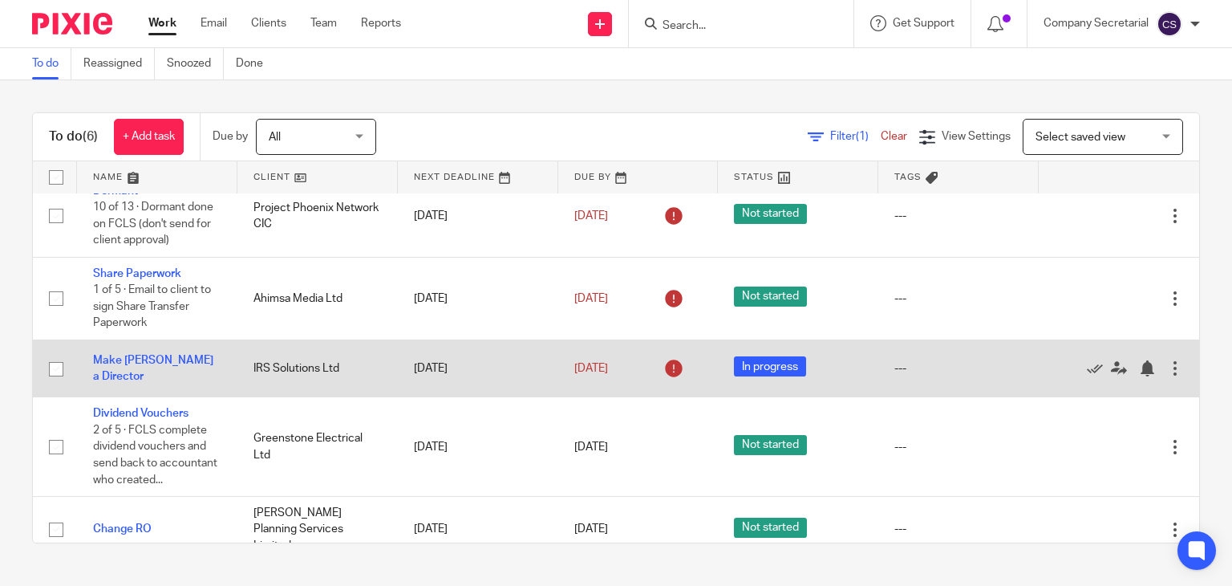
scroll to position [132, 0]
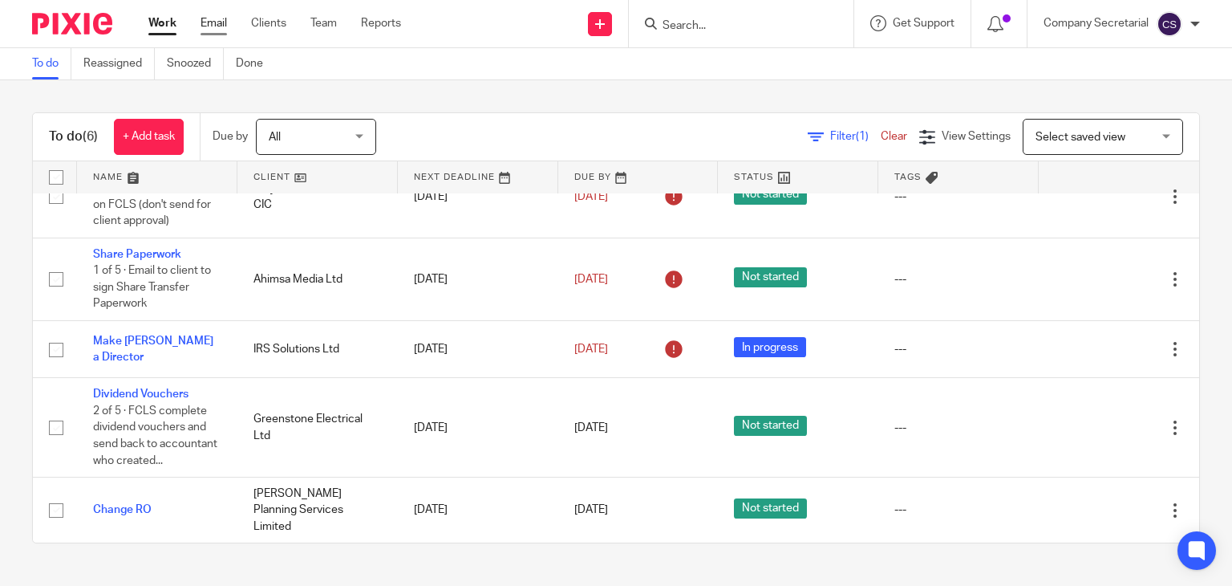
click at [213, 26] on link "Email" at bounding box center [214, 23] width 26 height 16
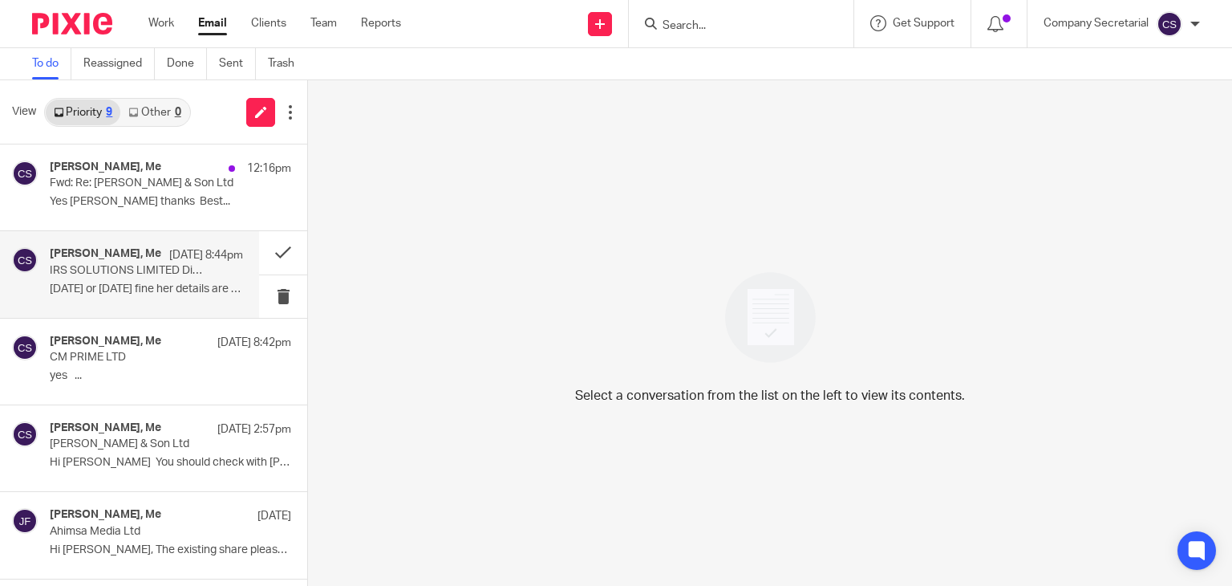
click at [160, 293] on p "[DATE] or [DATE] fine her details are on..." at bounding box center [146, 289] width 193 height 14
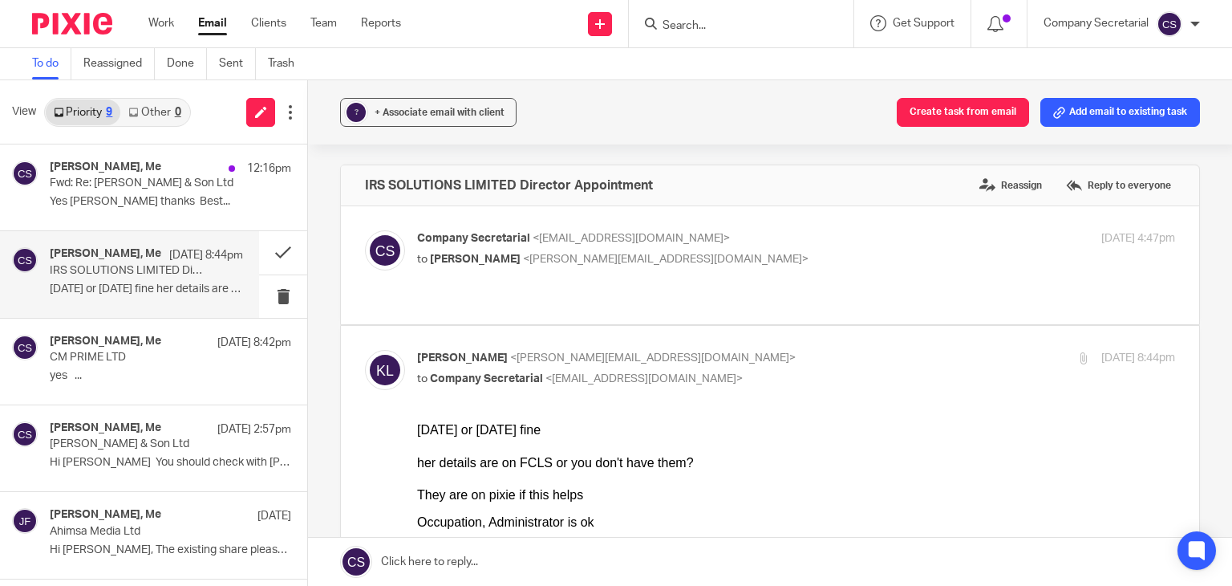
click at [600, 557] on link at bounding box center [770, 561] width 924 height 48
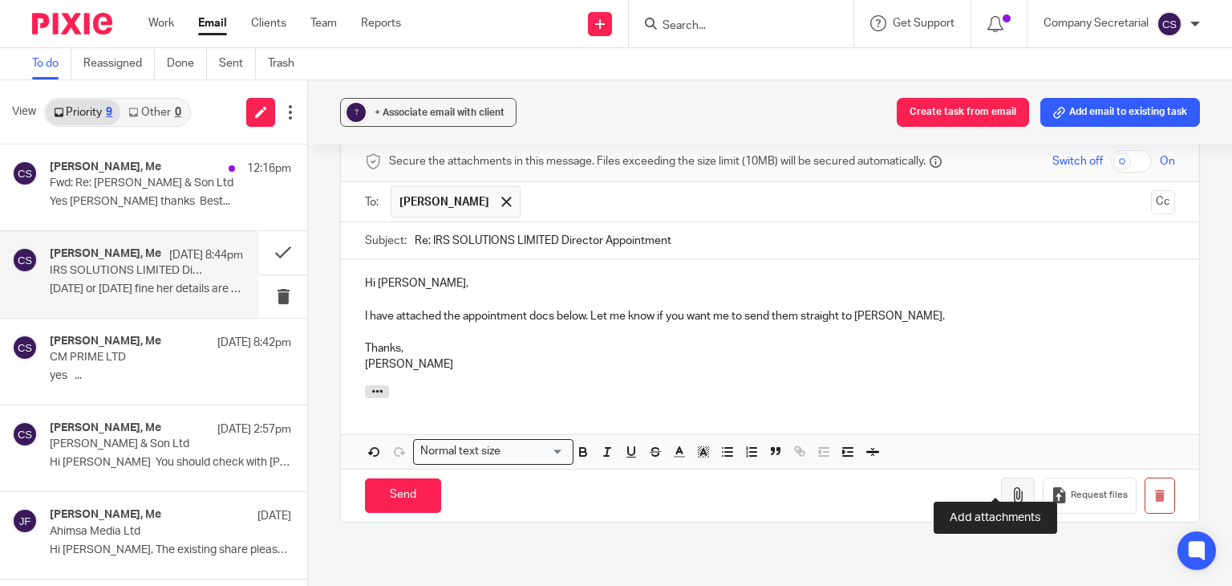
click at [1010, 487] on icon "button" at bounding box center [1018, 495] width 16 height 16
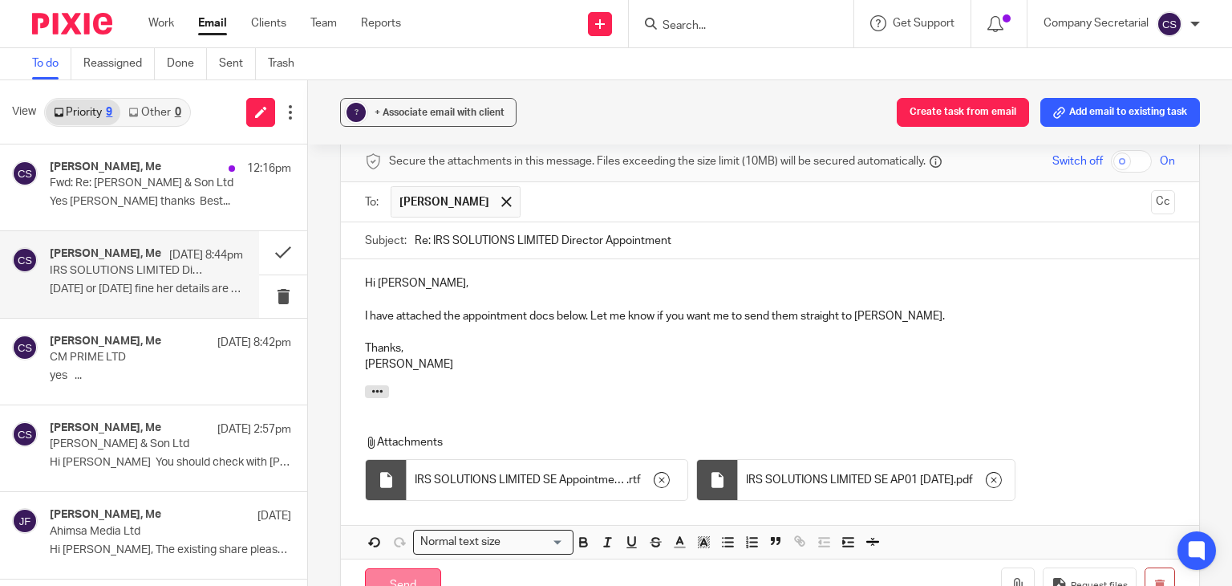
click at [421, 568] on input "Send" at bounding box center [403, 585] width 76 height 34
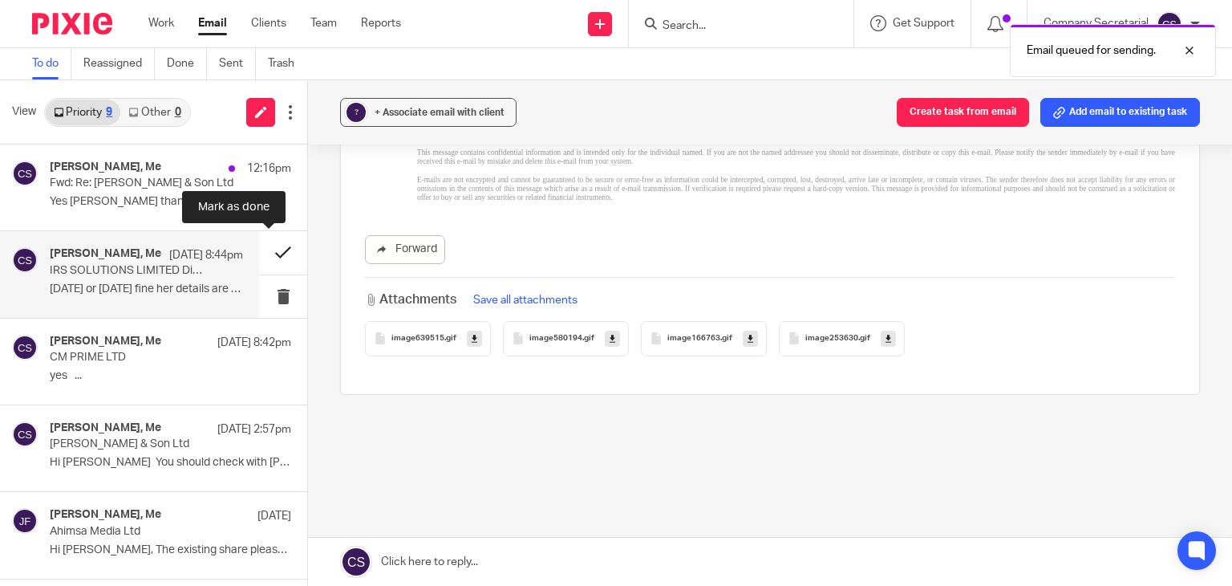
click at [259, 249] on button at bounding box center [283, 252] width 48 height 43
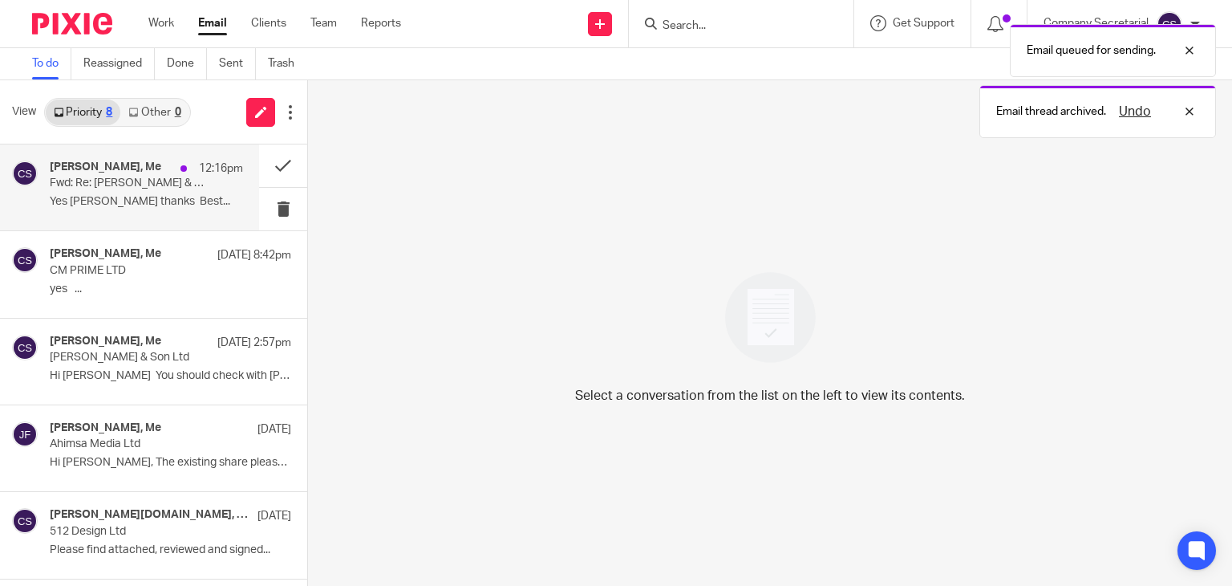
click at [172, 209] on div "Keith Lesser, Me 12:16pm Fwd: Re: Byrne & Son Ltd Yes James Fowler thanks Best.…" at bounding box center [146, 187] width 193 height 54
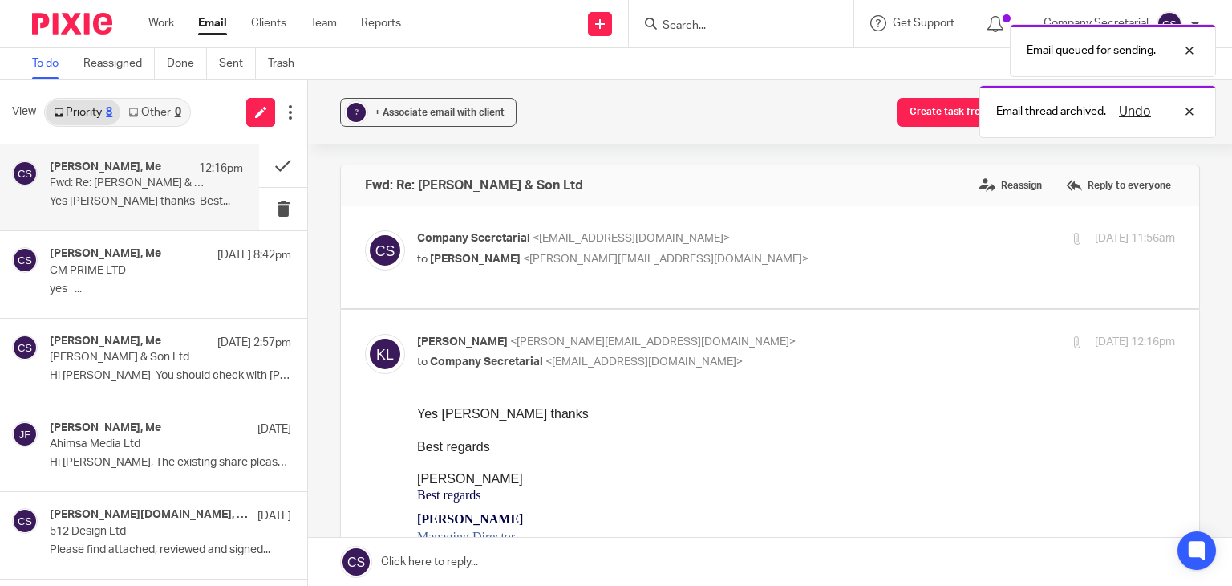
scroll to position [0, 0]
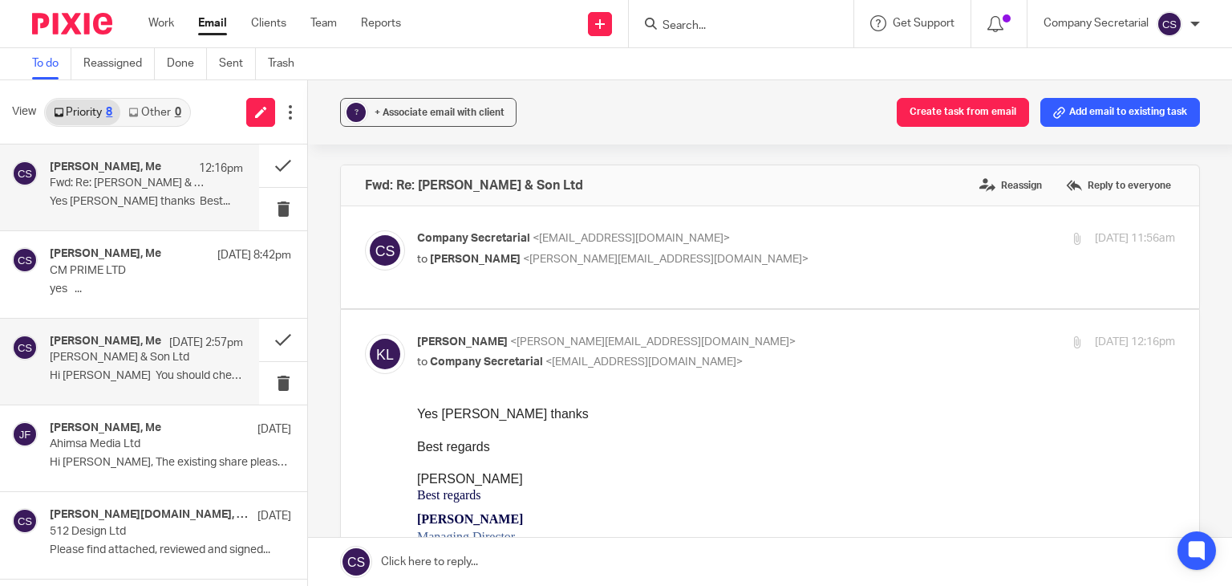
click at [153, 370] on p "Hi Sam You should check with James he..." at bounding box center [146, 376] width 193 height 14
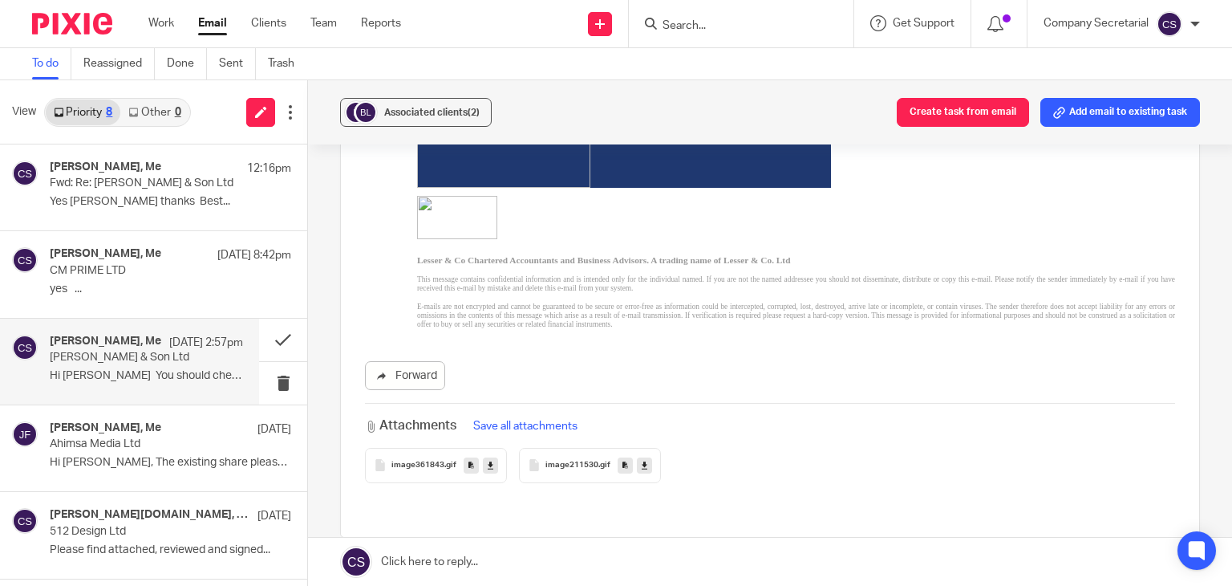
scroll to position [907, 0]
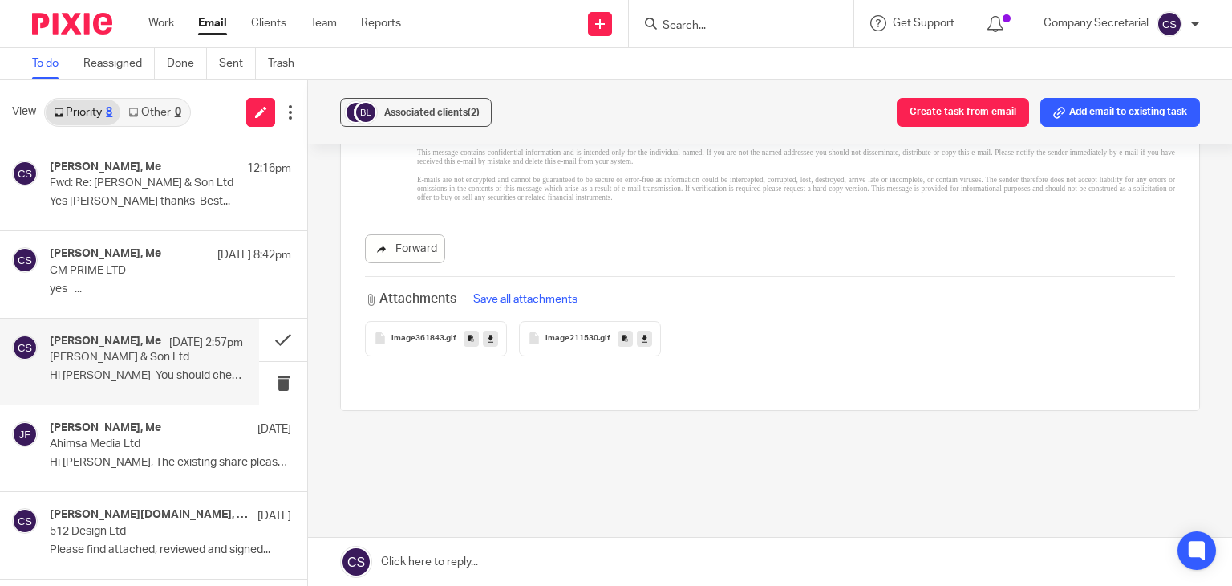
click at [407, 236] on link "Forward" at bounding box center [405, 248] width 80 height 29
click at [86, 30] on img at bounding box center [72, 24] width 80 height 22
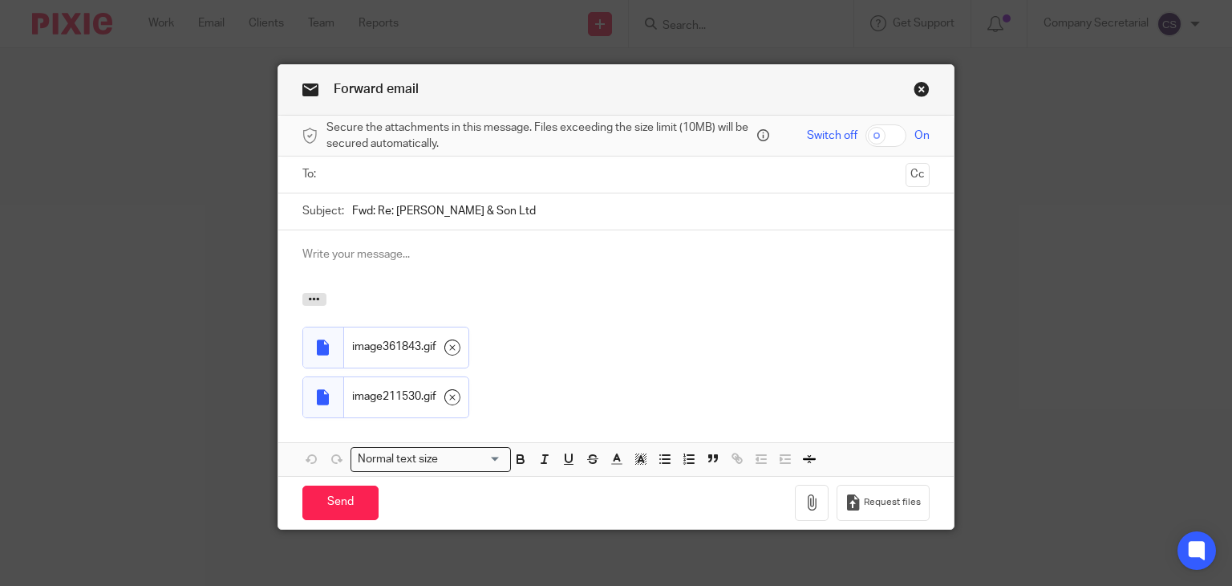
click at [411, 170] on input "text" at bounding box center [615, 174] width 567 height 18
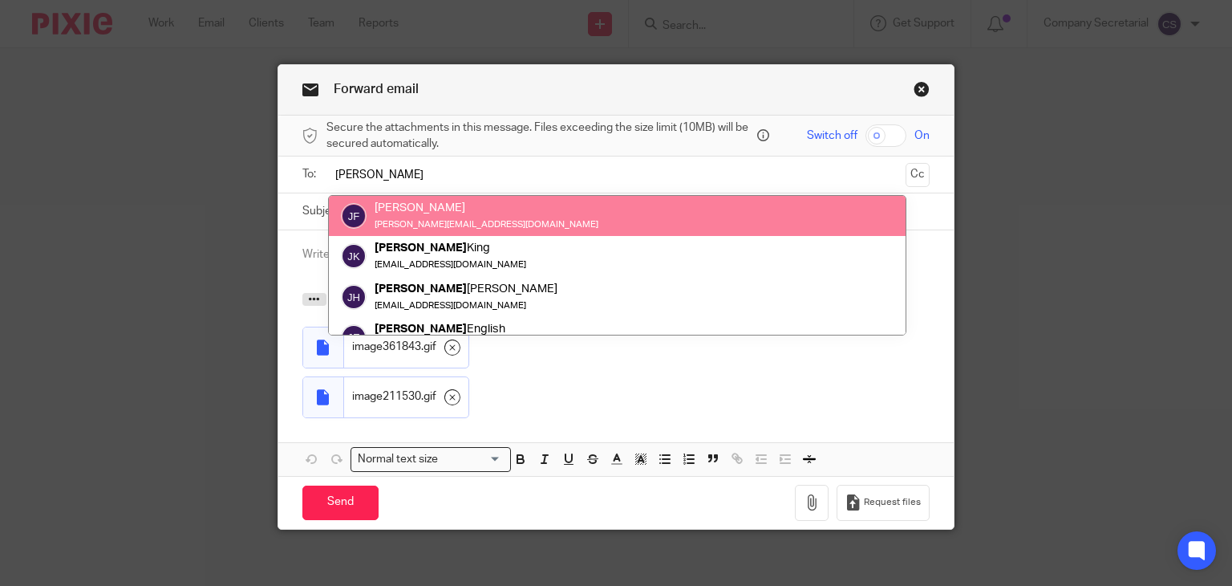
type input "james"
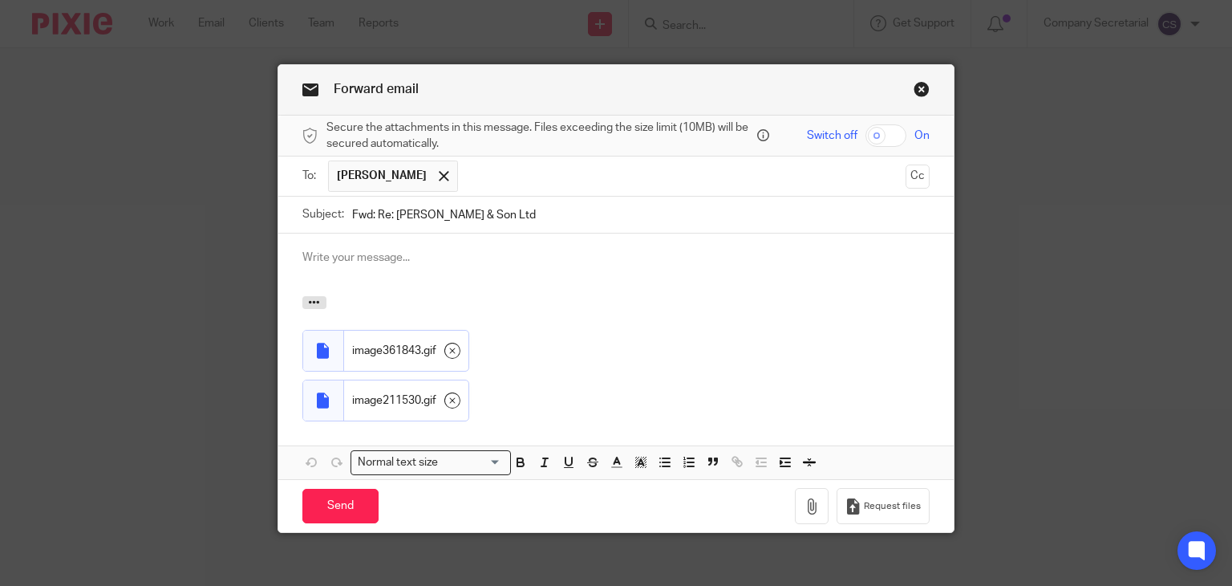
click at [398, 254] on p at bounding box center [616, 257] width 628 height 16
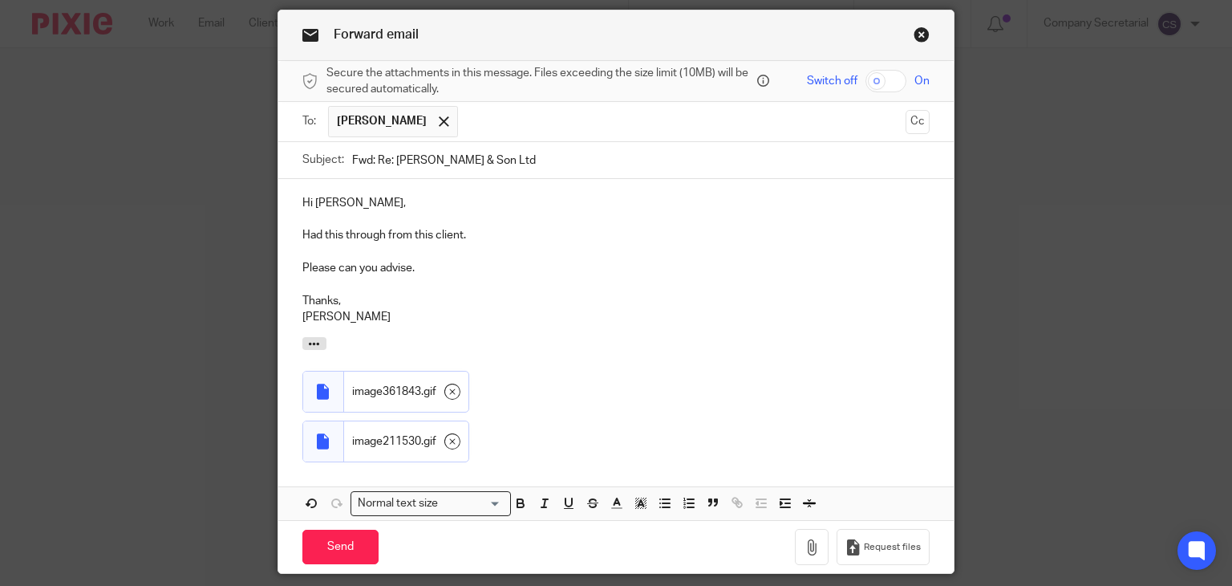
scroll to position [80, 0]
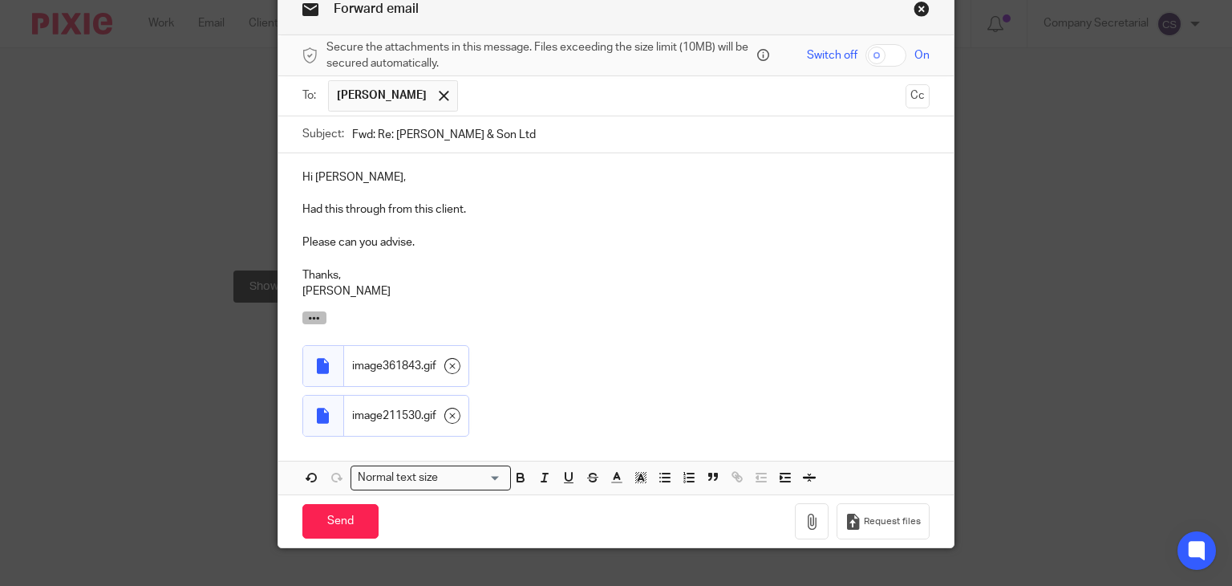
click at [310, 315] on icon "button" at bounding box center [314, 318] width 12 height 12
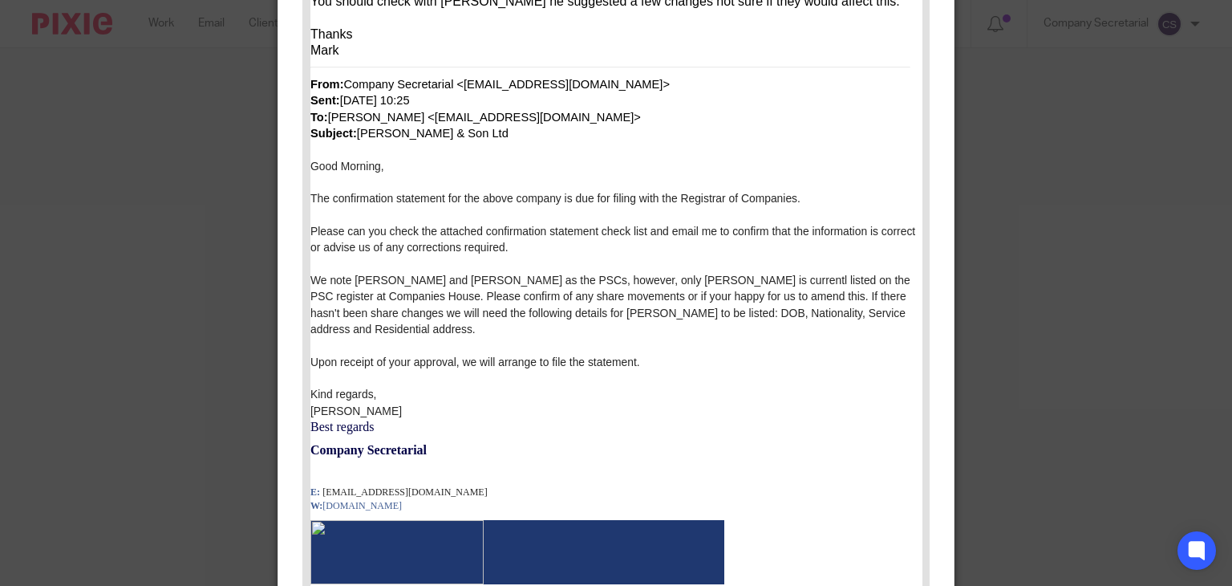
scroll to position [972, 0]
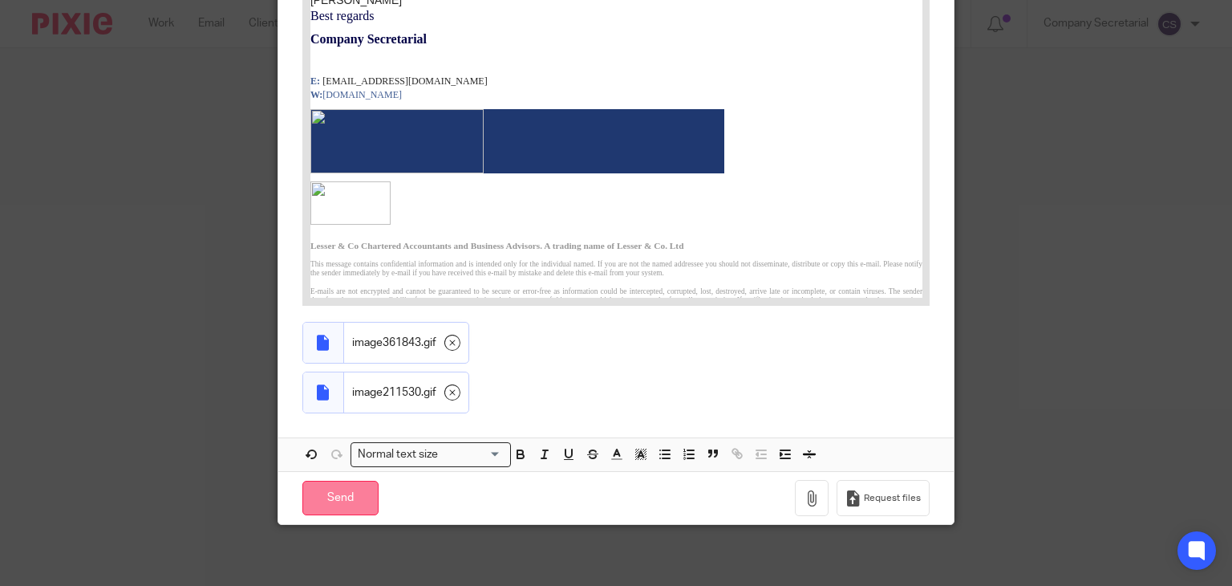
click at [357, 496] on input "Send" at bounding box center [340, 498] width 76 height 34
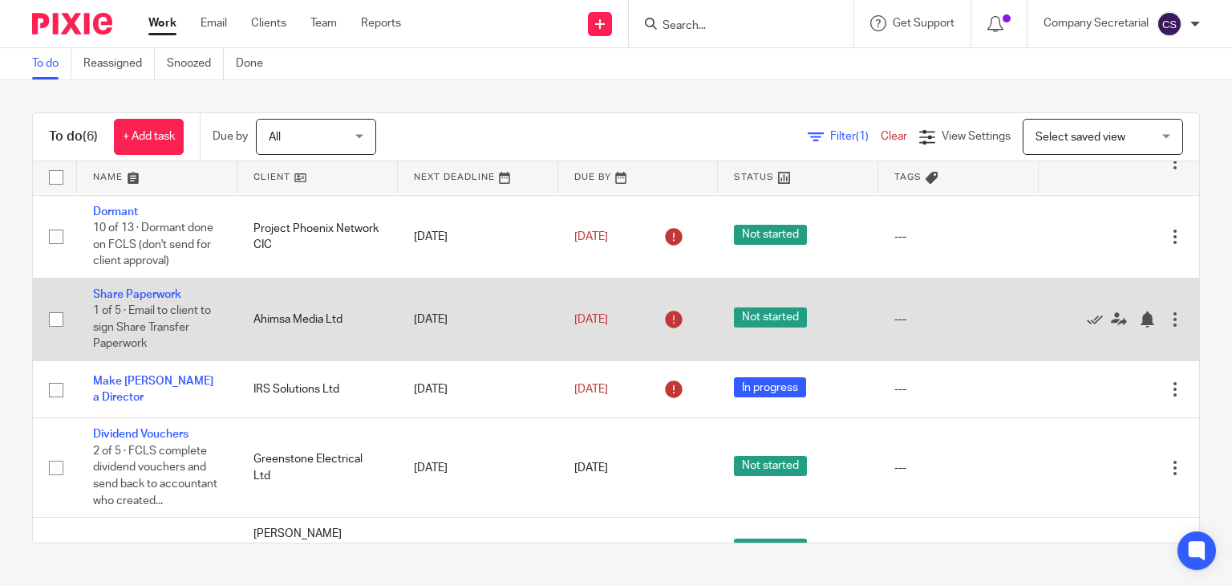
scroll to position [132, 0]
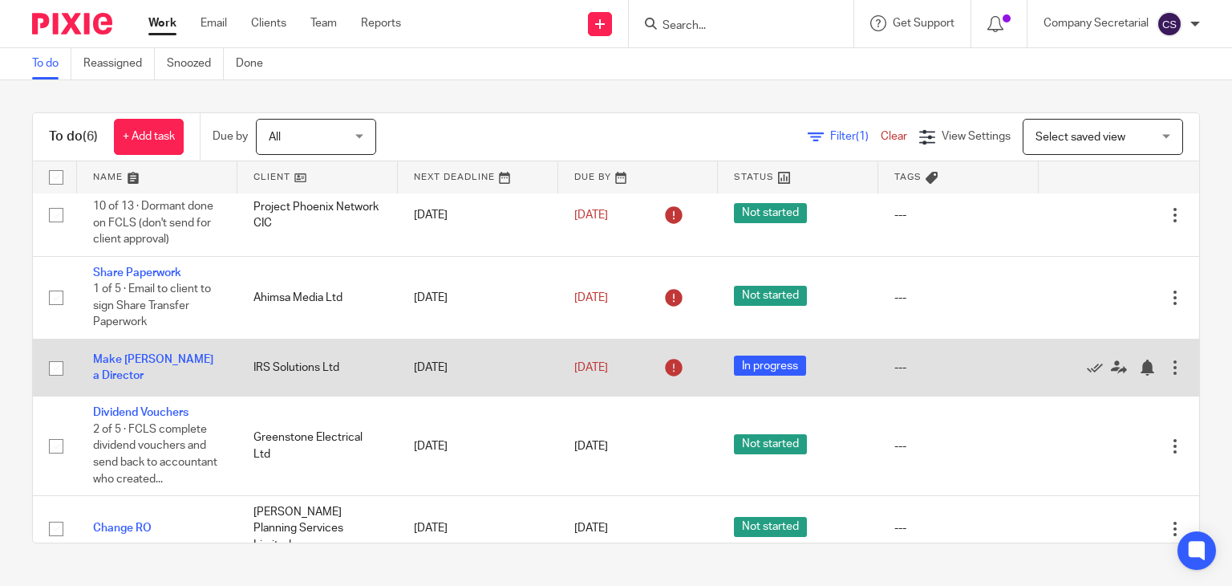
scroll to position [132, 0]
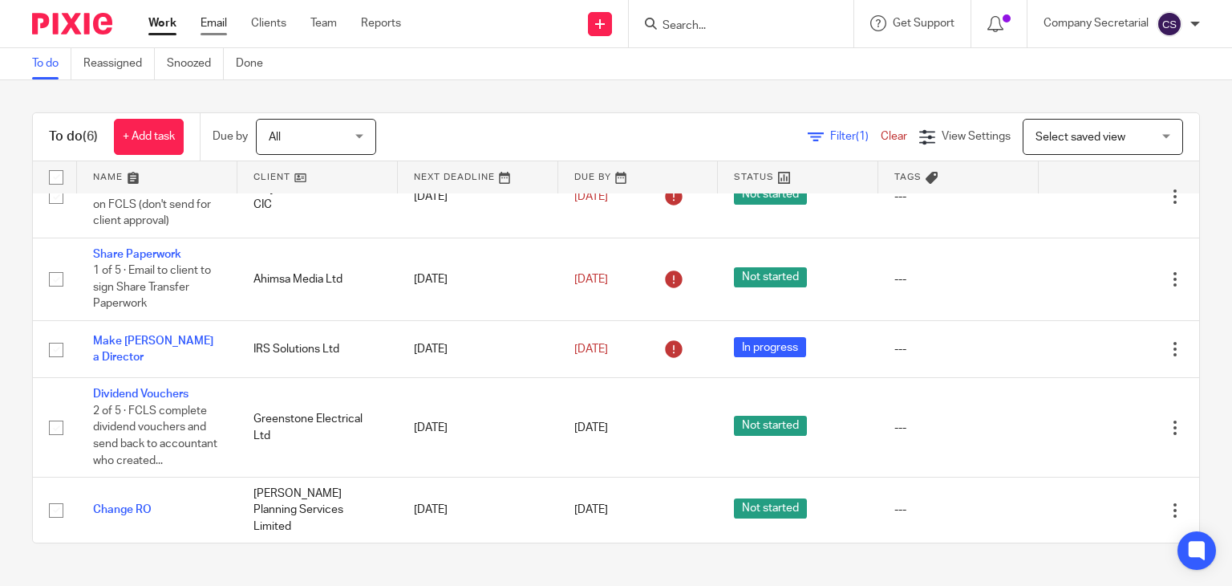
click at [215, 22] on link "Email" at bounding box center [214, 23] width 26 height 16
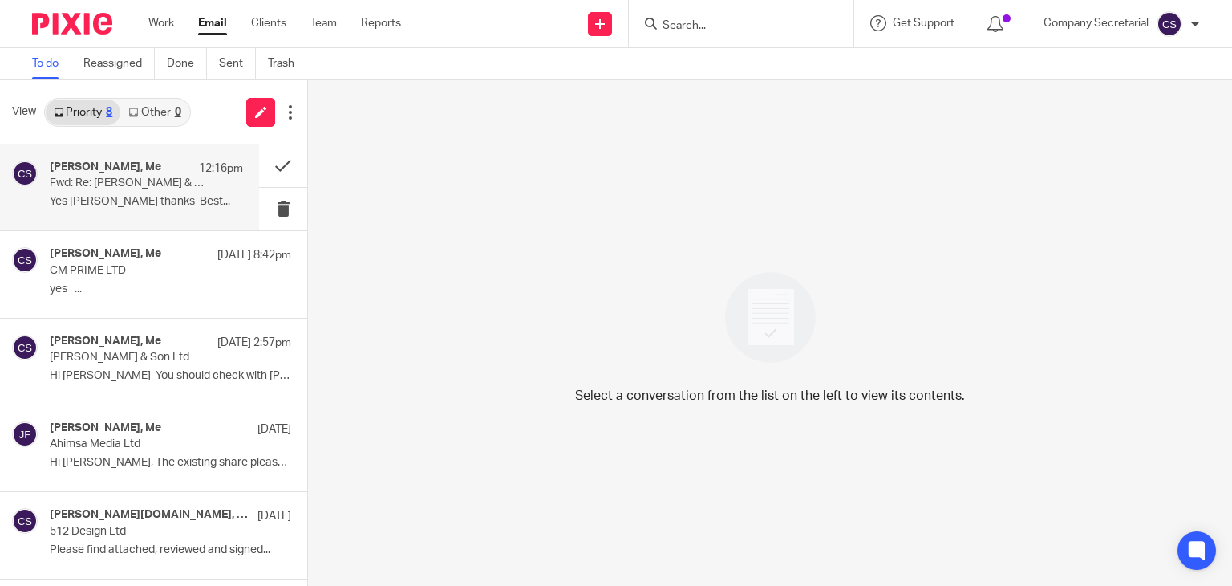
click at [172, 201] on p "Yes James Fowler thanks Best..." at bounding box center [146, 202] width 193 height 14
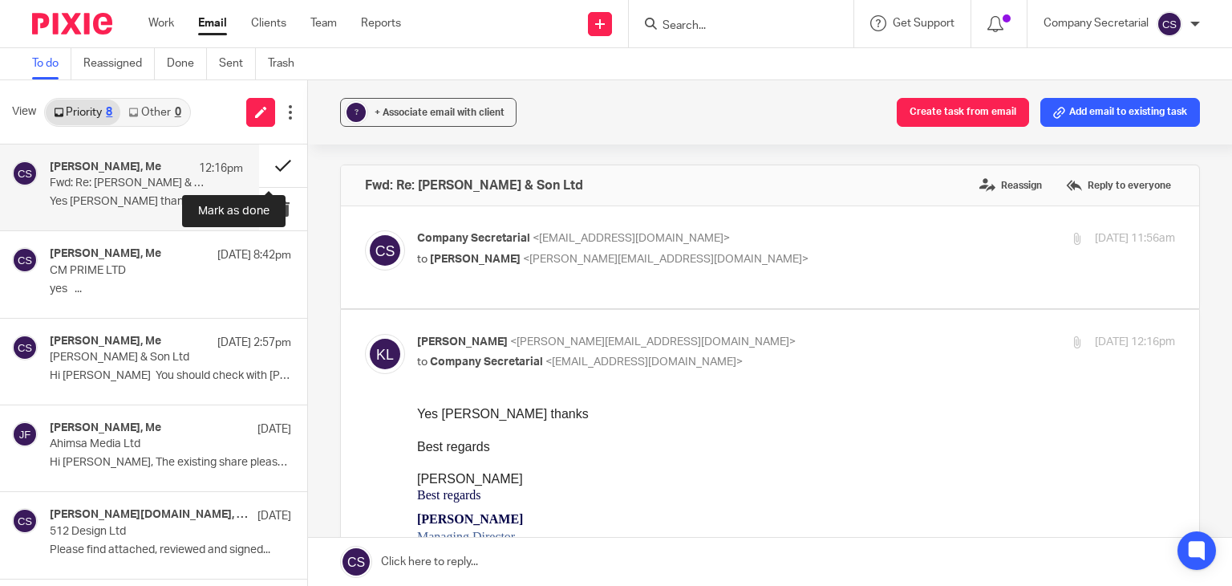
click at [262, 158] on button at bounding box center [283, 165] width 48 height 43
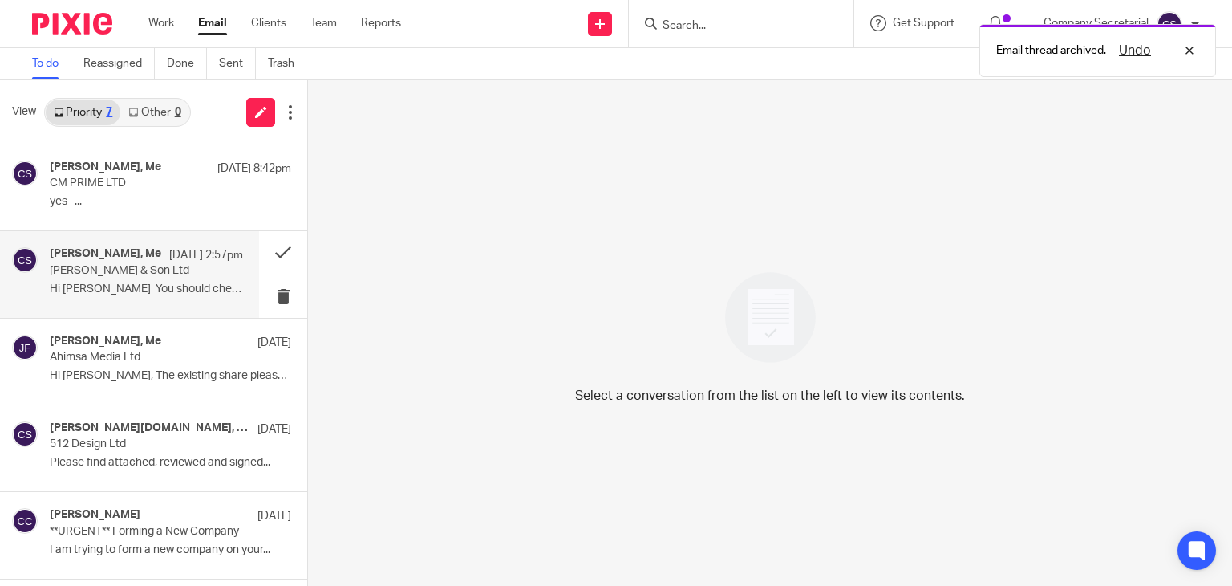
click at [170, 270] on p "Byrne & Son Ltd" at bounding box center [127, 271] width 155 height 14
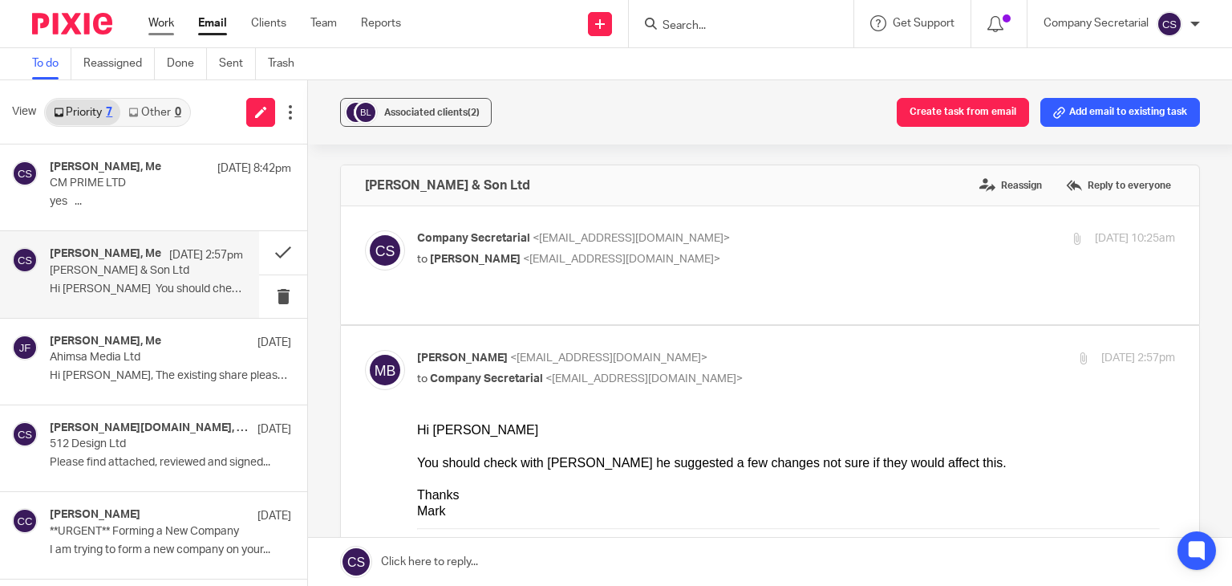
click at [163, 22] on link "Work" at bounding box center [161, 23] width 26 height 16
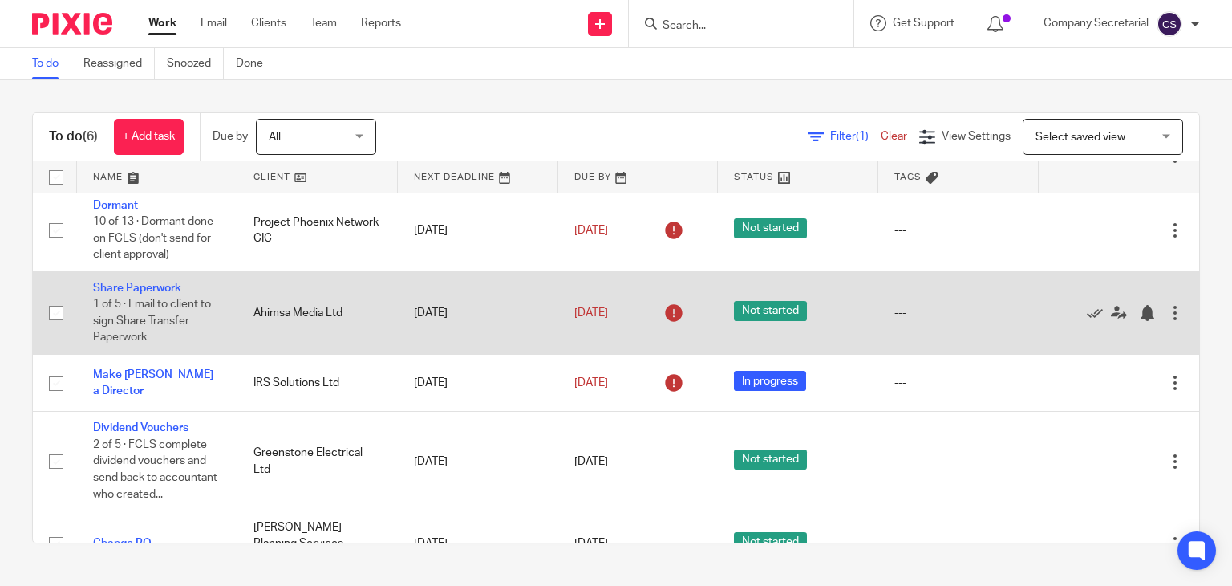
scroll to position [132, 0]
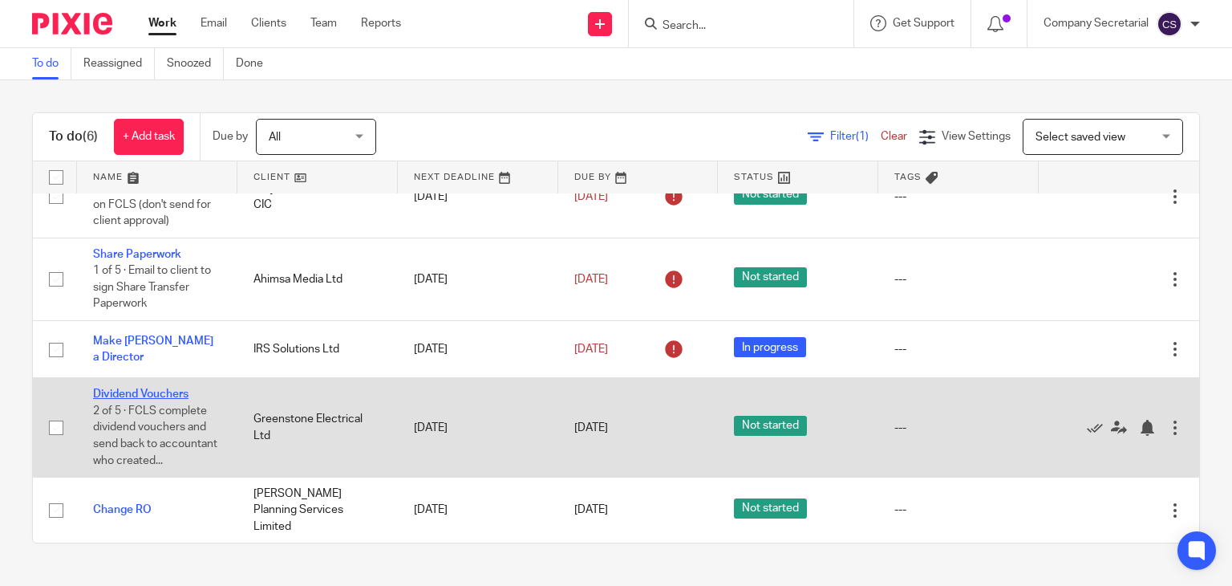
click at [164, 388] on link "Dividend Vouchers" at bounding box center [140, 393] width 95 height 11
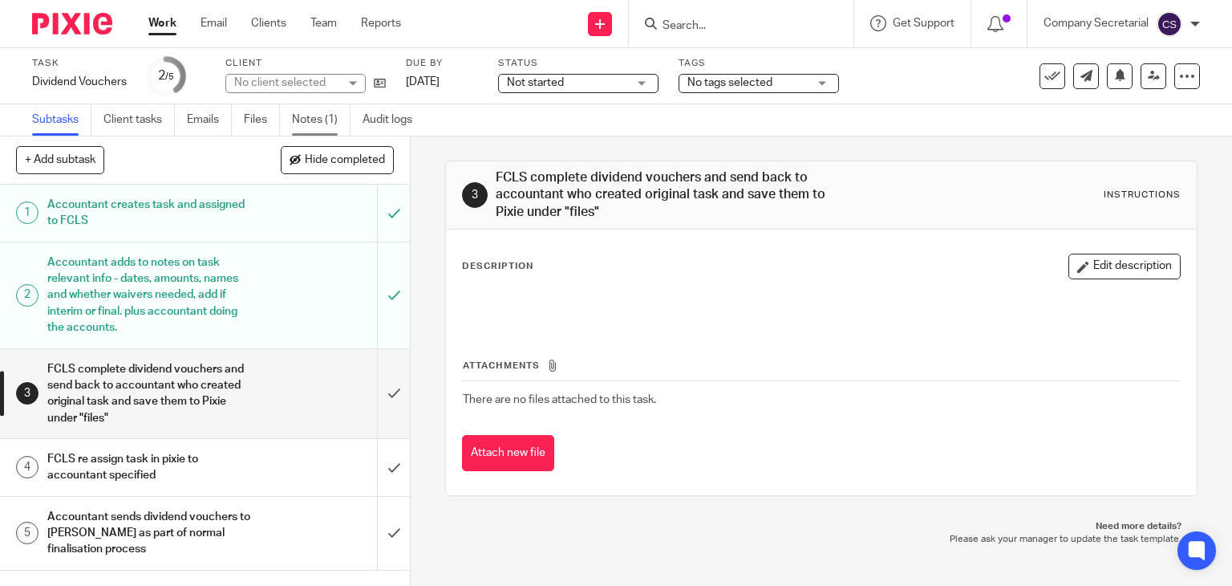
click at [318, 121] on link "Notes (1)" at bounding box center [321, 119] width 59 height 31
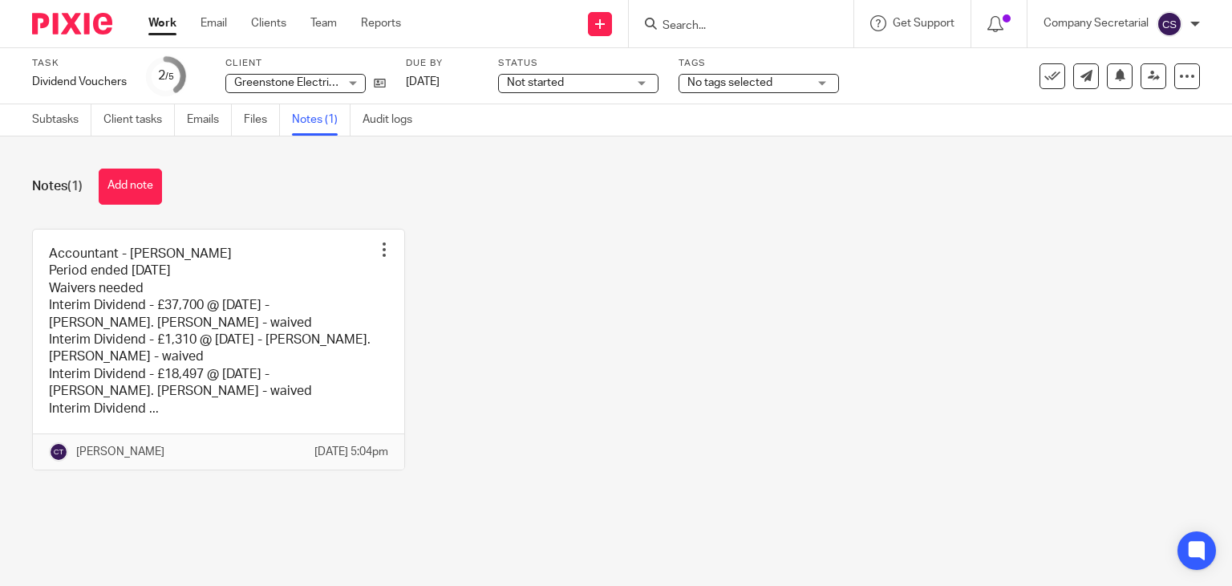
click at [103, 16] on img at bounding box center [72, 24] width 80 height 22
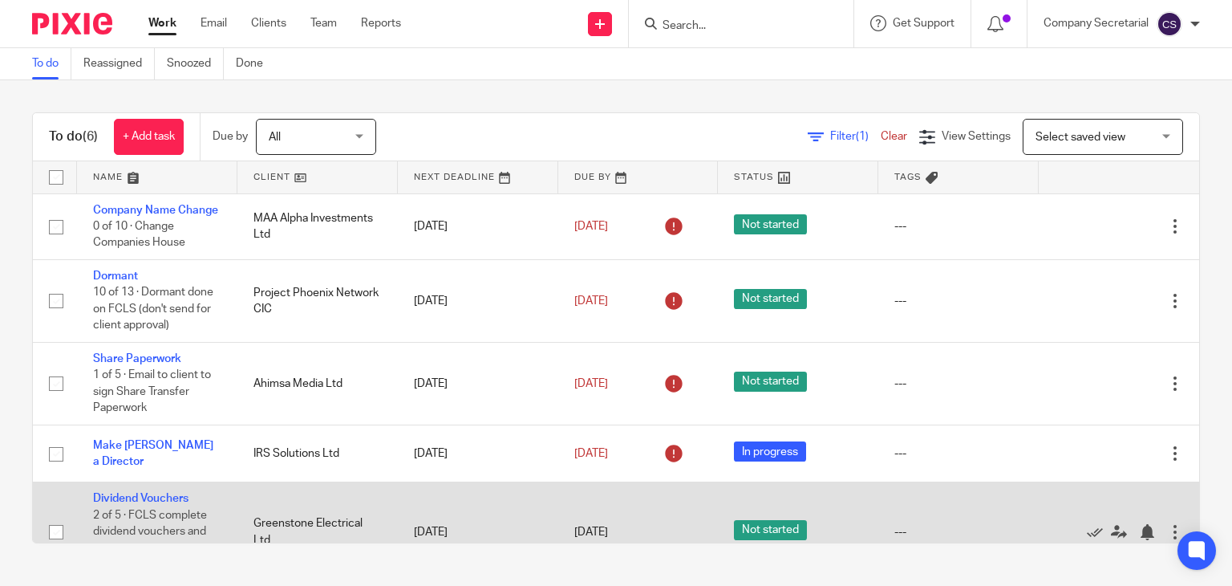
scroll to position [132, 0]
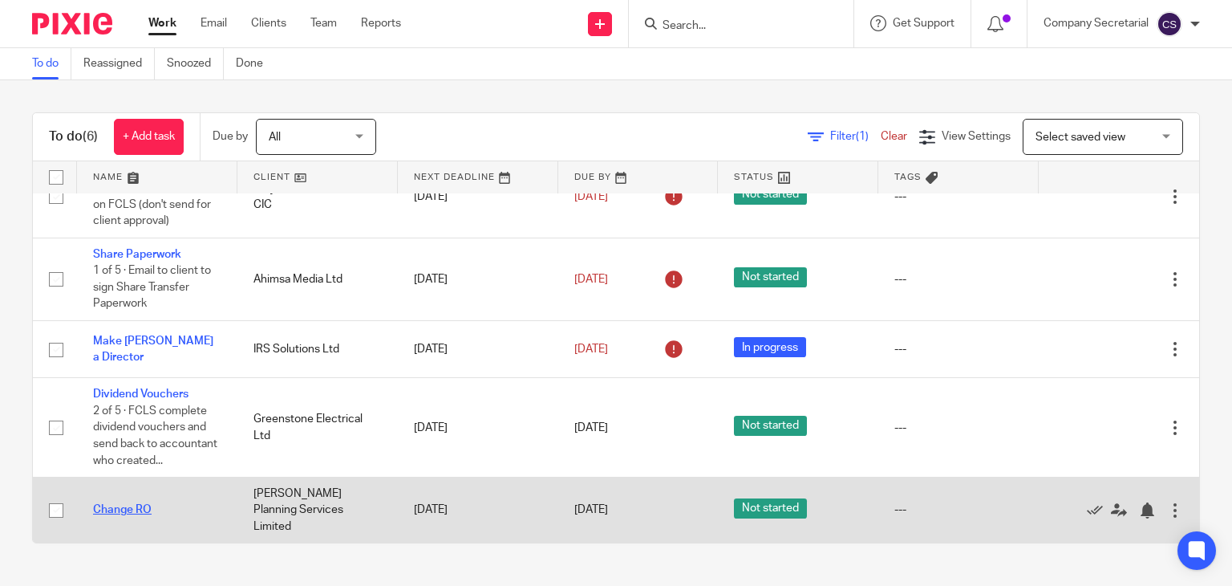
click at [131, 509] on link "Change RO" at bounding box center [122, 509] width 59 height 11
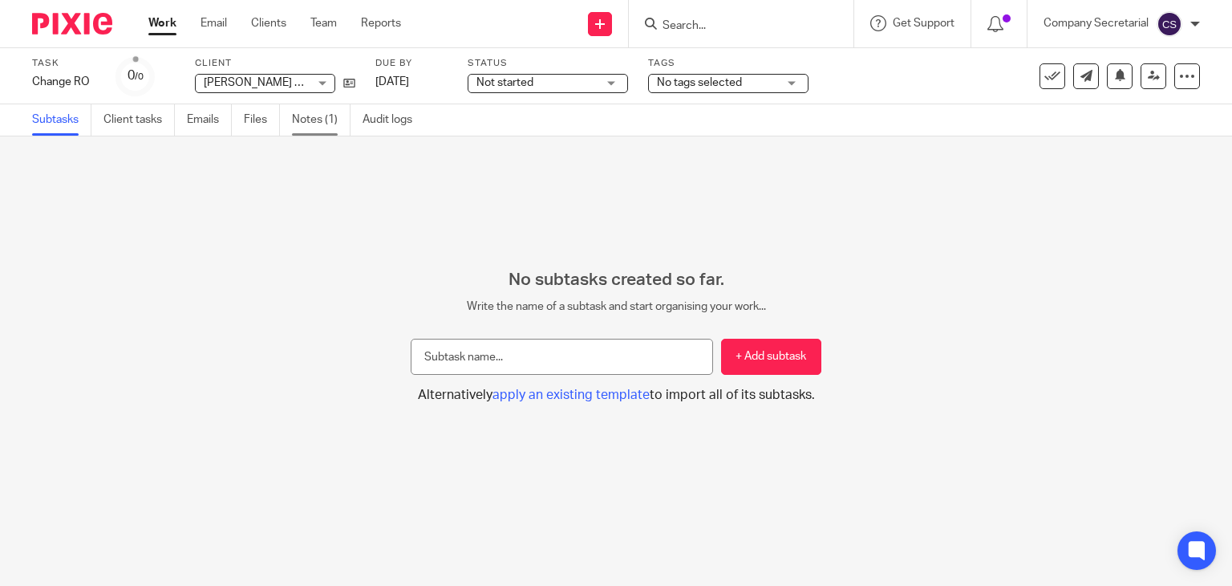
click at [329, 112] on link "Notes (1)" at bounding box center [321, 119] width 59 height 31
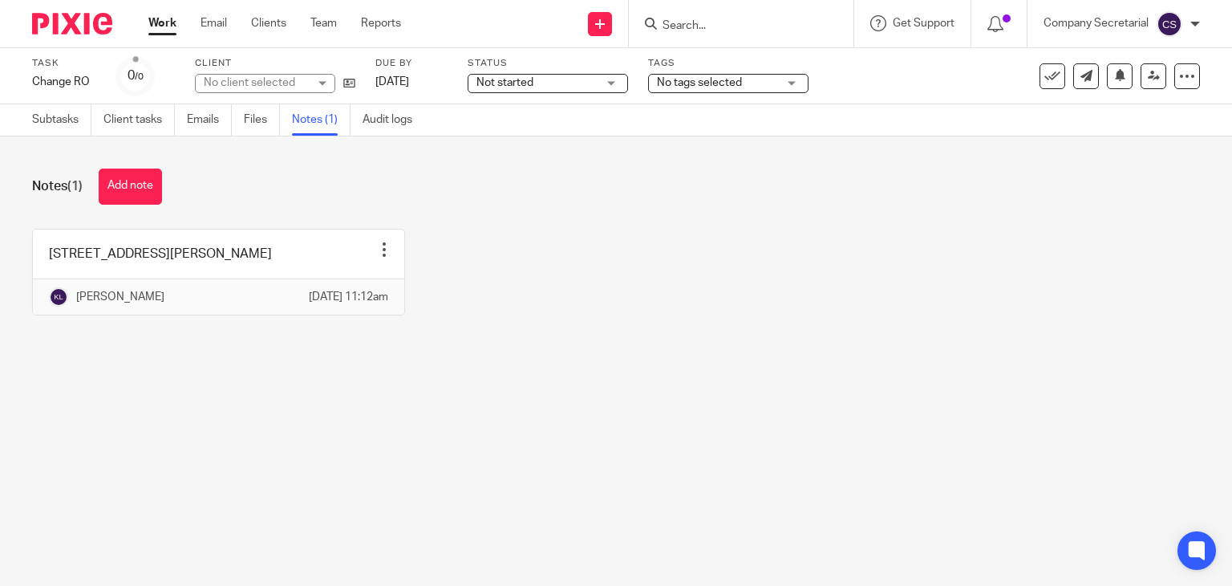
click at [286, 79] on div "No client selected" at bounding box center [256, 83] width 104 height 16
click at [290, 81] on span "[PERSON_NAME] Planning Services Limited" at bounding box center [314, 82] width 221 height 11
click at [290, 52] on div "Task Change RO Save Change RO 0 /0 Client Vega Planning Services Limited Vega P…" at bounding box center [616, 76] width 1232 height 56
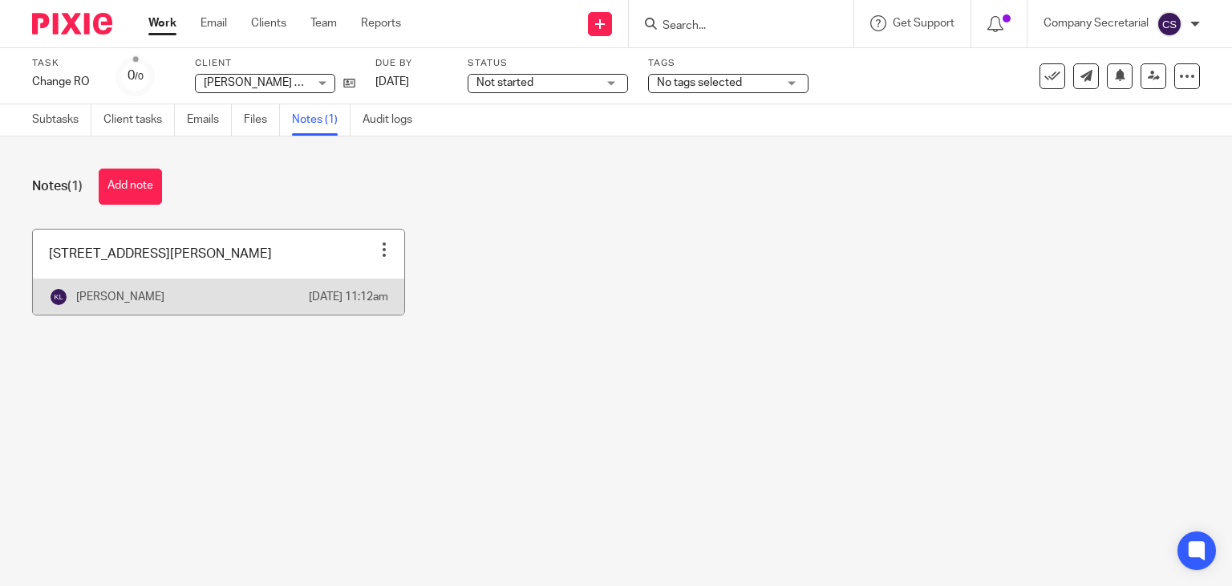
click at [124, 267] on link at bounding box center [218, 271] width 371 height 85
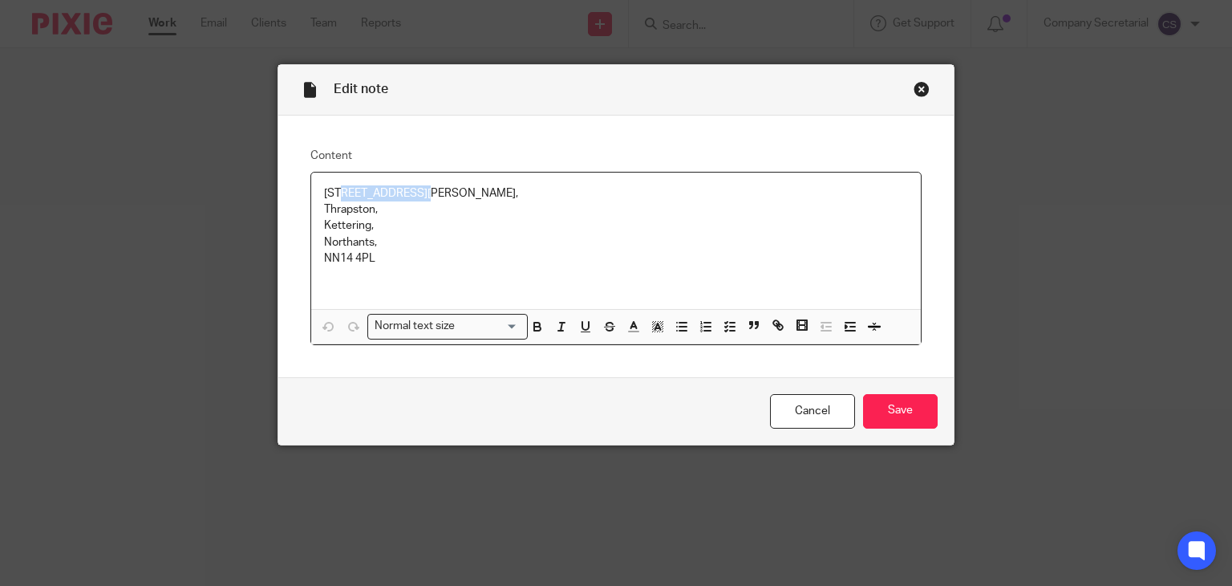
drag, startPoint x: 415, startPoint y: 193, endPoint x: 336, endPoint y: 191, distance: 78.6
click at [336, 191] on p "[STREET_ADDRESS][PERSON_NAME]," at bounding box center [616, 193] width 585 height 16
copy p "[PERSON_NAME] Way"
click at [347, 209] on p "Thrapston," at bounding box center [616, 209] width 585 height 16
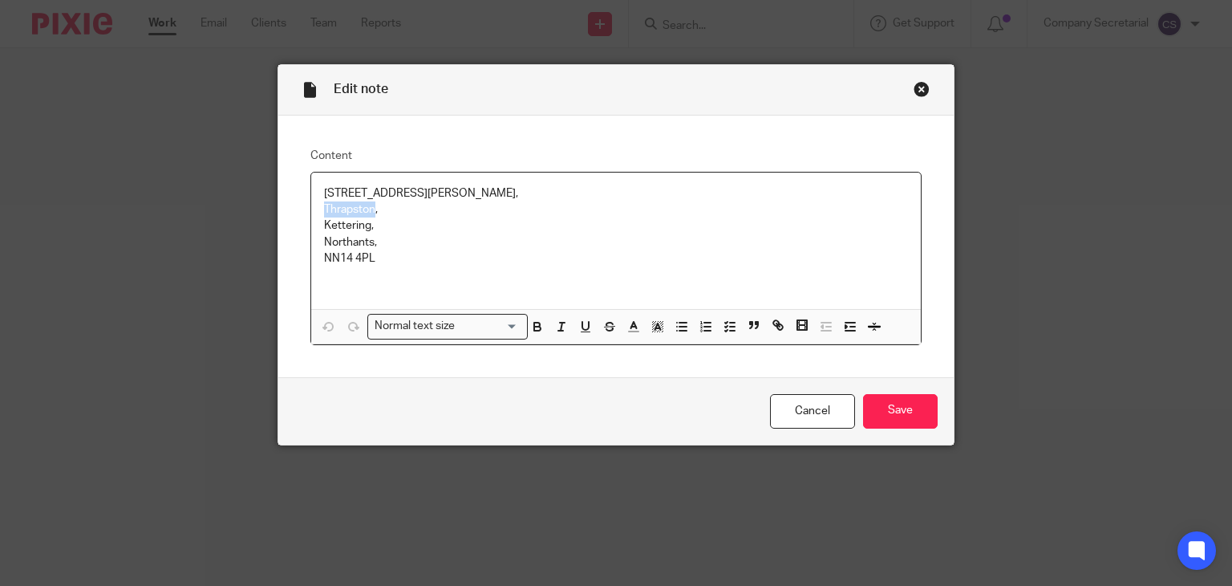
copy p "Thrapston"
click at [331, 225] on p "Kettering," at bounding box center [616, 225] width 585 height 16
copy p "Kettering"
click at [353, 244] on p "Northants," at bounding box center [616, 242] width 585 height 16
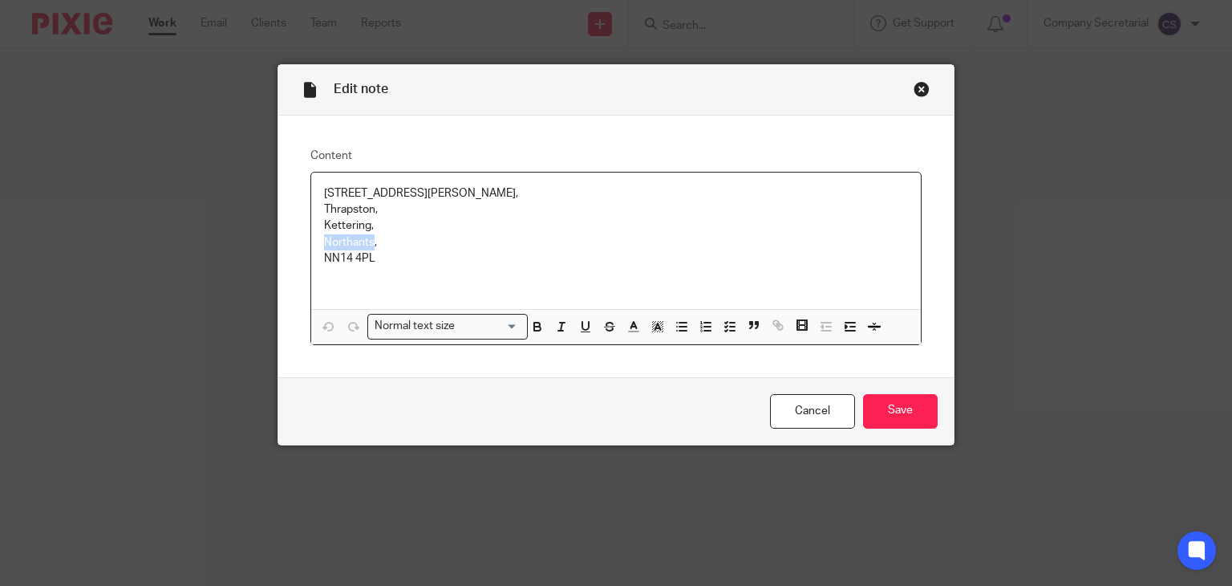
click at [353, 244] on p "Northants," at bounding box center [616, 242] width 585 height 16
copy p "Northants"
drag, startPoint x: 316, startPoint y: 261, endPoint x: 366, endPoint y: 260, distance: 49.7
click at [366, 260] on div "23 Cottingham Way, Thrapston, Kettering, Northants, NN14 4PL" at bounding box center [616, 240] width 610 height 137
copy p "NN14 4PL"
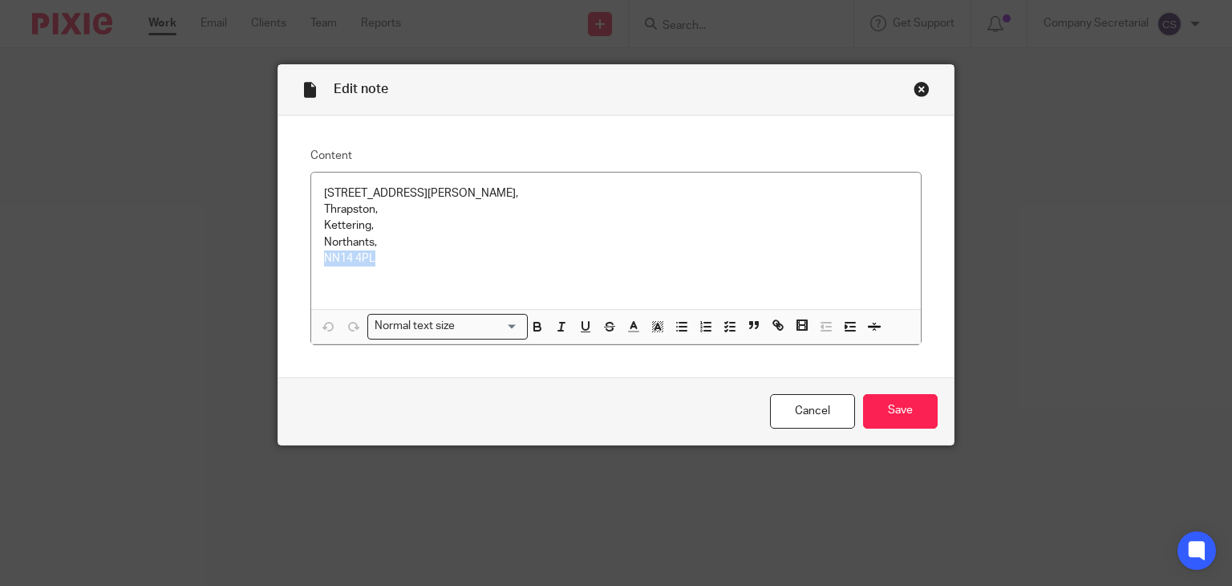
click at [914, 96] on div "Close this dialog window" at bounding box center [922, 89] width 16 height 16
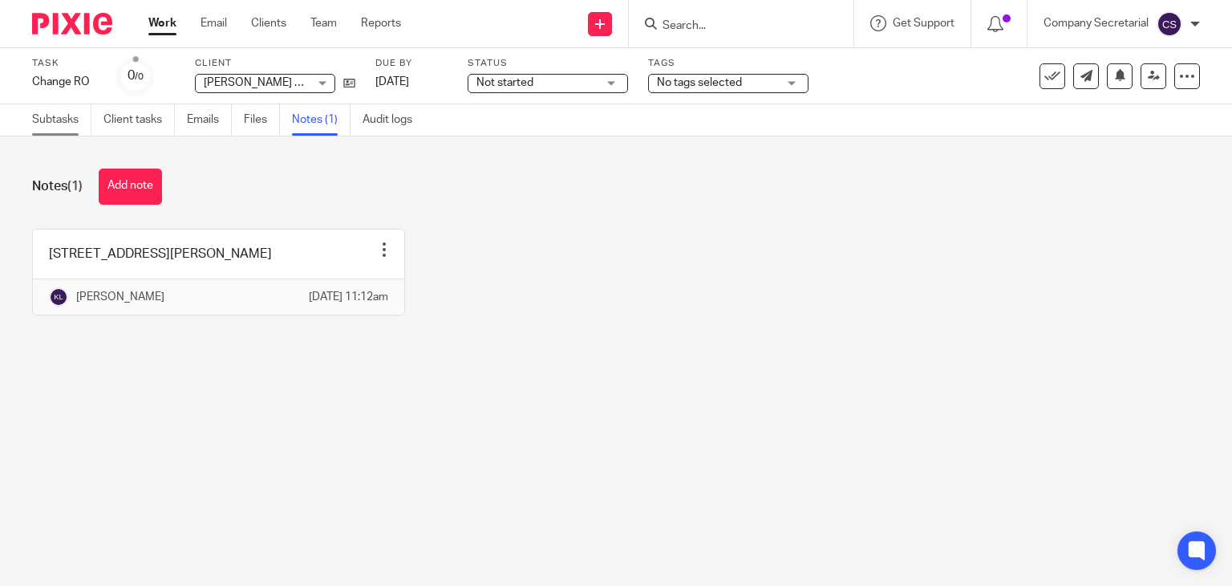
click at [63, 120] on link "Subtasks" at bounding box center [61, 119] width 59 height 31
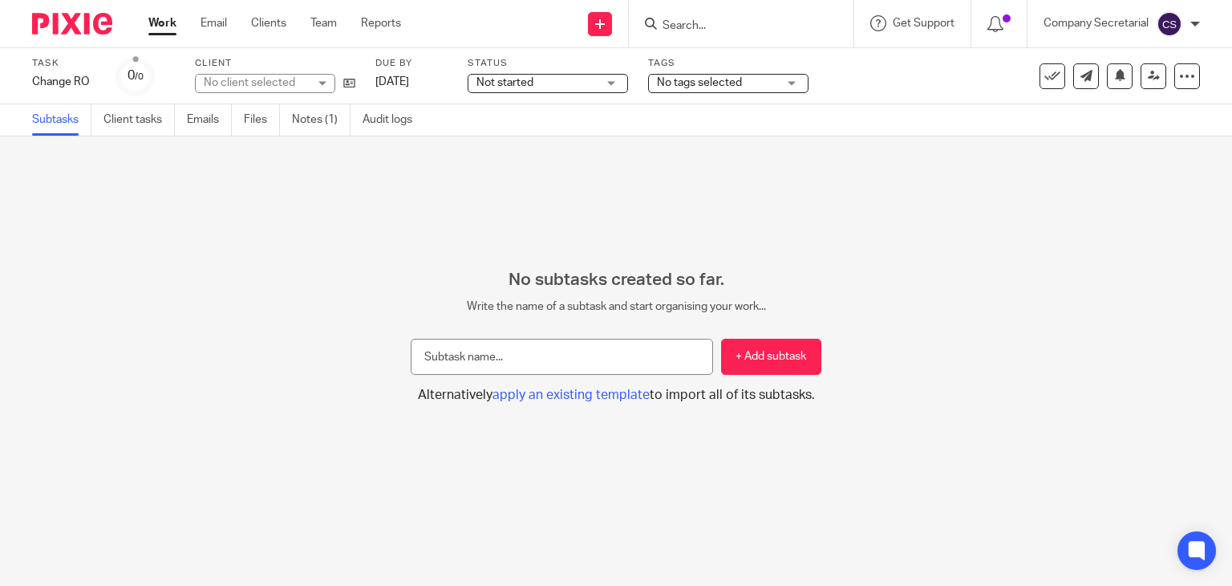
click at [75, 13] on img at bounding box center [72, 24] width 80 height 22
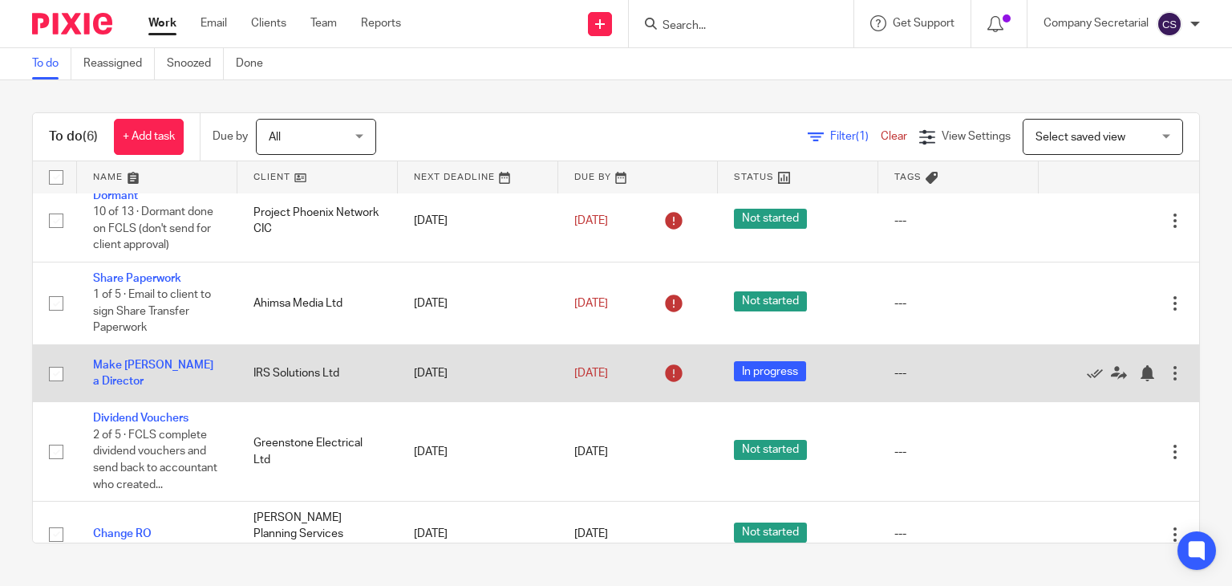
scroll to position [132, 0]
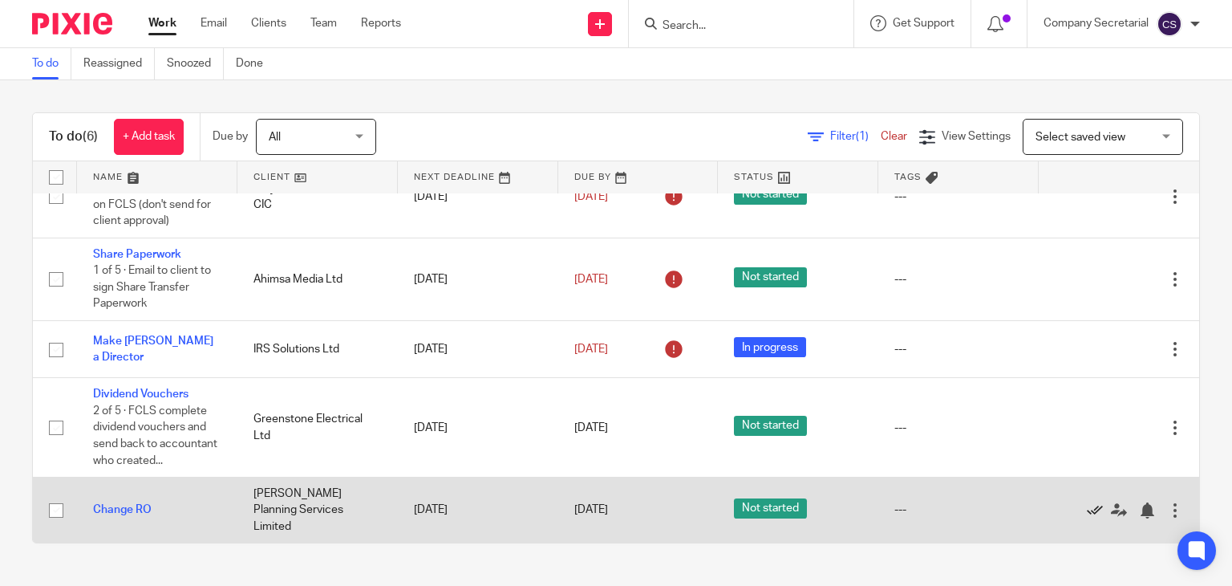
click at [1087, 511] on icon at bounding box center [1095, 510] width 16 height 16
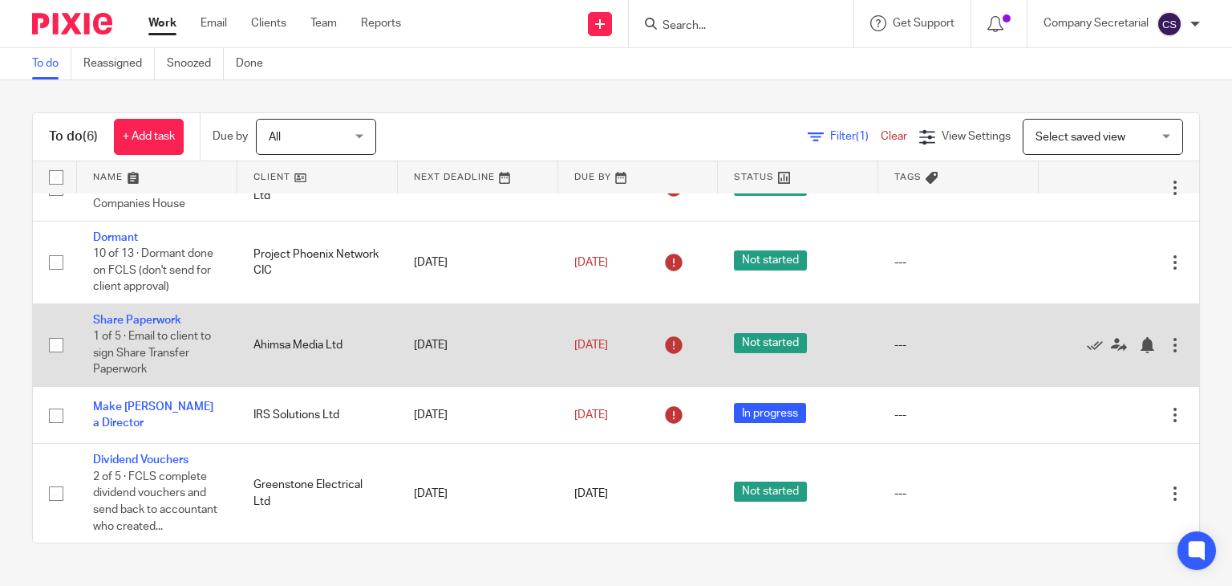
scroll to position [75, 0]
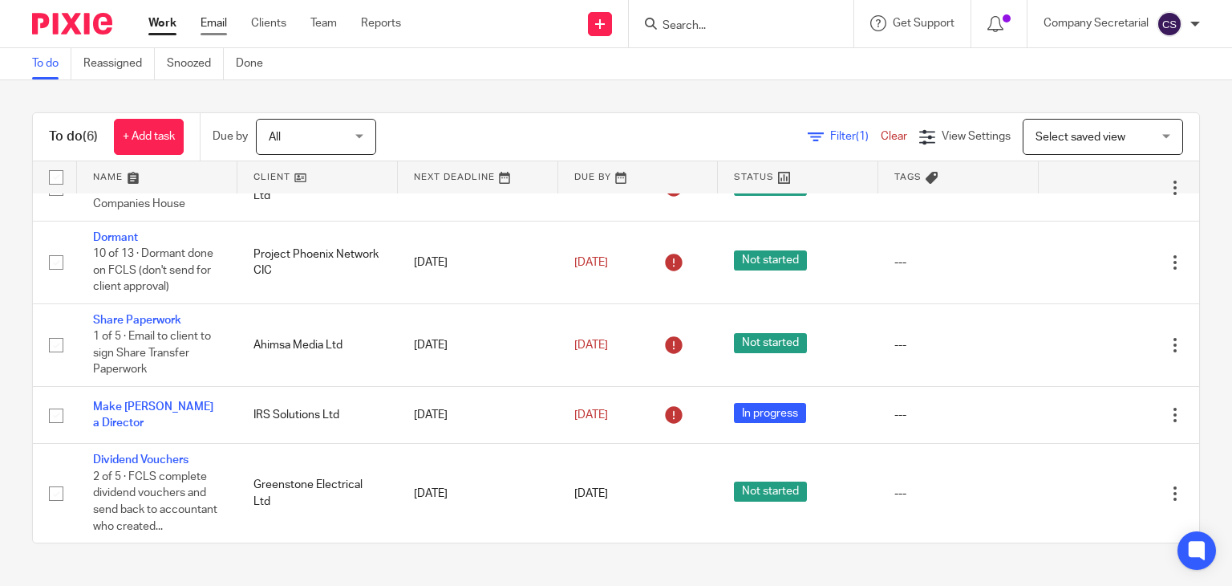
click at [218, 26] on link "Email" at bounding box center [214, 23] width 26 height 16
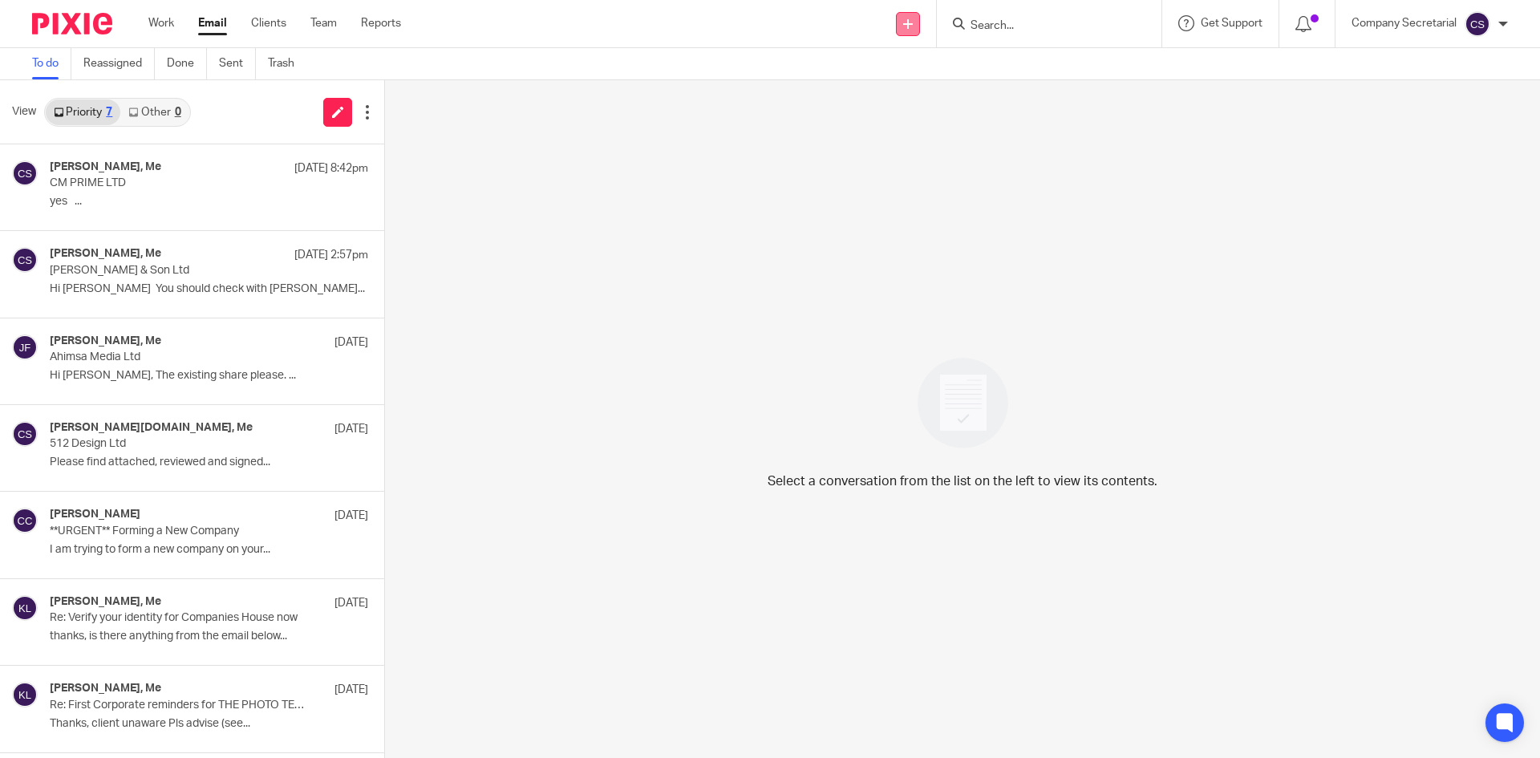
click at [901, 30] on link at bounding box center [908, 24] width 24 height 24
click at [901, 68] on link "Send new email" at bounding box center [906, 74] width 99 height 23
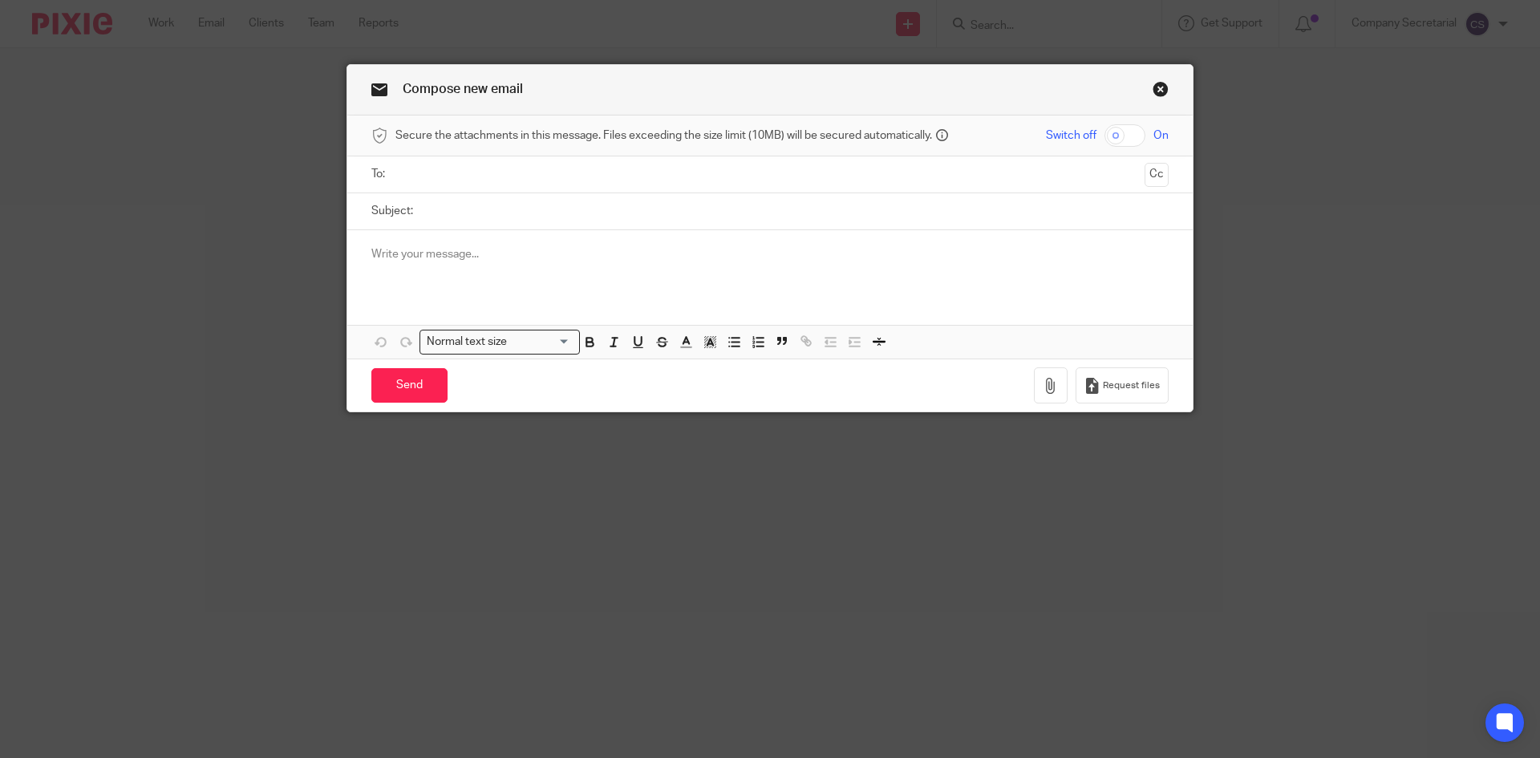
click at [477, 173] on input "text" at bounding box center [769, 174] width 737 height 18
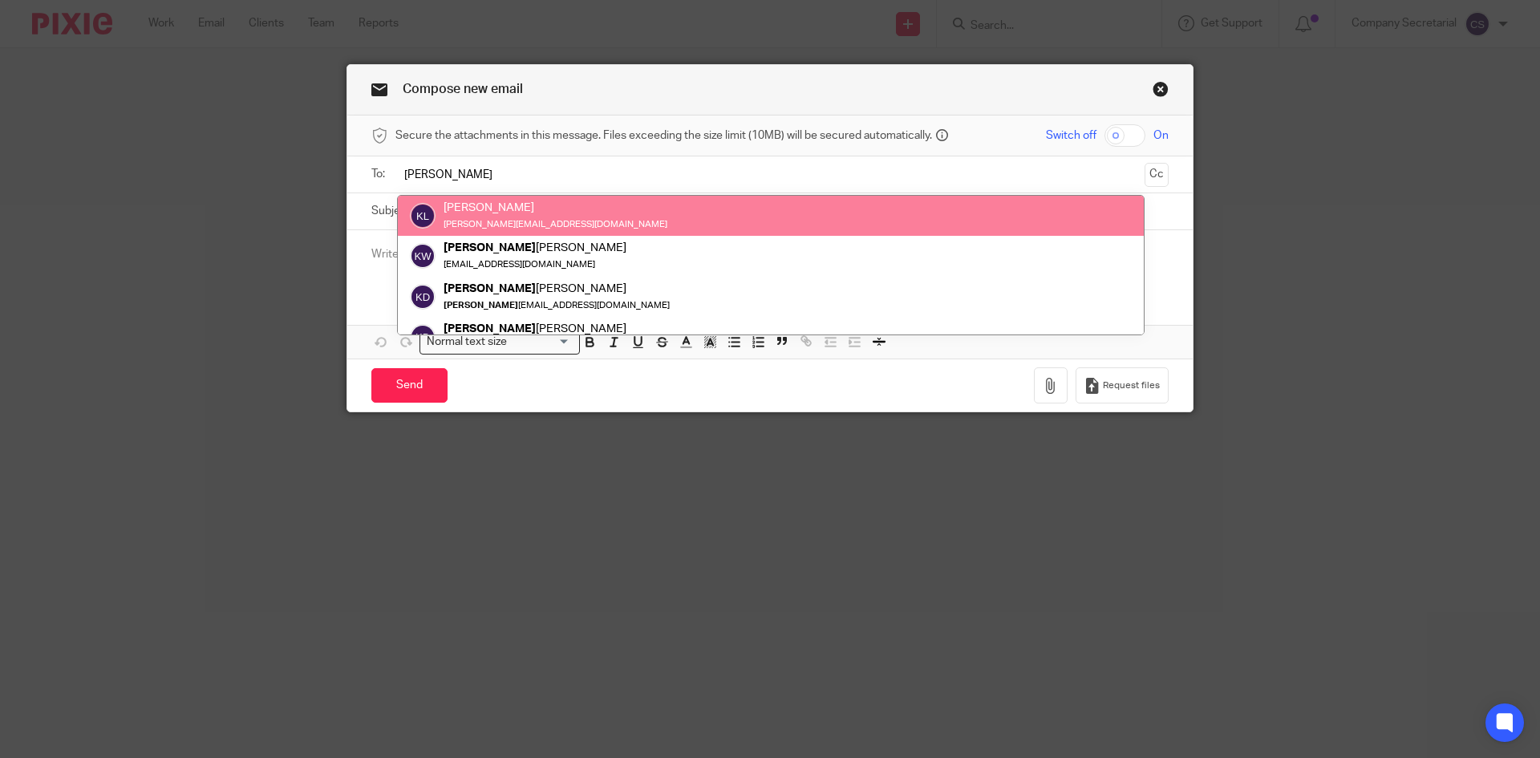
type input "keith"
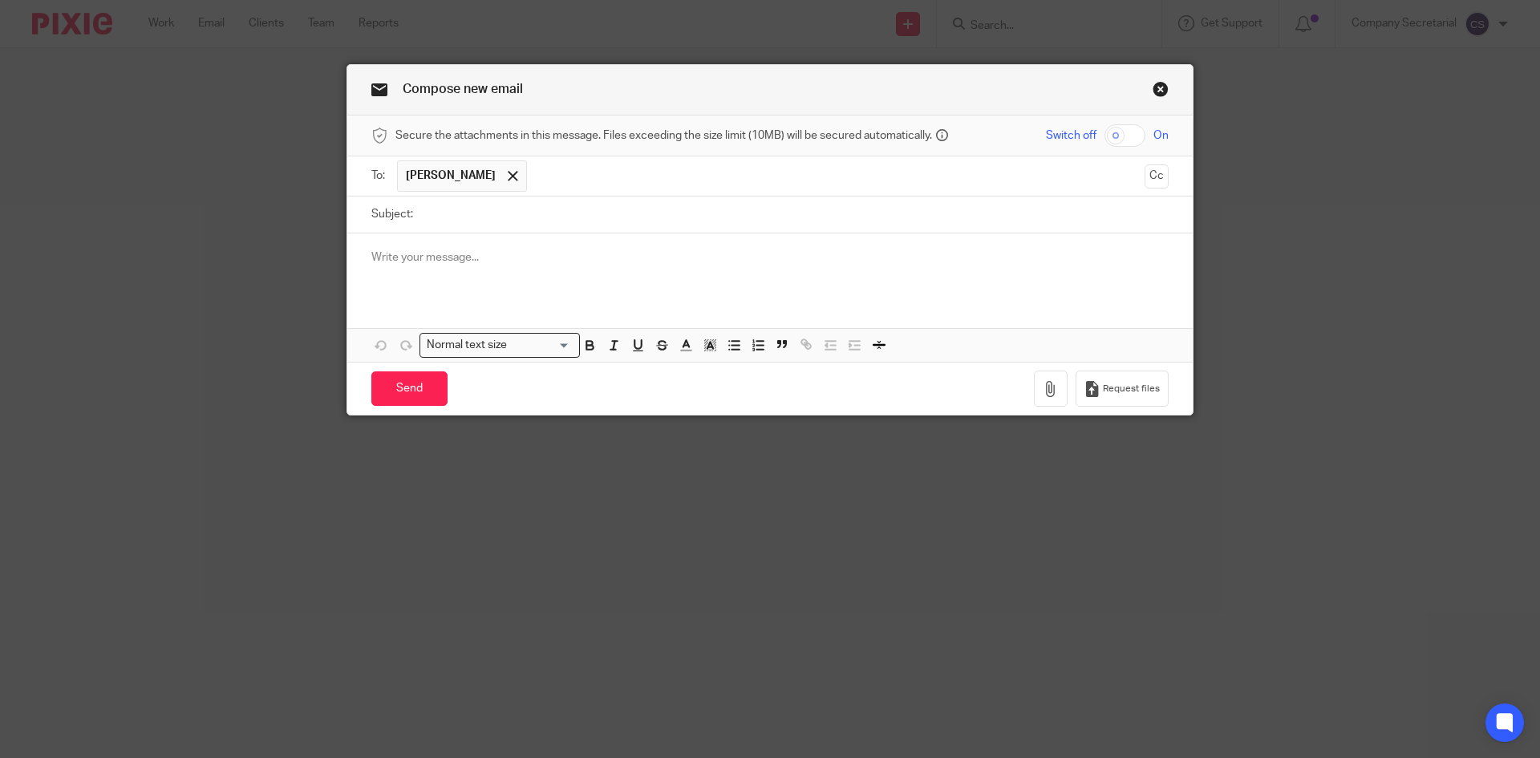
click at [488, 208] on input "Subject:" at bounding box center [795, 215] width 748 height 36
paste input "12254804"
type input "12254804"
drag, startPoint x: 489, startPoint y: 212, endPoint x: 367, endPoint y: 223, distance: 122.5
click at [371, 223] on div "Subject: 12254804" at bounding box center [769, 215] width 797 height 36
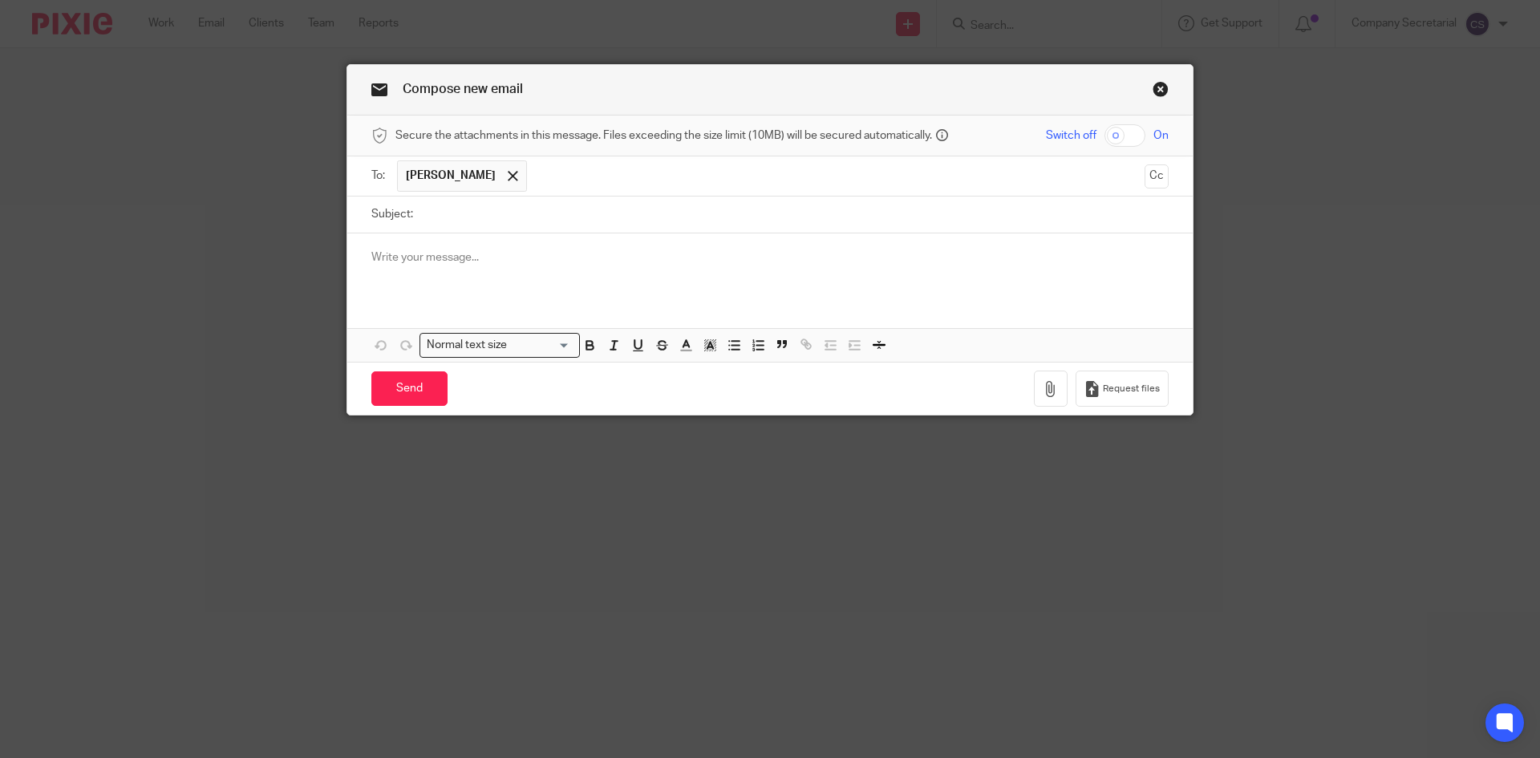
paste input "AMR LANDSCAPE & PROPERTY SERVICES LIMITED"
type input "AMR LANDSCAPE & PROPERTY SERVICES LIMITED"
click at [474, 245] on div at bounding box center [770, 264] width 846 height 63
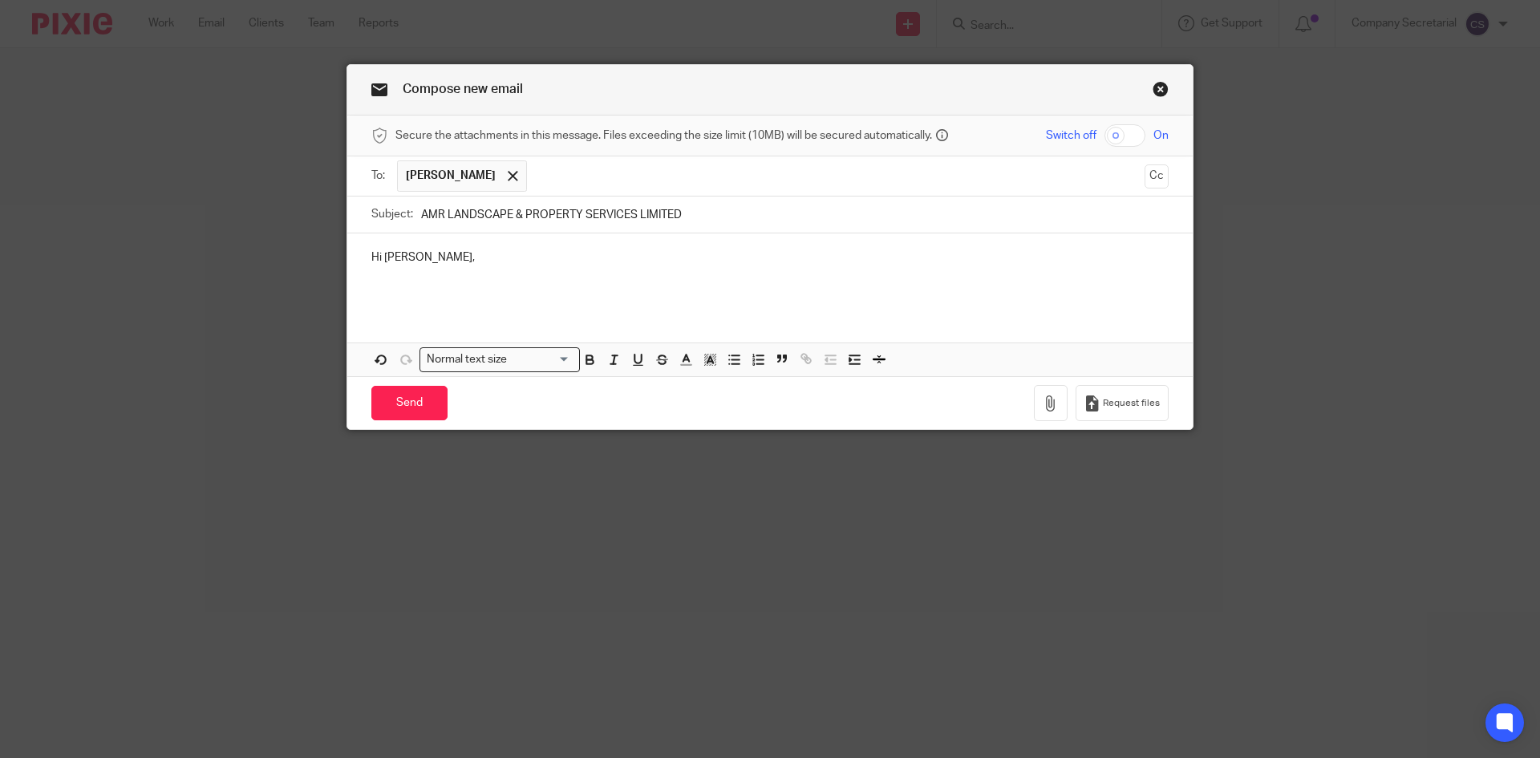
click at [470, 290] on p at bounding box center [769, 290] width 797 height 16
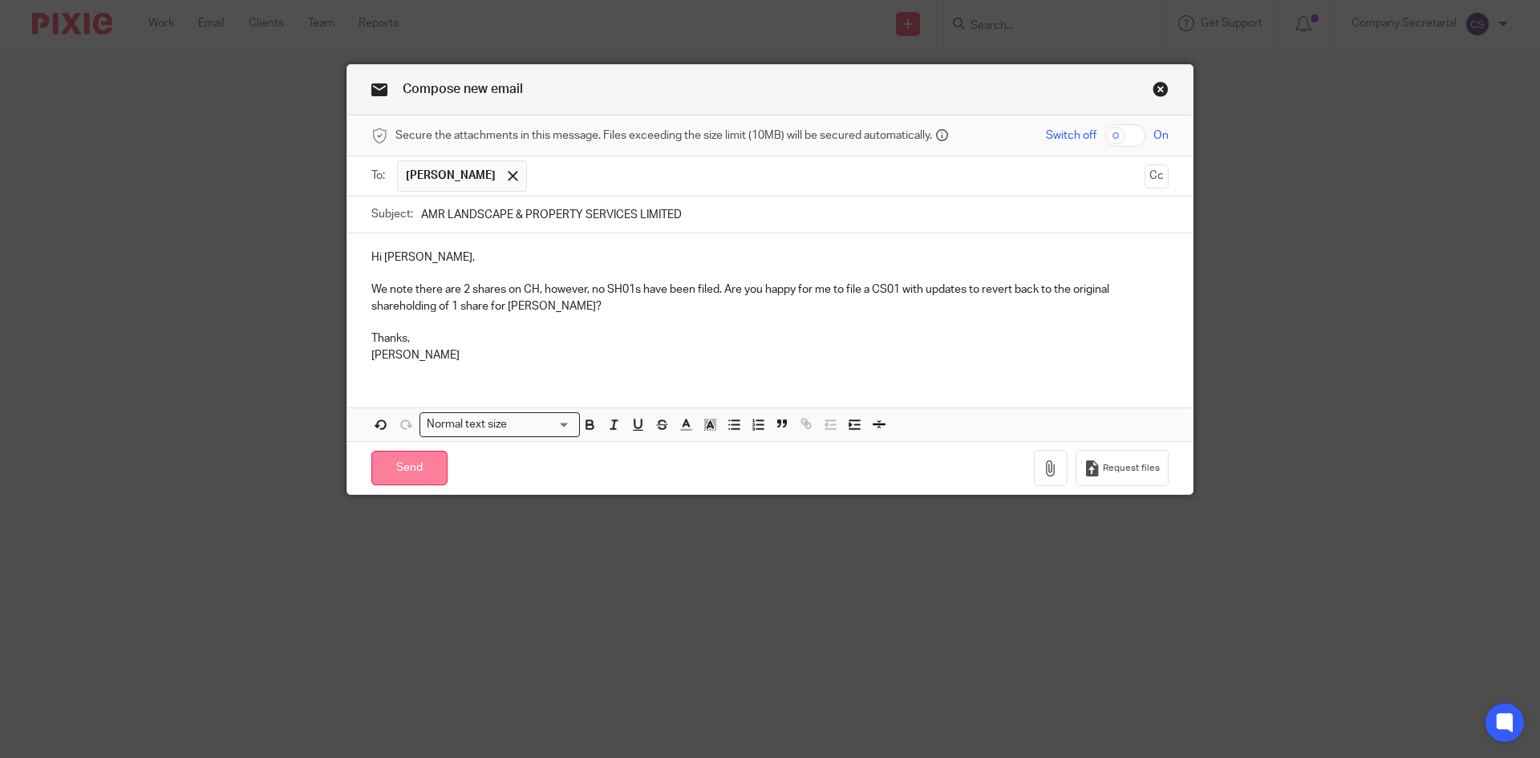
click at [429, 467] on input "Send" at bounding box center [409, 468] width 76 height 34
